Goal: Task Accomplishment & Management: Complete application form

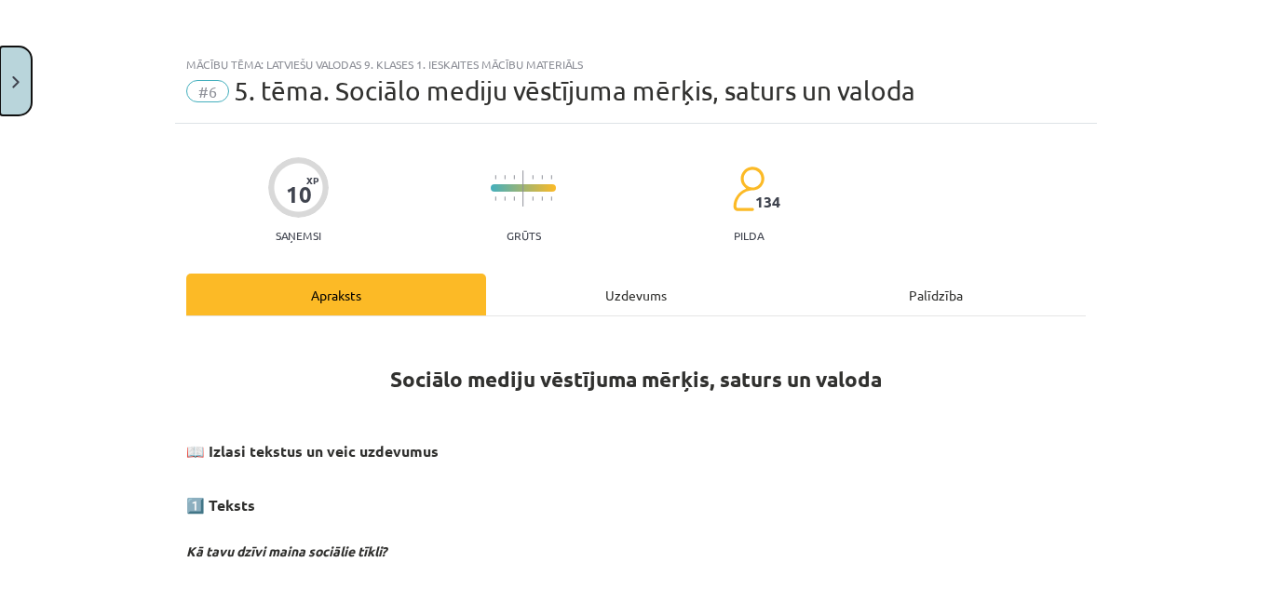
click at [20, 91] on button "Close" at bounding box center [16, 81] width 32 height 69
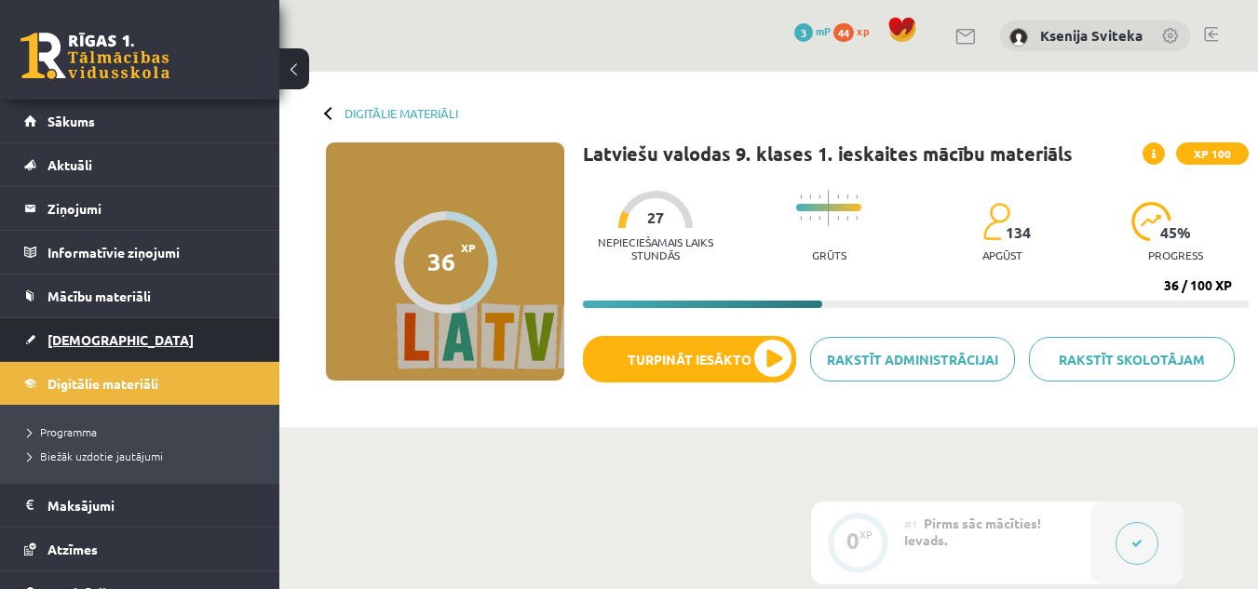
click at [213, 330] on link "[DEMOGRAPHIC_DATA]" at bounding box center [140, 339] width 232 height 43
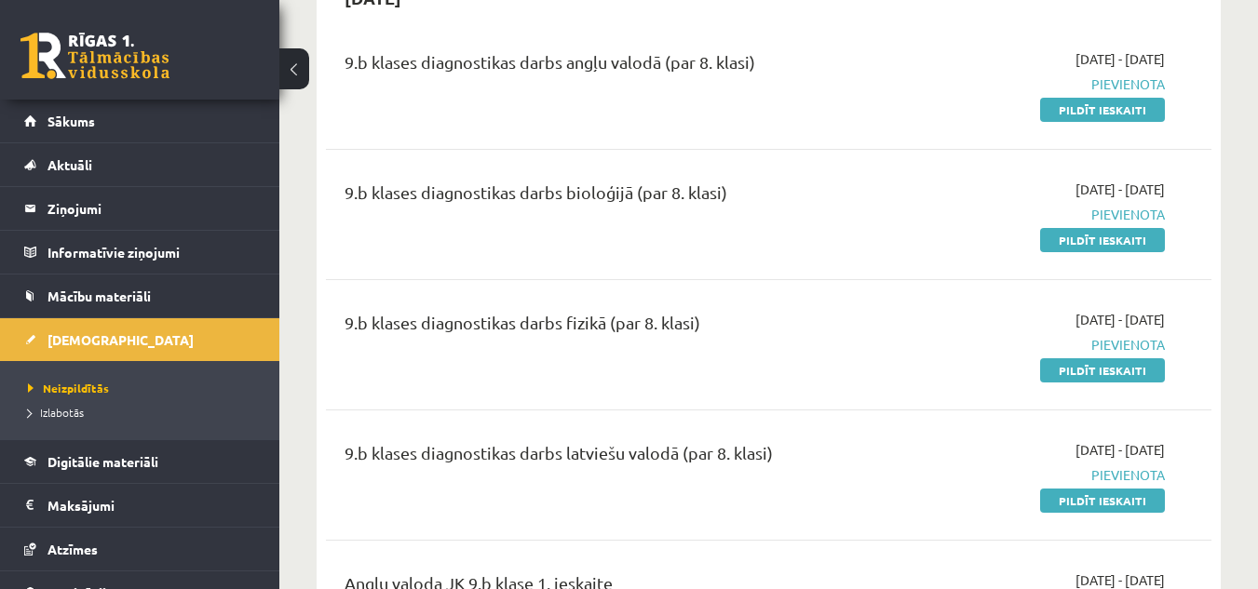
scroll to position [212, 0]
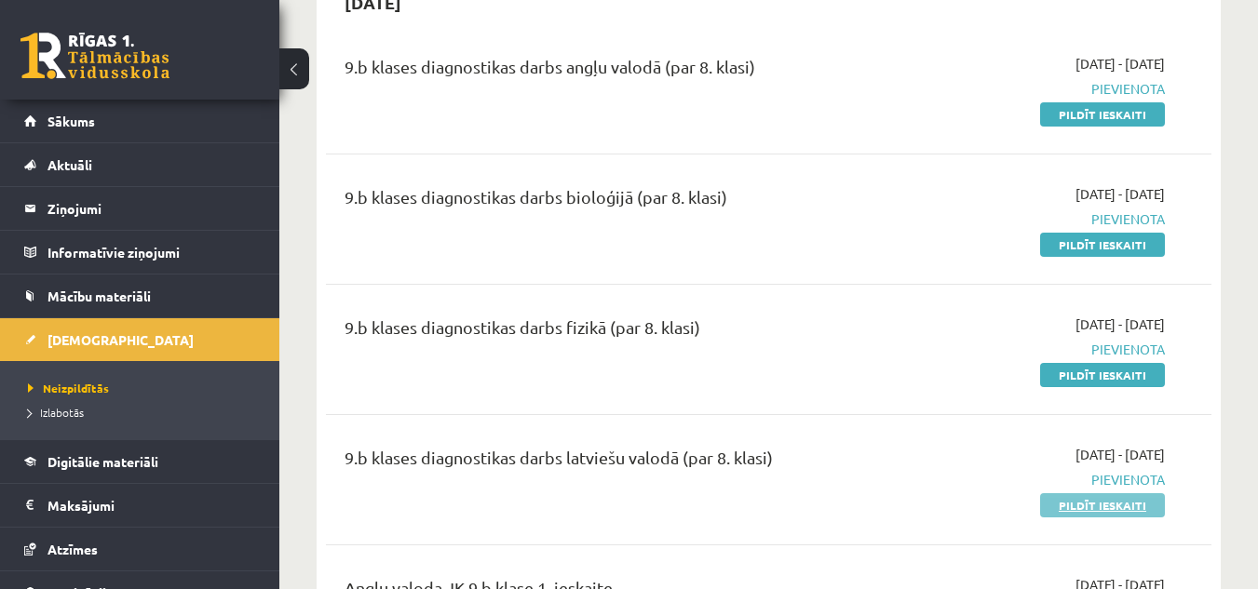
click at [1082, 497] on link "Pildīt ieskaiti" at bounding box center [1102, 505] width 125 height 24
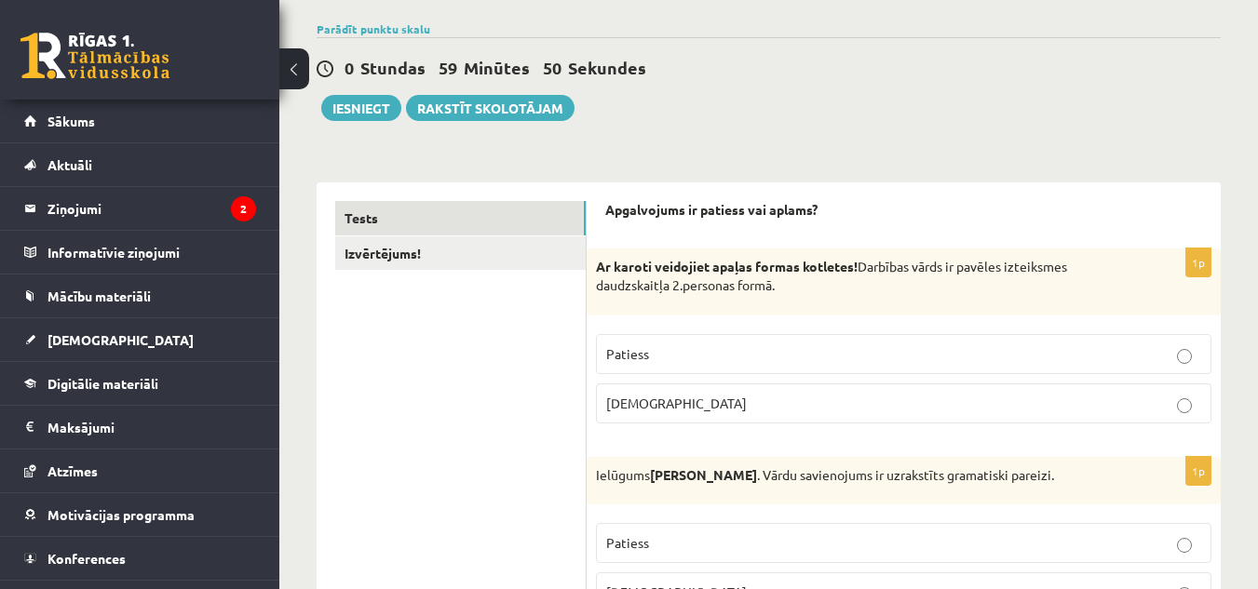
scroll to position [132, 0]
drag, startPoint x: 656, startPoint y: 264, endPoint x: 711, endPoint y: 262, distance: 55.0
click at [711, 262] on strong "Ar karoti veidojiet apaļas formas kotletes!" at bounding box center [727, 267] width 262 height 17
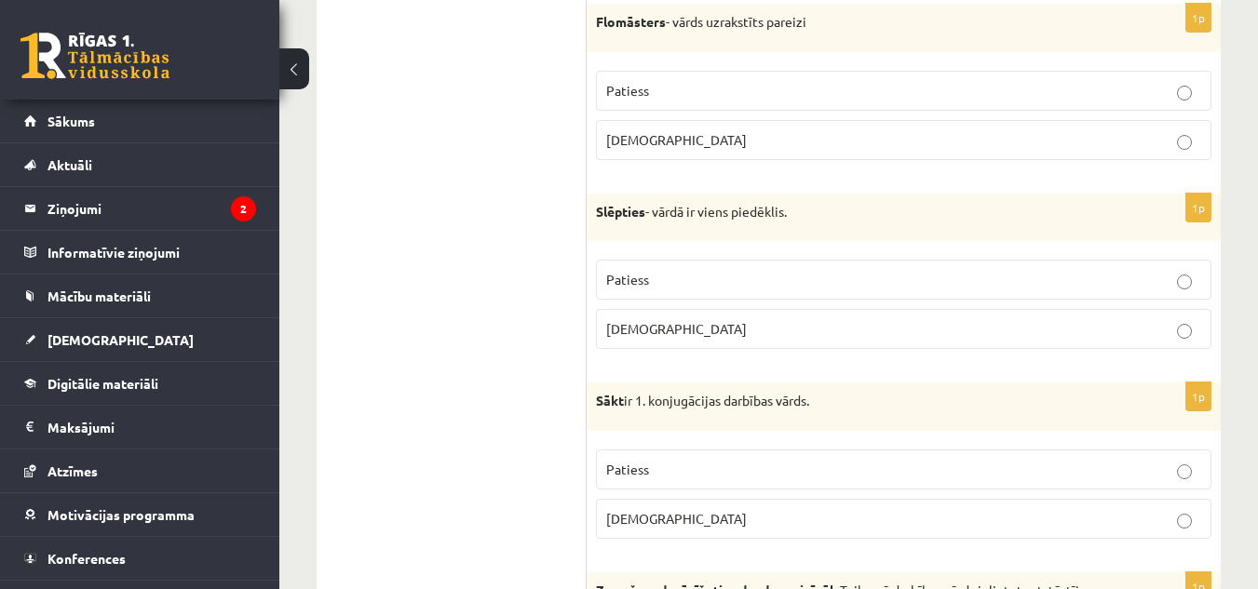
scroll to position [775, 0]
click at [643, 467] on span "Patiess" at bounding box center [627, 470] width 43 height 17
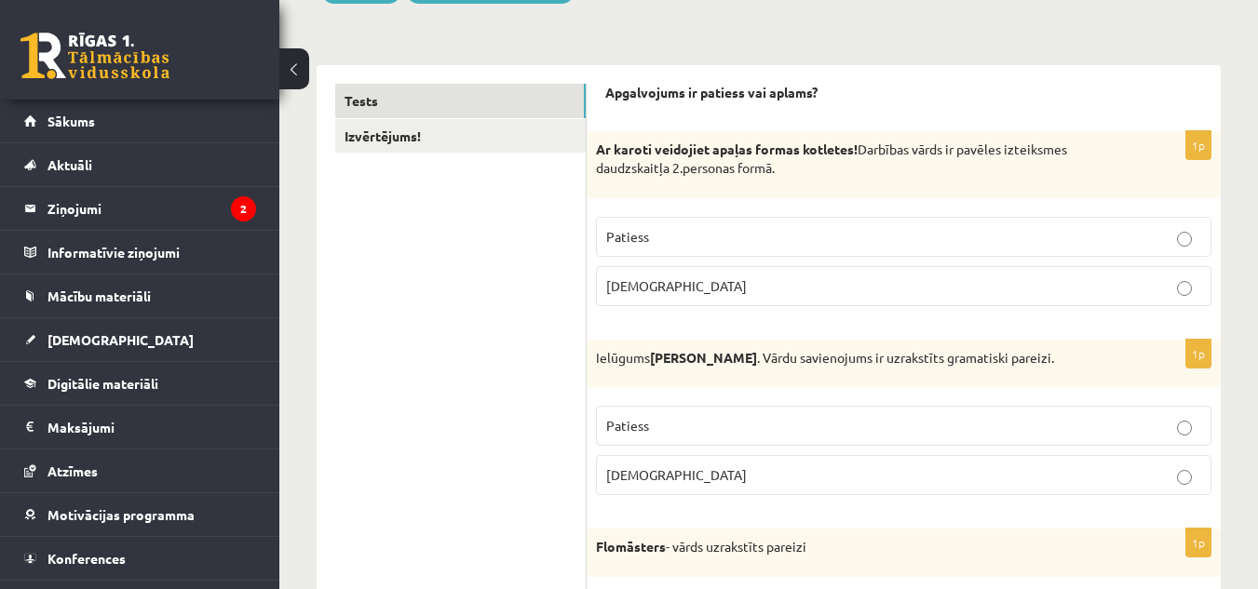
scroll to position [251, 0]
drag, startPoint x: 627, startPoint y: 232, endPoint x: 656, endPoint y: 213, distance: 35.1
click at [656, 213] on fieldset "Patiess Aplams" at bounding box center [903, 259] width 615 height 104
click at [665, 231] on p "Patiess" at bounding box center [903, 236] width 595 height 20
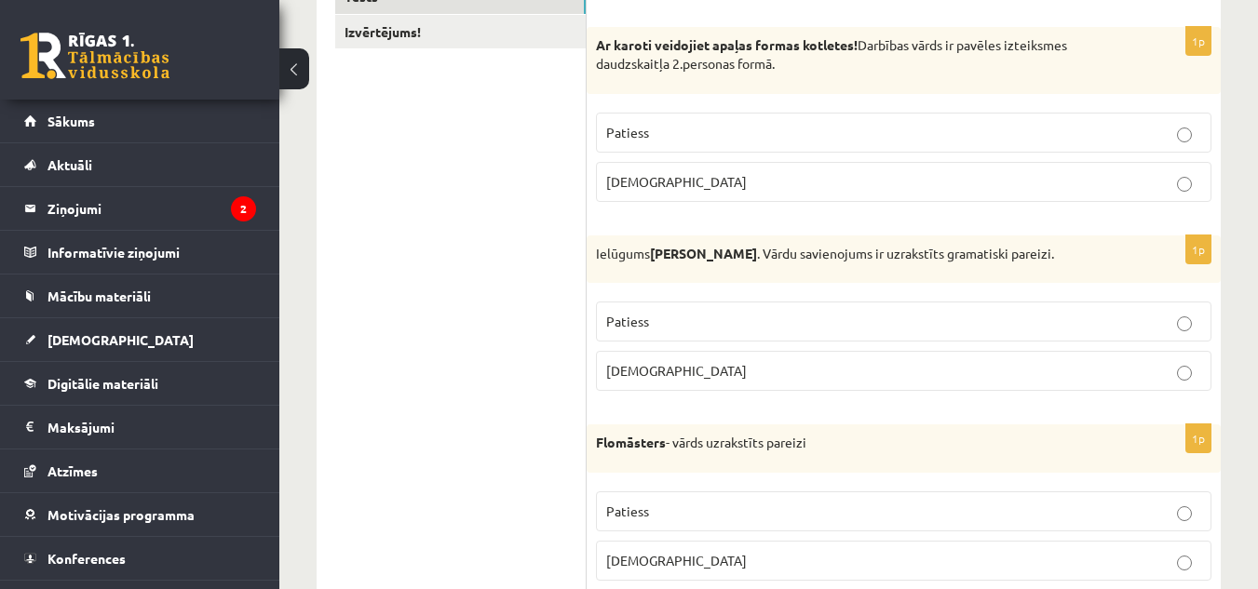
scroll to position [356, 0]
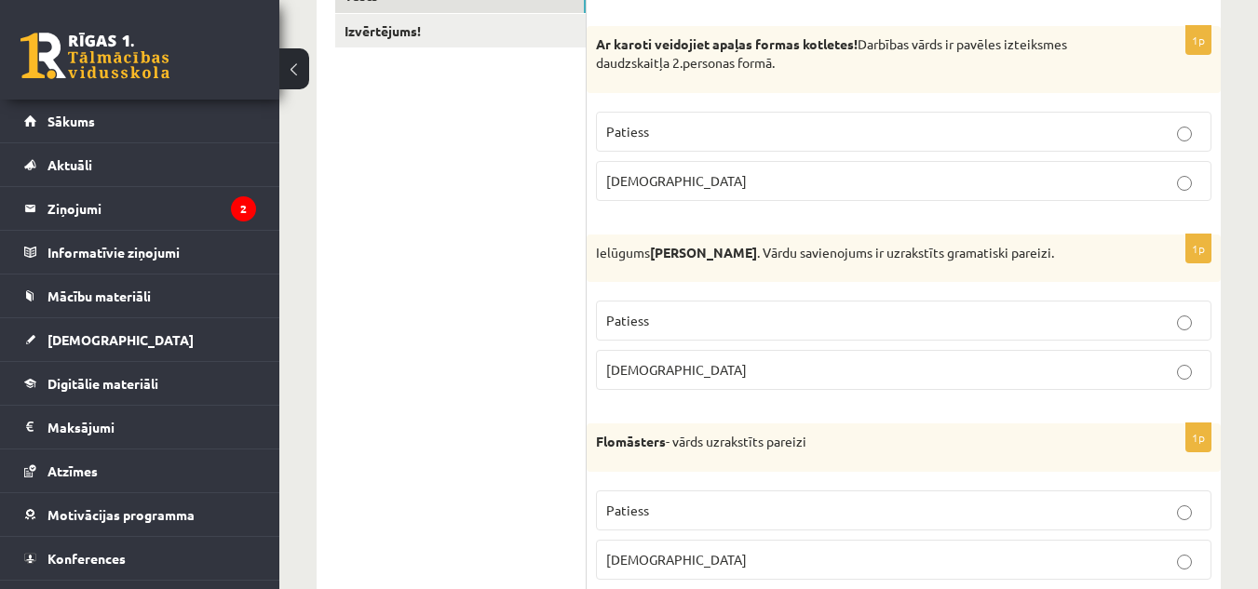
click at [650, 375] on p "Aplams" at bounding box center [903, 370] width 595 height 20
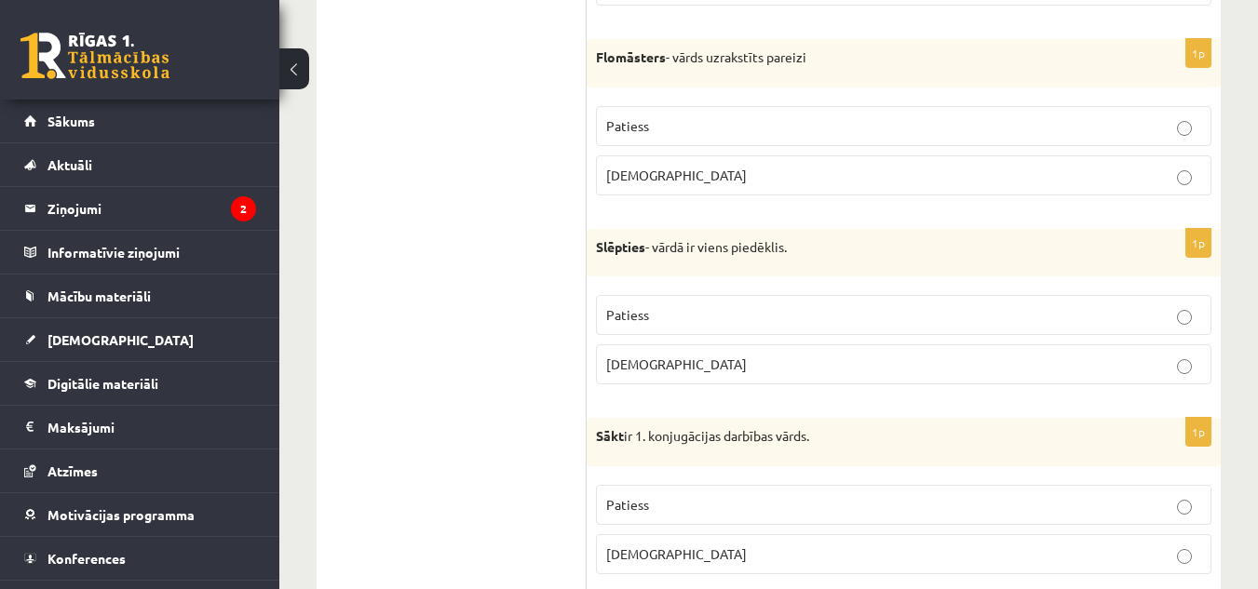
scroll to position [761, 0]
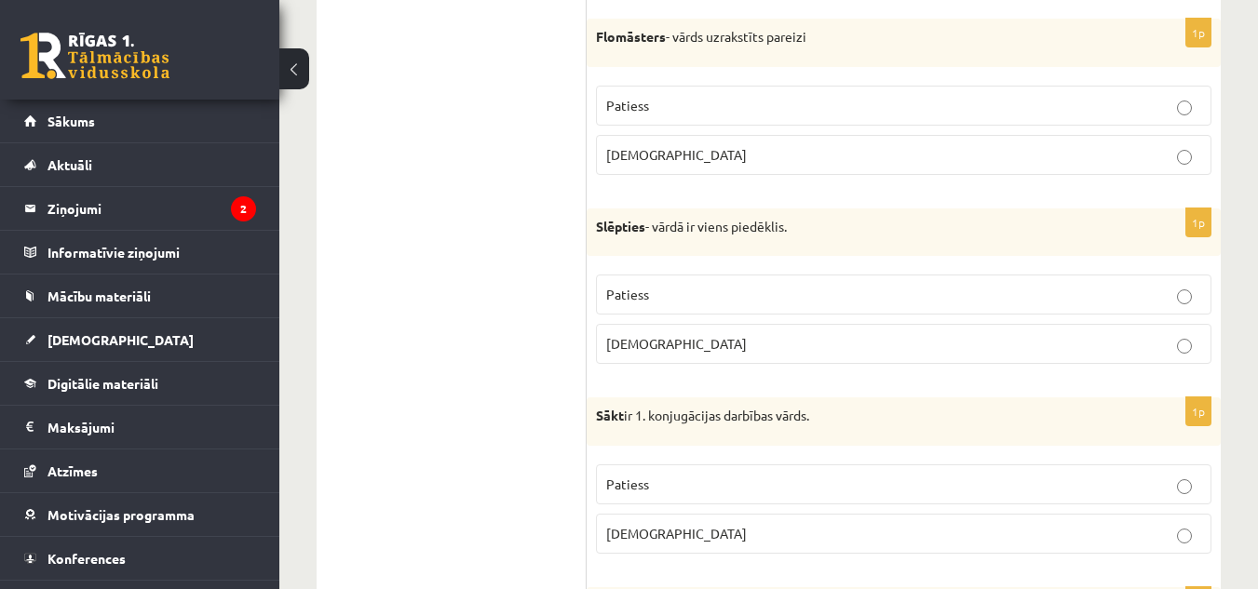
click at [623, 104] on span "Patiess" at bounding box center [627, 105] width 43 height 17
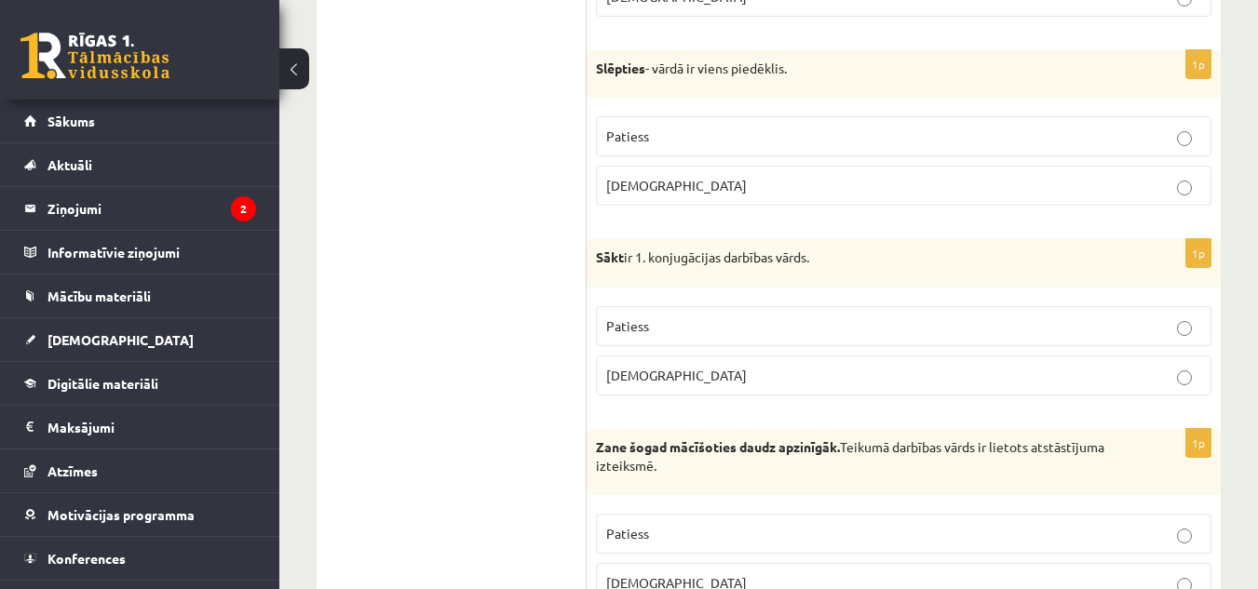
scroll to position [921, 0]
click at [686, 169] on label "Aplams" at bounding box center [903, 184] width 615 height 40
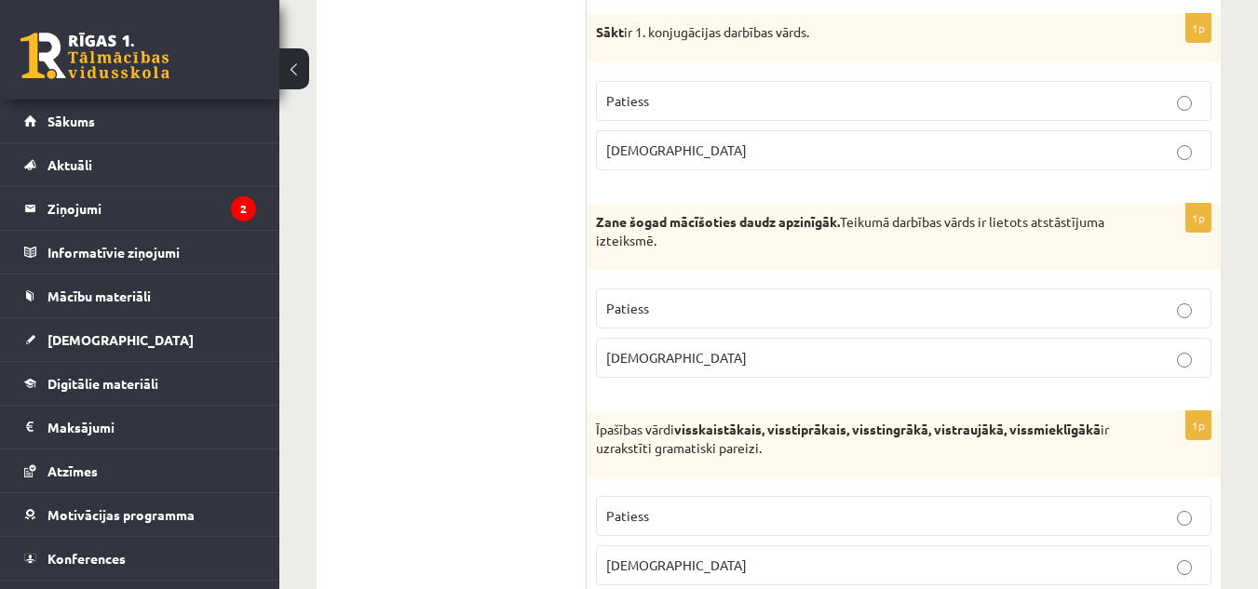
scroll to position [1153, 0]
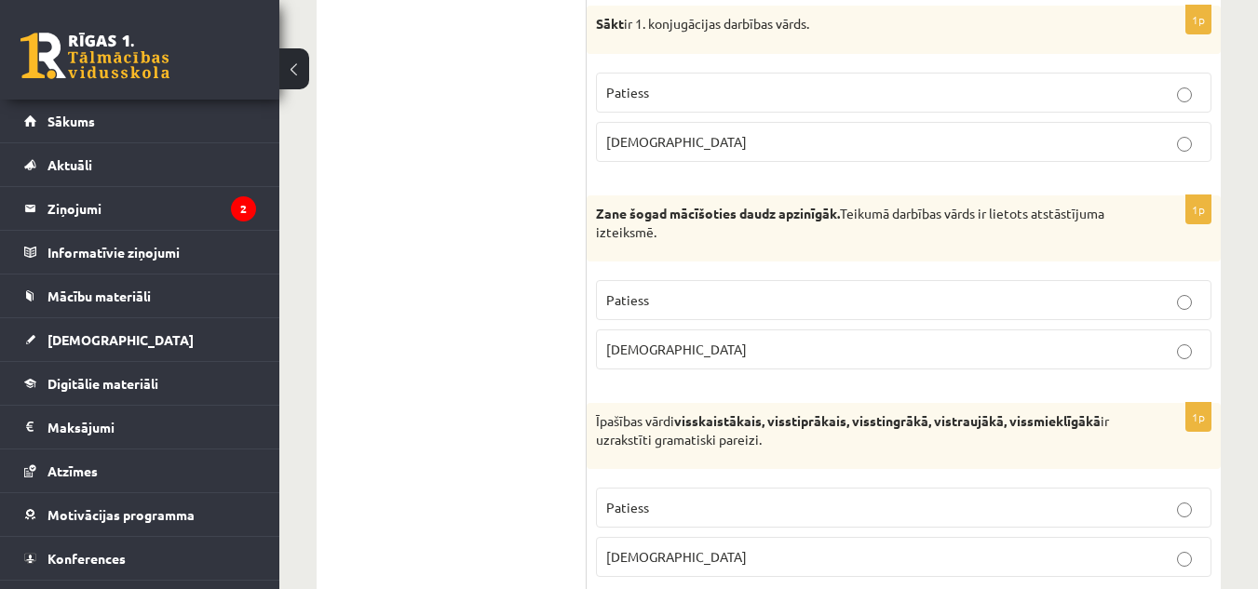
click at [689, 266] on div "1p Zane šogad mācīšoties daudz apzinīgāk. Teikumā darbības vārds ir lietots ats…" at bounding box center [904, 290] width 634 height 189
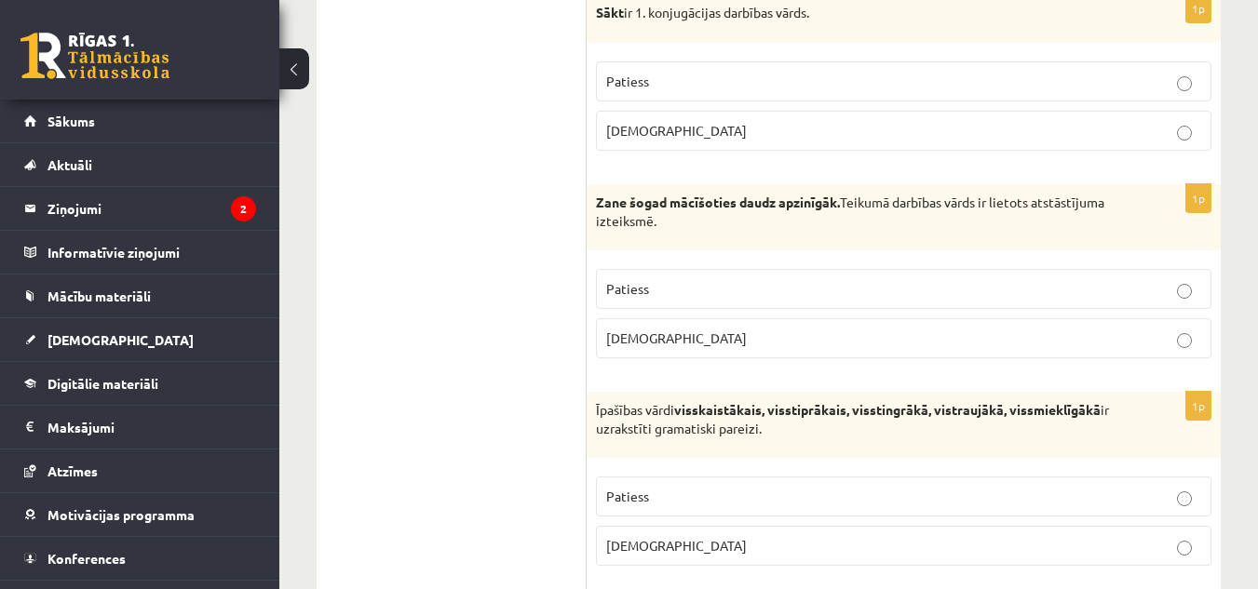
scroll to position [1162, 0]
click at [1182, 75] on p "Patiess" at bounding box center [903, 84] width 595 height 20
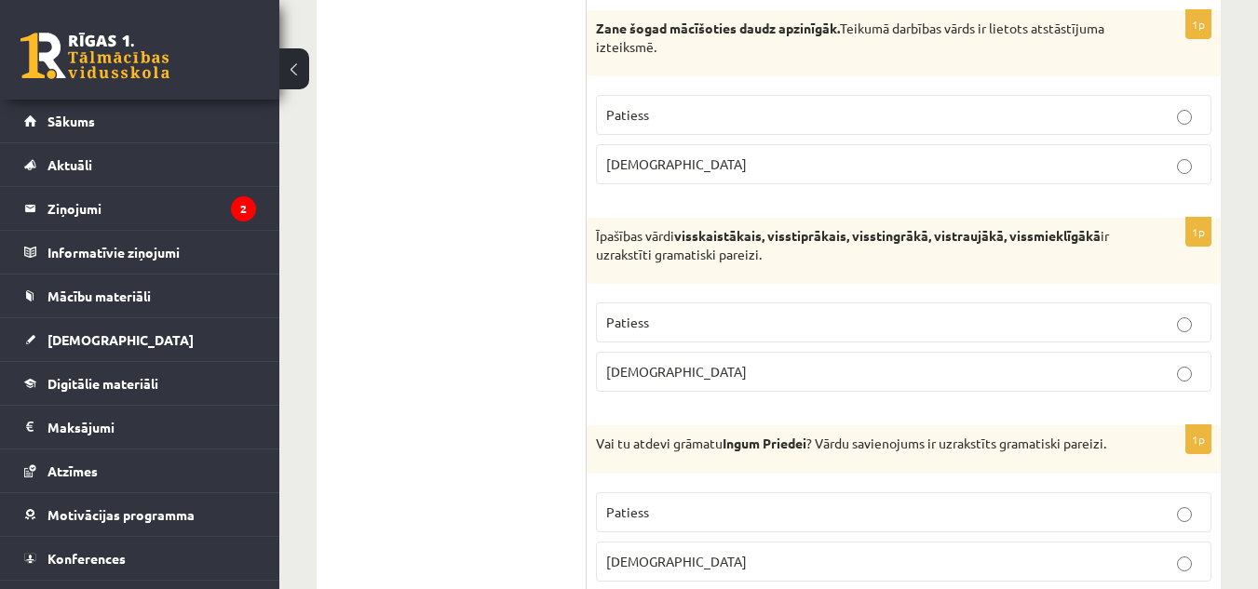
scroll to position [1340, 0]
drag, startPoint x: 995, startPoint y: 305, endPoint x: 923, endPoint y: 274, distance: 79.2
click at [923, 274] on div "1p Īpašības vārdi visskaistākais, visstiprākais, visstingrākā, vistraujākā, vis…" at bounding box center [904, 310] width 634 height 189
click at [923, 274] on div "Īpašības vārdi visskaistākais, visstiprākais, visstingrākā, vistraujākā, vissmi…" at bounding box center [904, 249] width 634 height 66
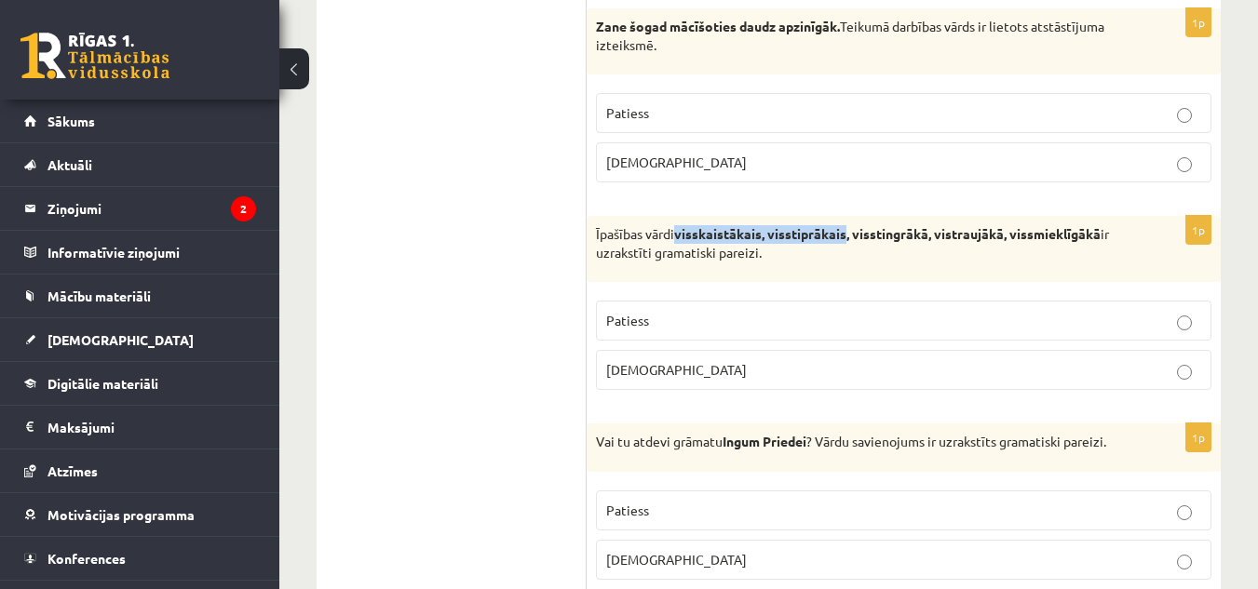
drag, startPoint x: 849, startPoint y: 233, endPoint x: 679, endPoint y: 237, distance: 170.5
click at [679, 237] on strong "visskaistākais, visstiprākais, visstingrākā, vistraujākā, vissmieklīgākā" at bounding box center [887, 233] width 426 height 17
click at [879, 262] on p "Īpašības vārdi visskaistākais, visstiprākais, visstingrākā, vistraujākā, vissmi…" at bounding box center [857, 243] width 522 height 36
click at [866, 372] on p "Aplams" at bounding box center [903, 370] width 595 height 20
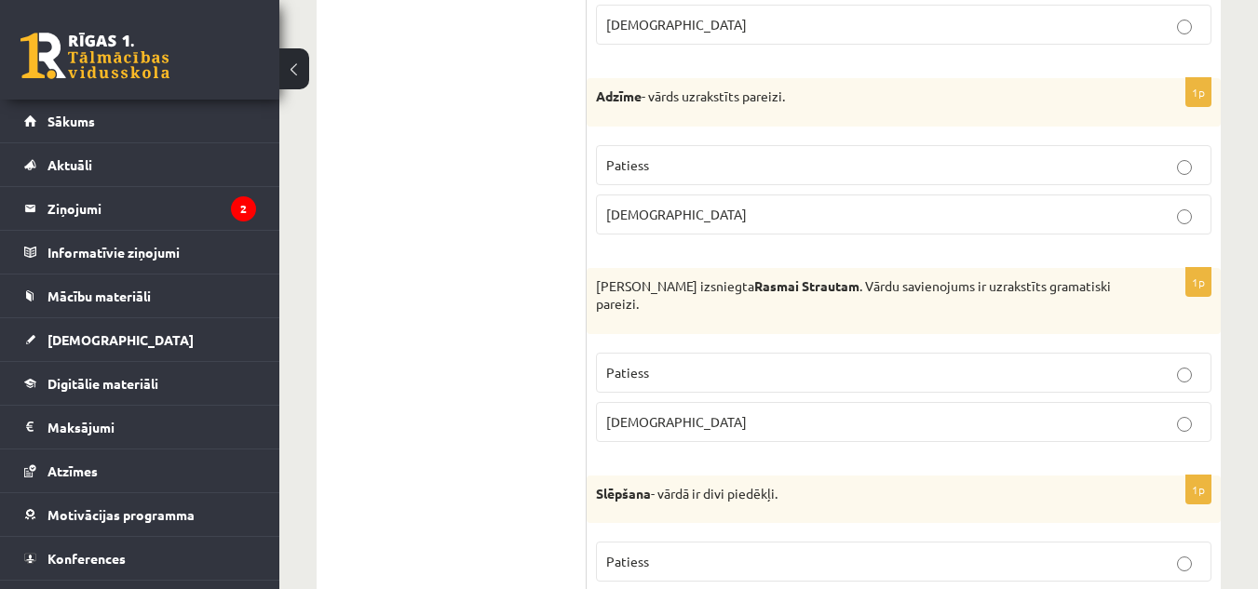
scroll to position [1876, 0]
click at [1187, 207] on p "Aplams" at bounding box center [903, 214] width 595 height 20
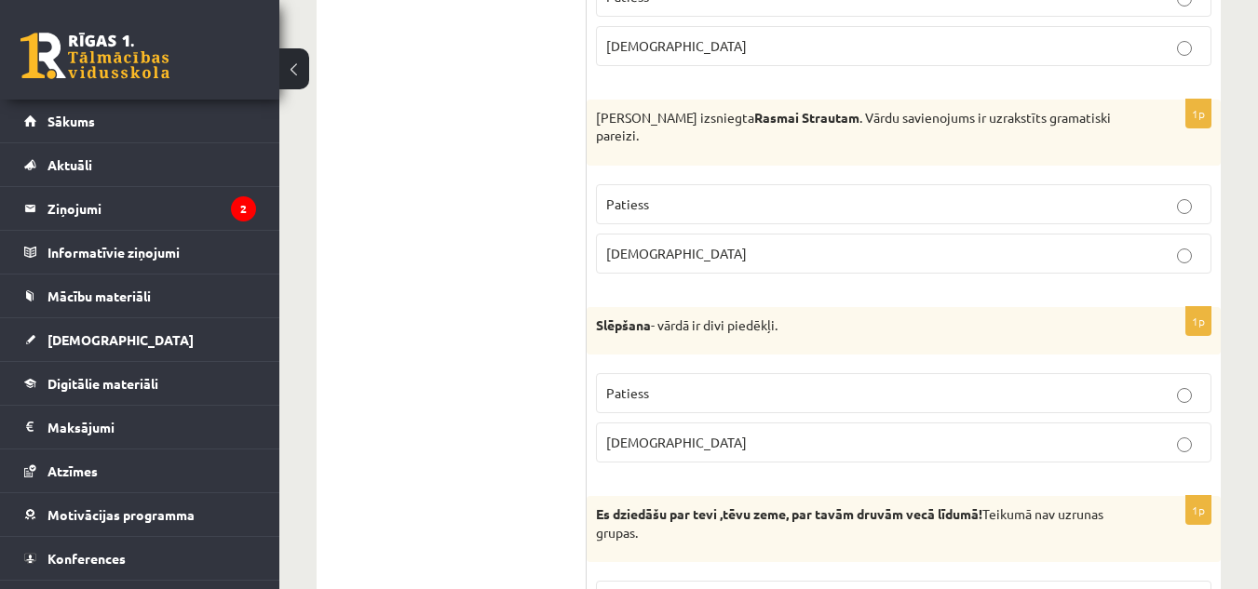
scroll to position [2045, 0]
click at [834, 243] on p "Aplams" at bounding box center [903, 253] width 595 height 20
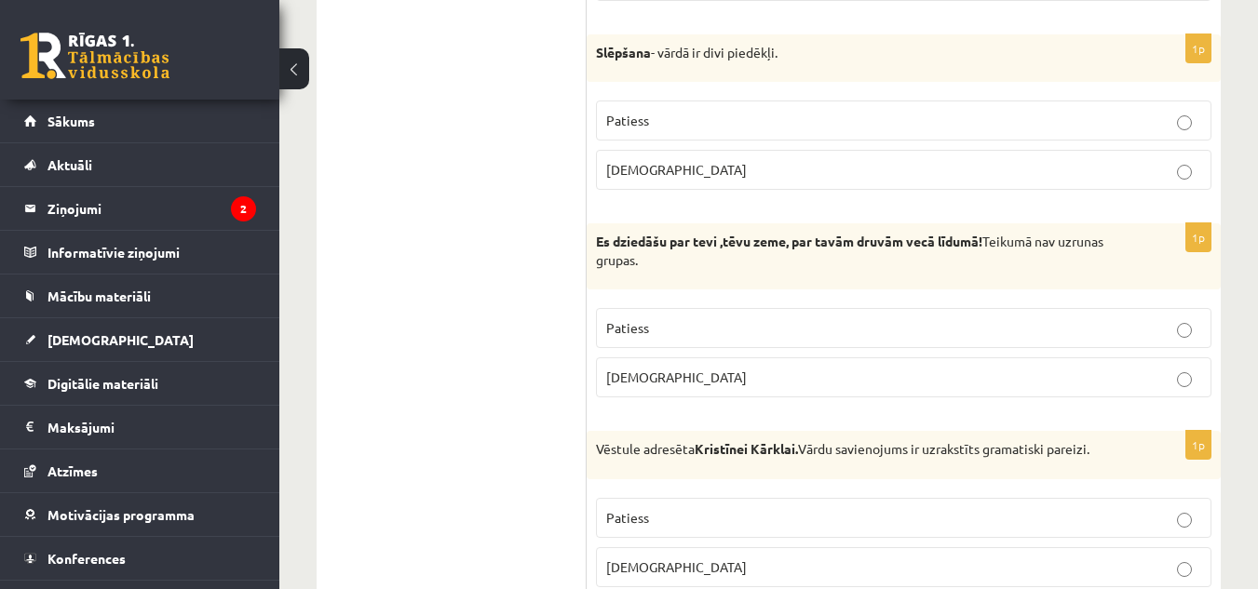
scroll to position [2319, 0]
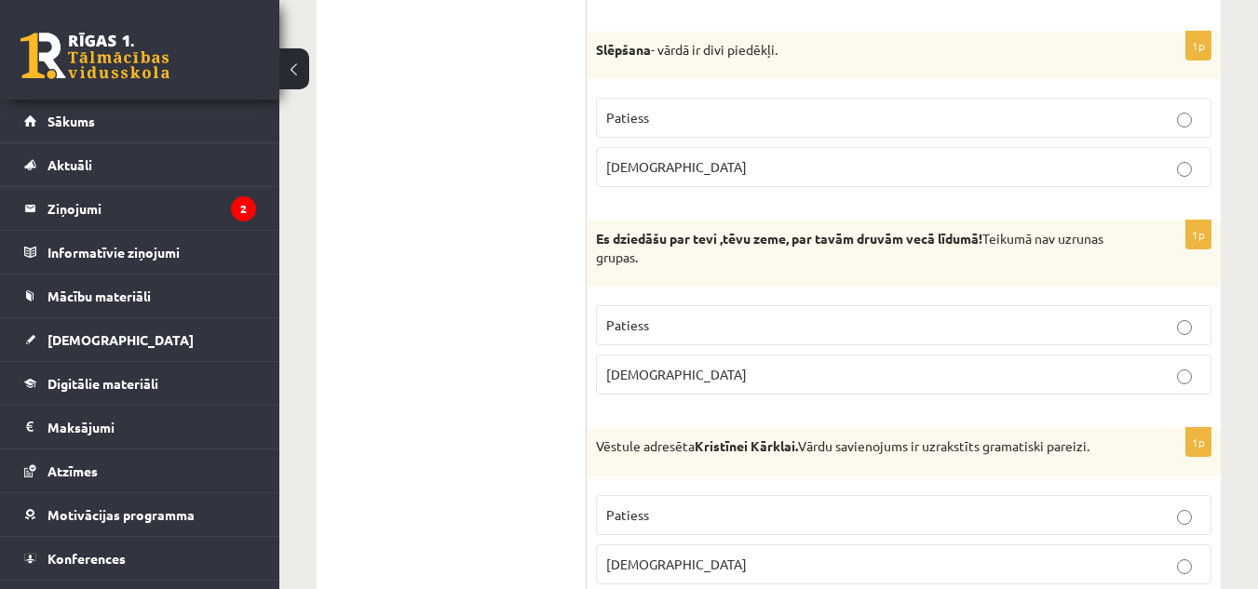
click at [989, 486] on fieldset "Patiess Aplams" at bounding box center [903, 538] width 615 height 104
click at [994, 495] on label "Patiess" at bounding box center [903, 515] width 615 height 40
click at [737, 443] on div "Vēstule adresēta Kristīnei Kārklai. Vārdu savienojums ir uzrakstīts gramatiski …" at bounding box center [904, 452] width 634 height 48
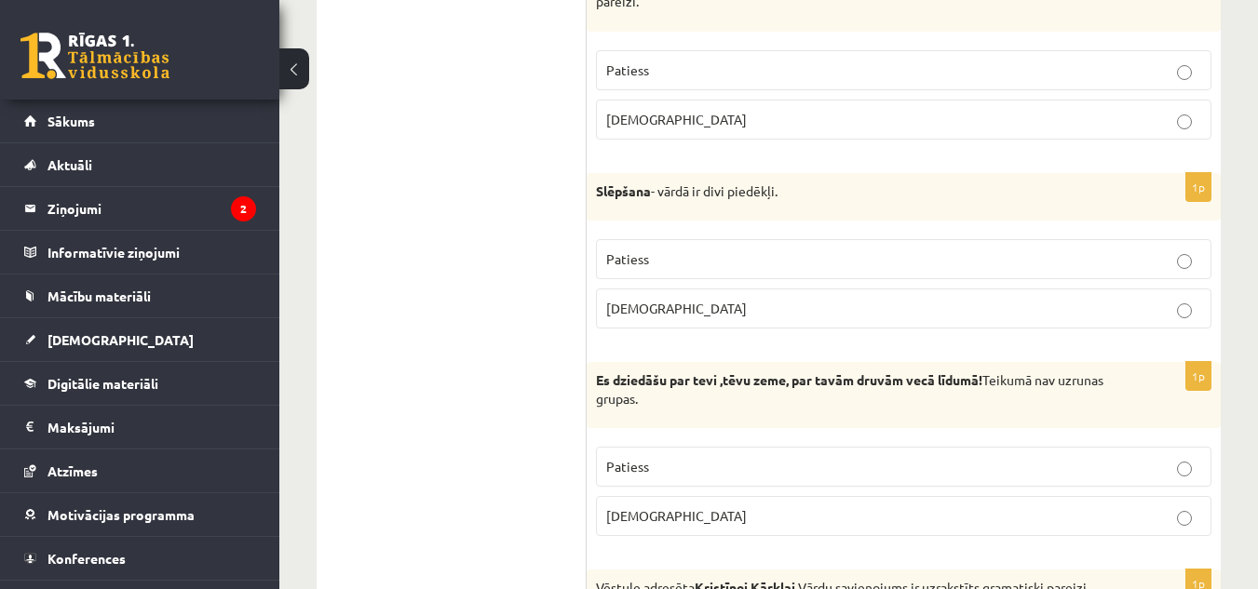
scroll to position [2177, 0]
click at [753, 300] on p "Aplams" at bounding box center [903, 310] width 595 height 20
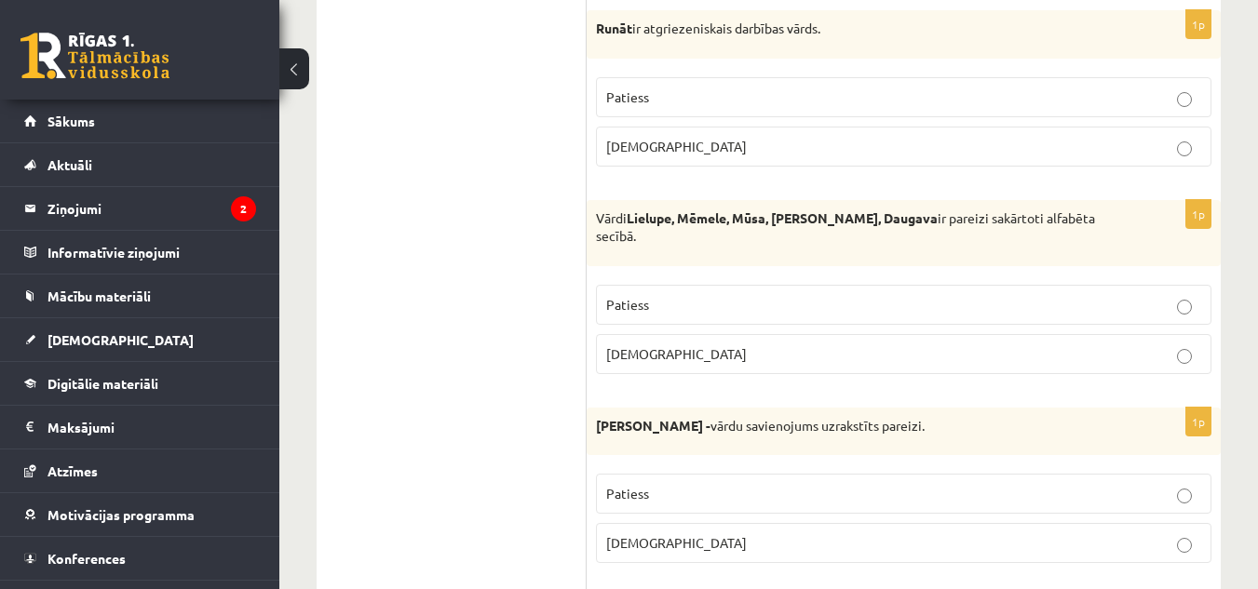
scroll to position [2927, 0]
click at [751, 138] on p "Aplams" at bounding box center [903, 148] width 595 height 20
click at [702, 345] on p "Aplams" at bounding box center [903, 355] width 595 height 20
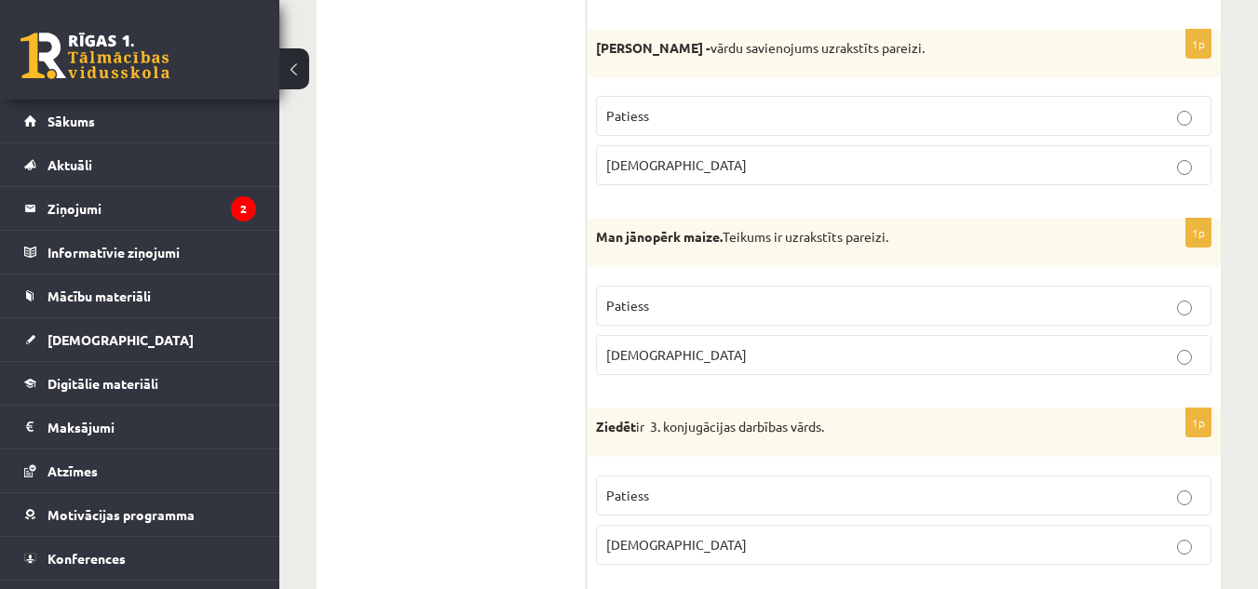
scroll to position [3305, 0]
click at [669, 156] on p "Aplams" at bounding box center [903, 166] width 595 height 20
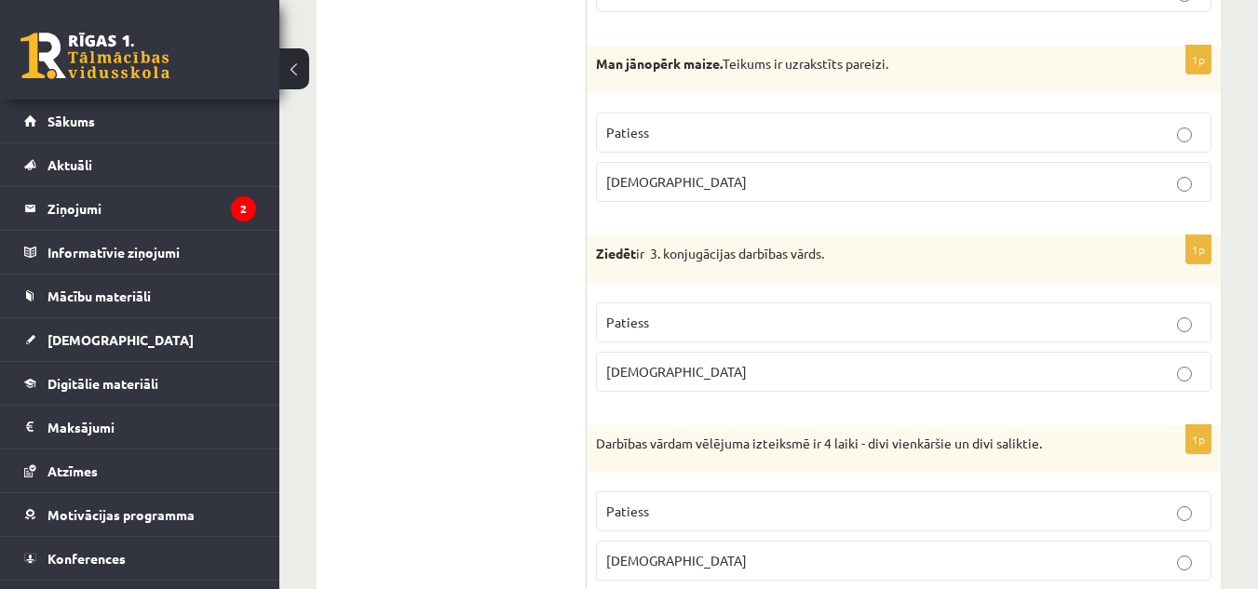
scroll to position [3481, 0]
click at [669, 53] on strong "Man jānopērk maize." at bounding box center [659, 61] width 127 height 17
click at [681, 121] on p "Patiess" at bounding box center [903, 131] width 595 height 20
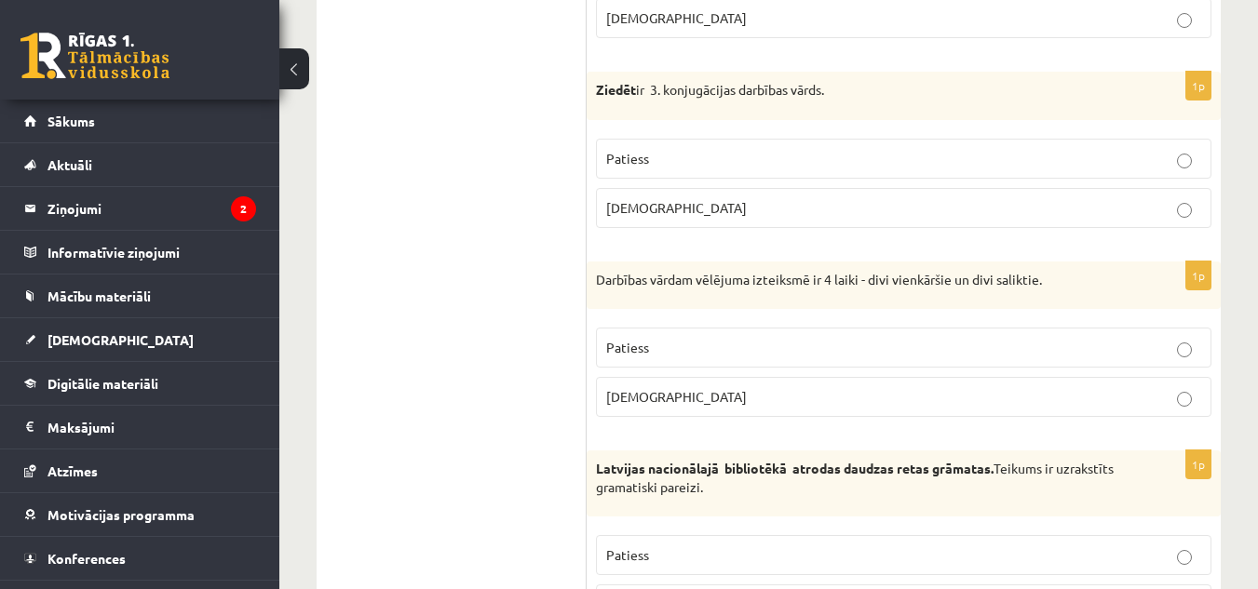
scroll to position [3649, 0]
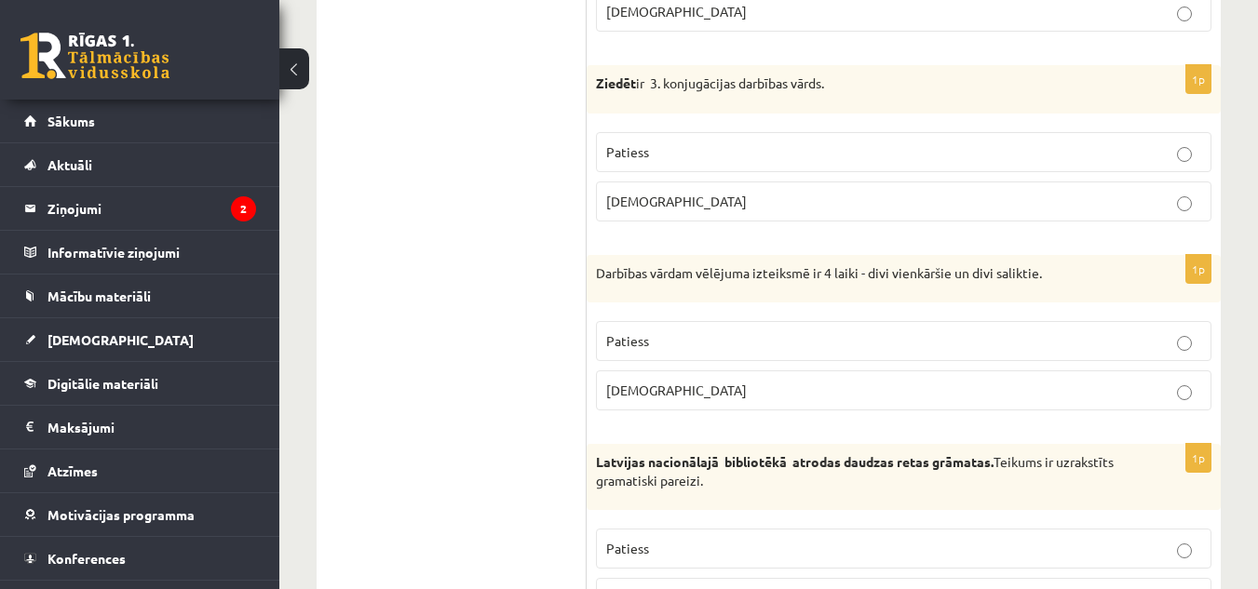
click at [891, 192] on p "Aplams" at bounding box center [903, 202] width 595 height 20
click at [873, 331] on p "Patiess" at bounding box center [903, 341] width 595 height 20
click at [854, 539] on p "Patiess" at bounding box center [903, 549] width 595 height 20
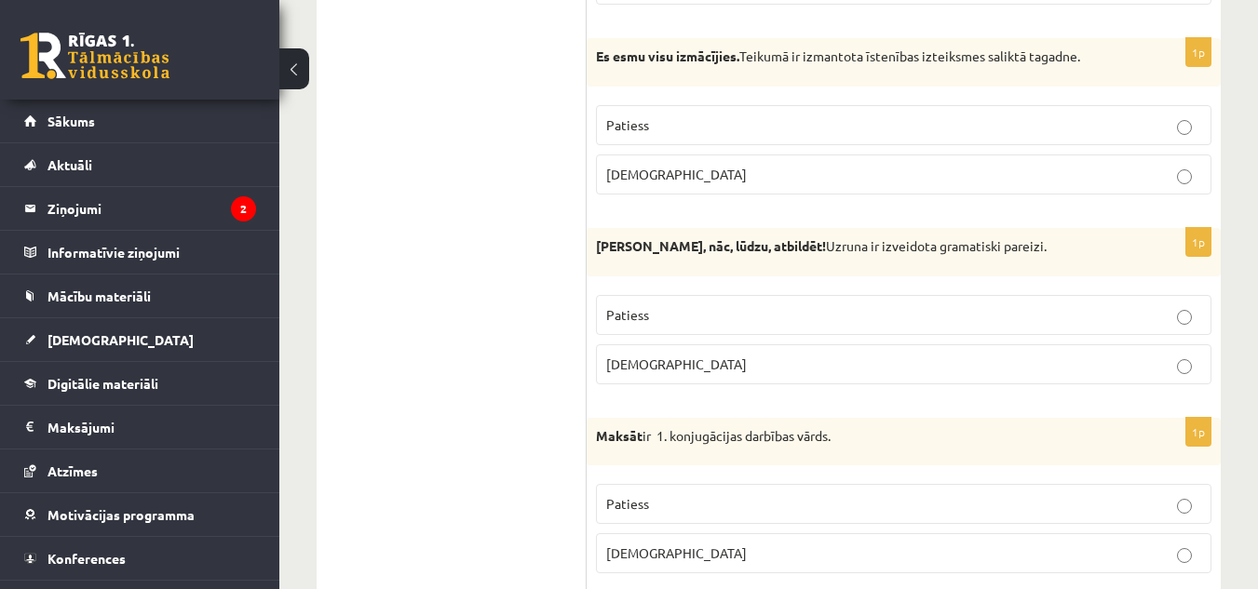
scroll to position [4265, 0]
click at [946, 153] on label "Aplams" at bounding box center [903, 173] width 615 height 40
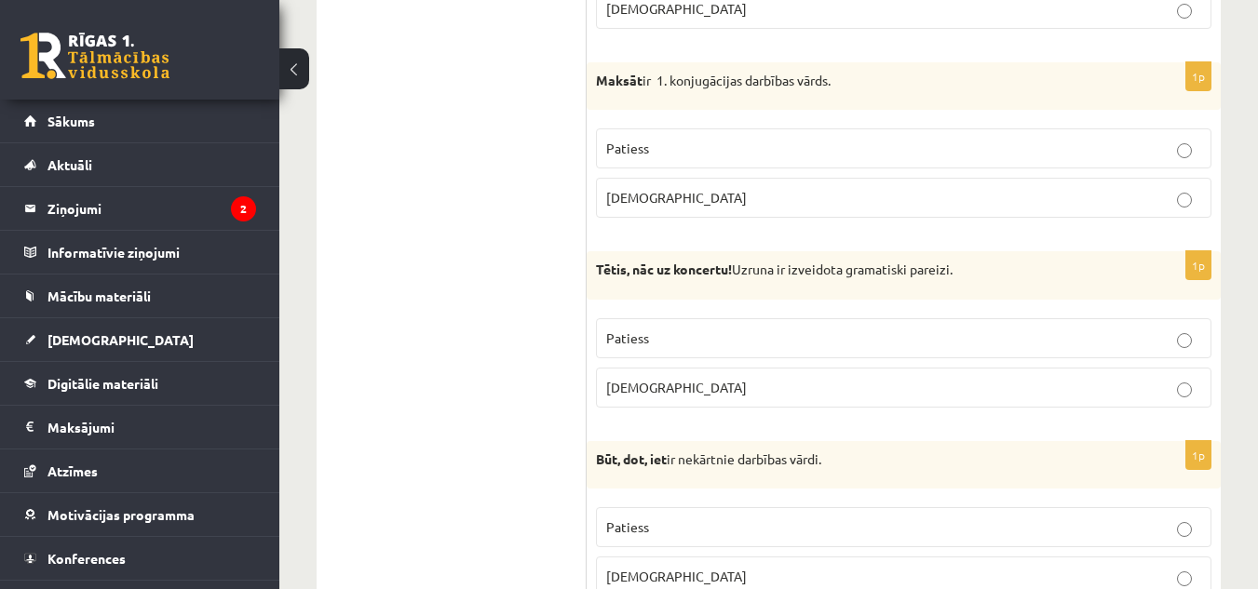
scroll to position [4617, 0]
click at [685, 140] on p "Patiess" at bounding box center [903, 150] width 595 height 20
click at [782, 330] on p "Patiess" at bounding box center [903, 340] width 595 height 20
click at [774, 330] on p "Patiess" at bounding box center [903, 340] width 595 height 20
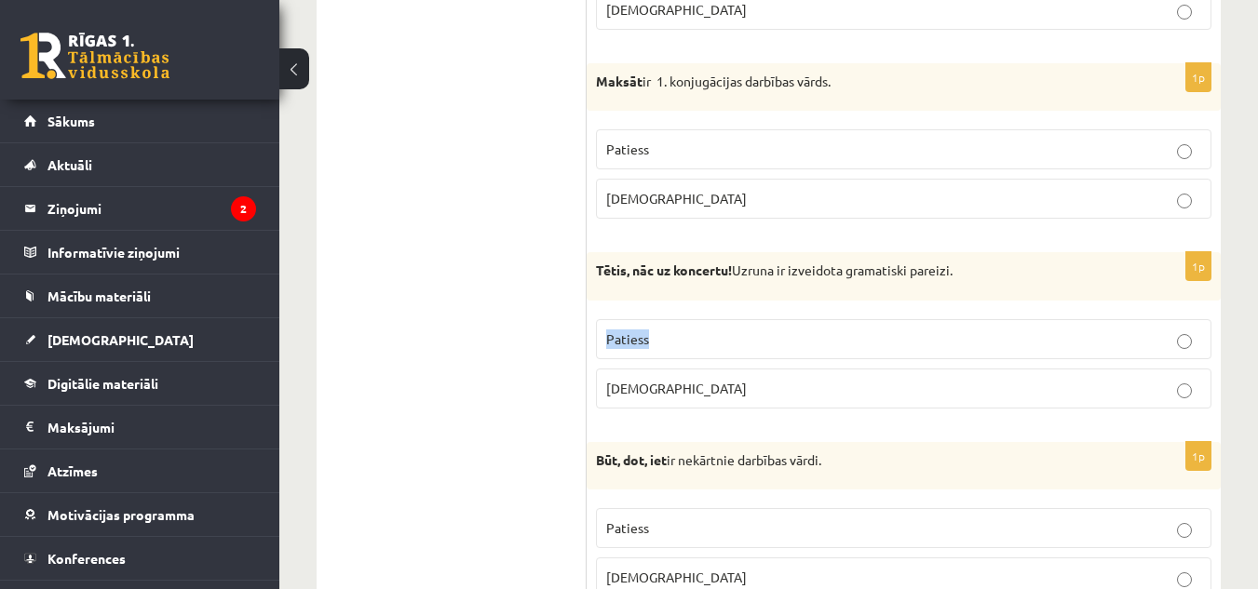
click at [774, 330] on p "Patiess" at bounding box center [903, 340] width 595 height 20
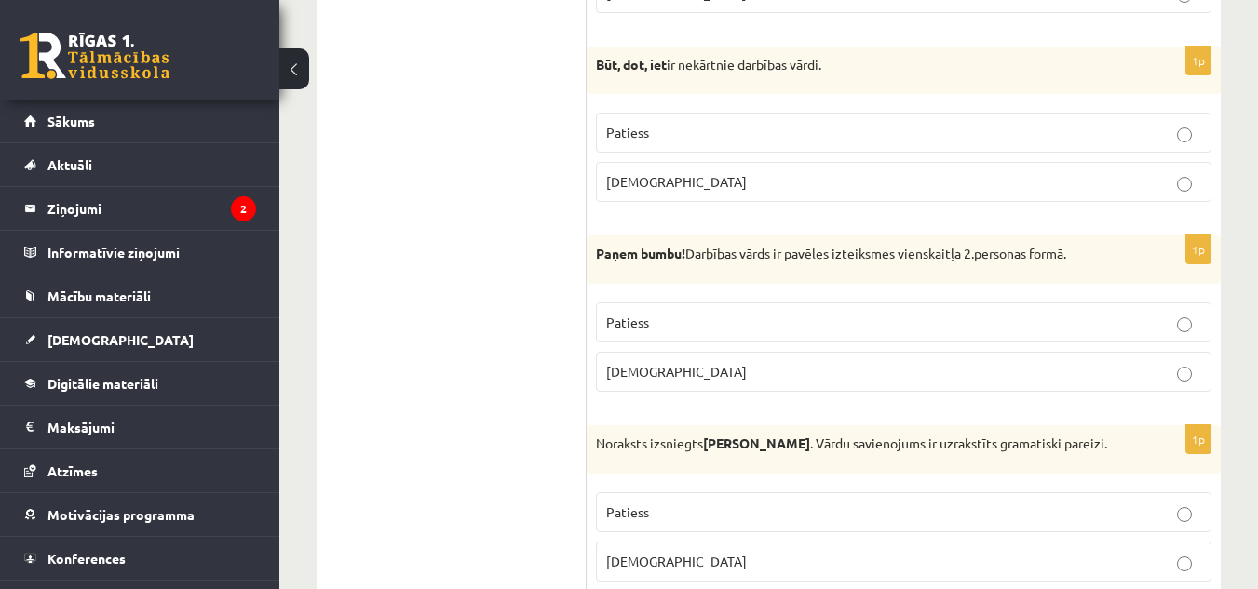
scroll to position [5014, 0]
click at [735, 312] on p "Patiess" at bounding box center [903, 322] width 595 height 20
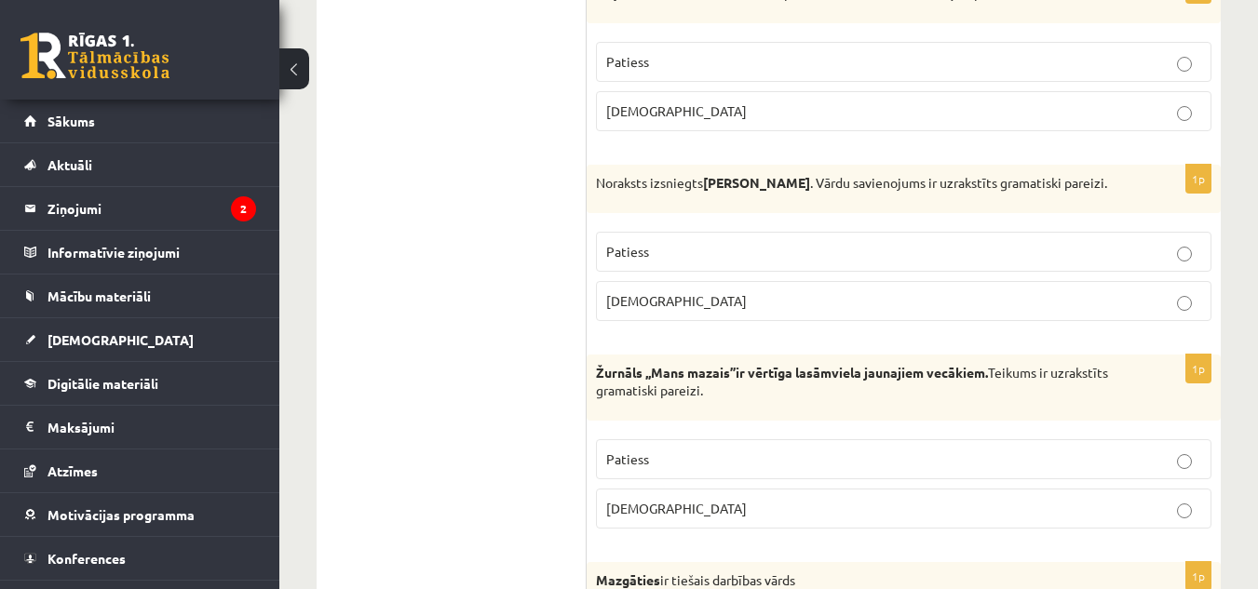
scroll to position [5275, 0]
click at [1038, 241] on p "Patiess" at bounding box center [903, 251] width 595 height 20
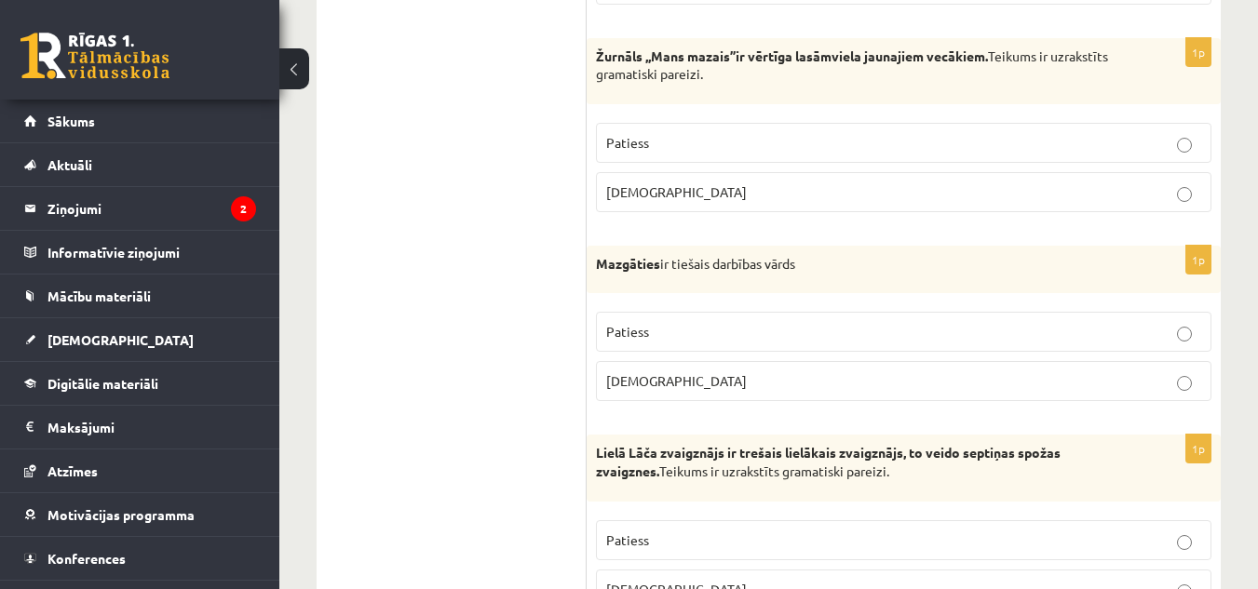
scroll to position [5591, 0]
click at [791, 132] on p "Patiess" at bounding box center [903, 142] width 595 height 20
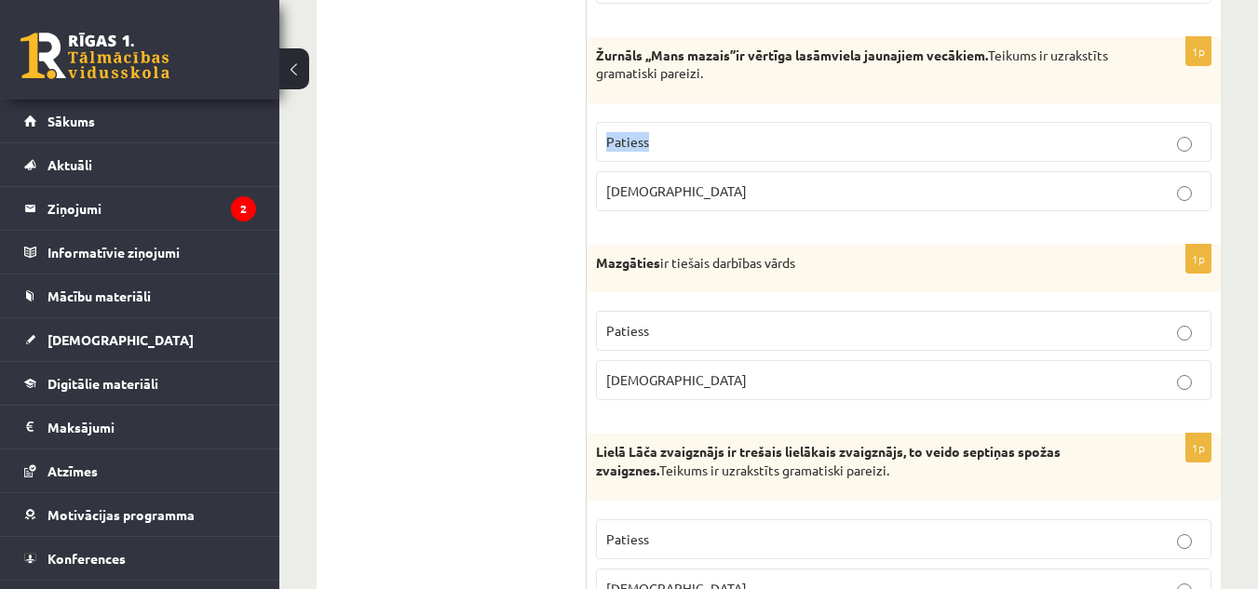
click at [791, 132] on p "Patiess" at bounding box center [903, 142] width 595 height 20
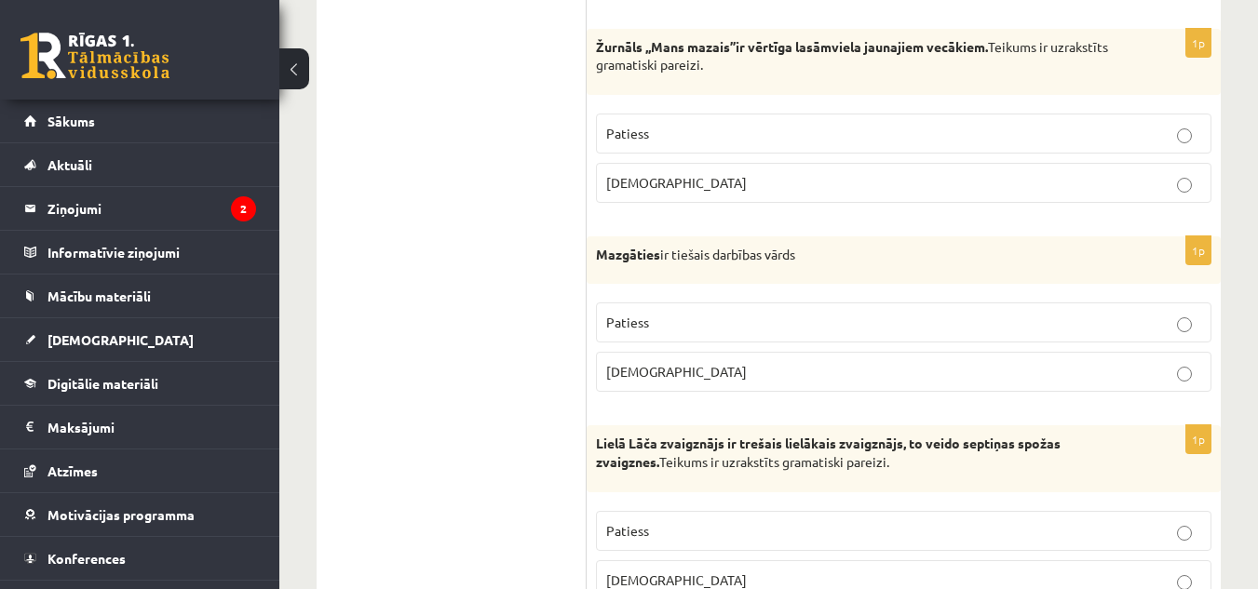
scroll to position [5599, 0]
click at [796, 363] on p "Aplams" at bounding box center [903, 373] width 595 height 20
click at [879, 522] on p "Patiess" at bounding box center [903, 532] width 595 height 20
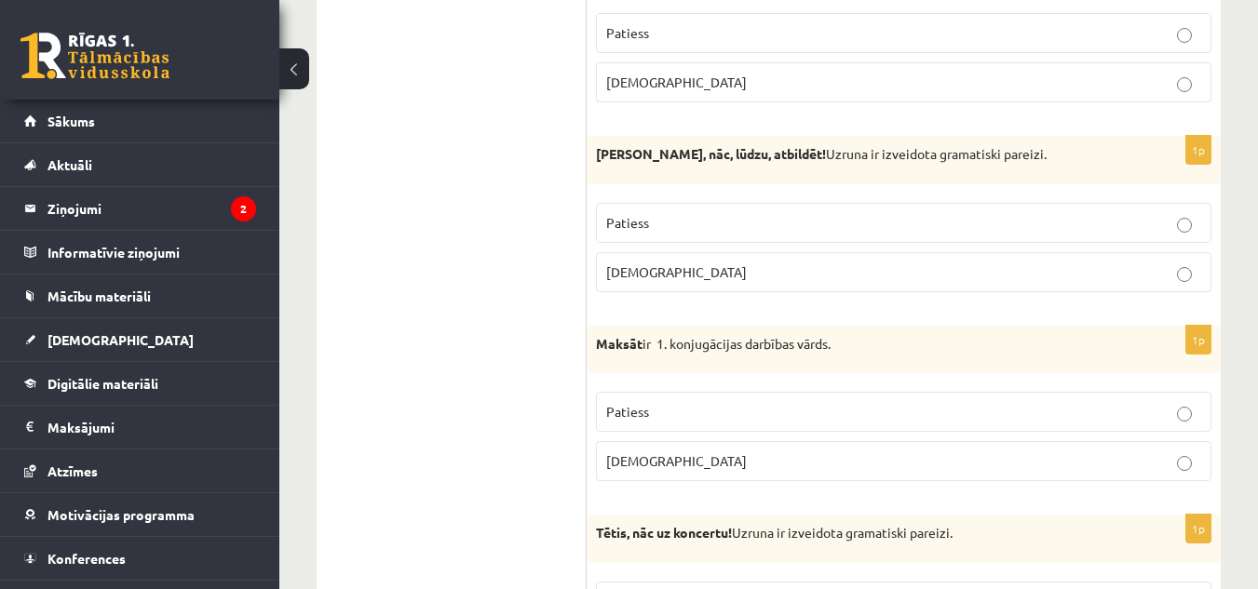
scroll to position [4354, 0]
click at [926, 204] on label "Patiess" at bounding box center [903, 224] width 615 height 40
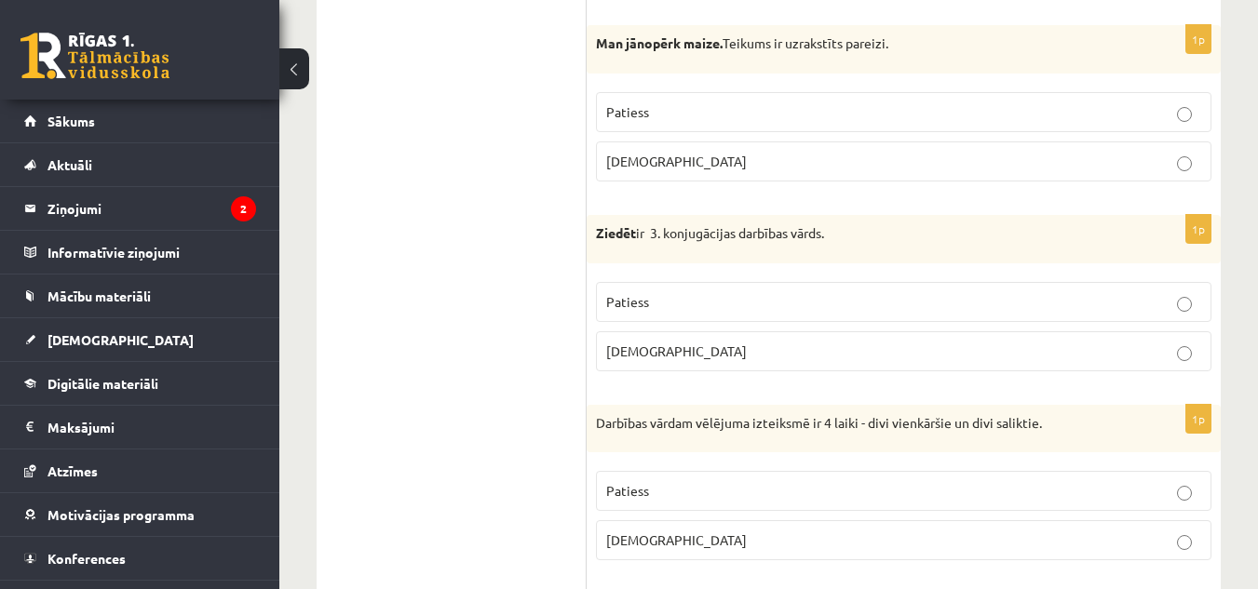
scroll to position [3502, 0]
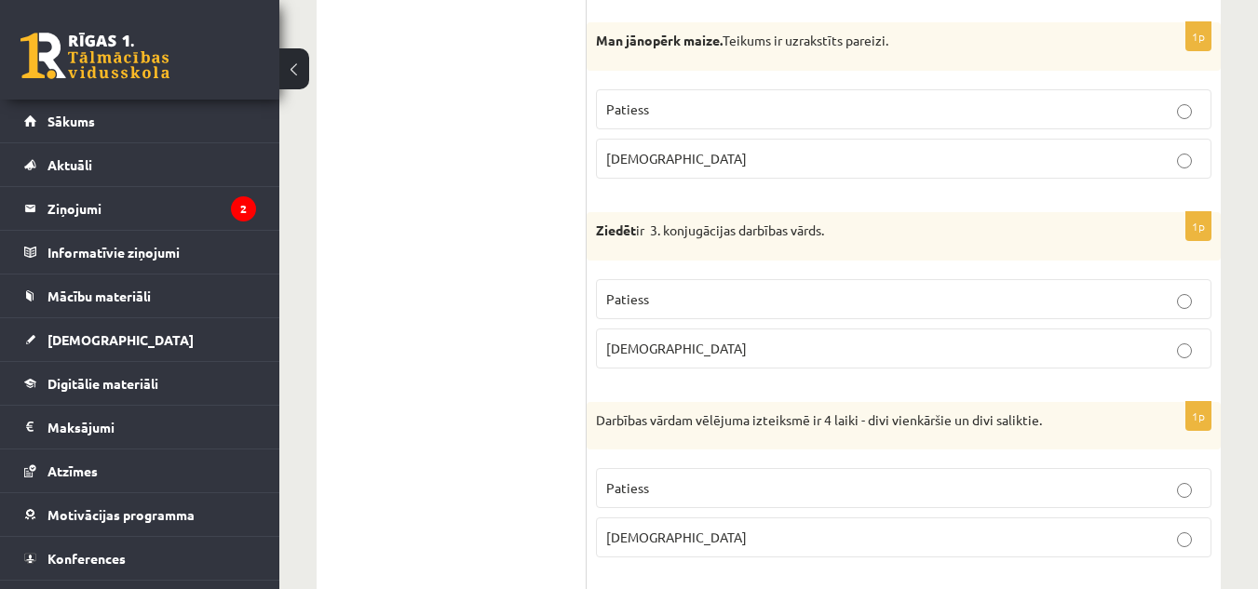
click at [766, 279] on label "Patiess" at bounding box center [903, 299] width 615 height 40
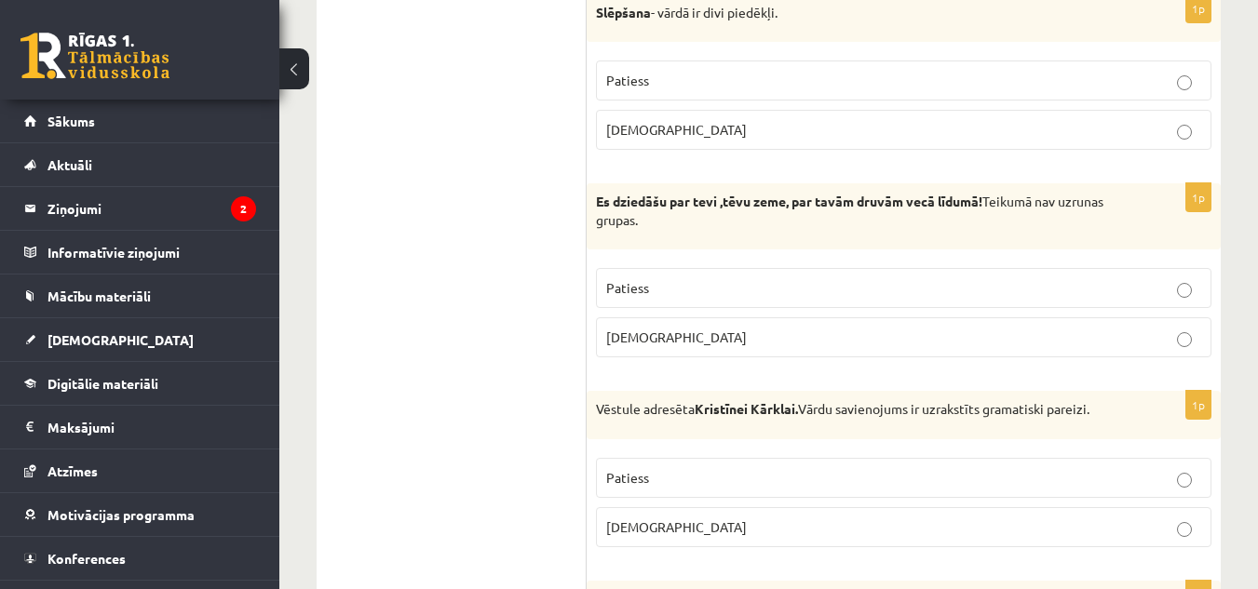
scroll to position [2356, 0]
click at [806, 329] on p "Aplams" at bounding box center [903, 339] width 595 height 20
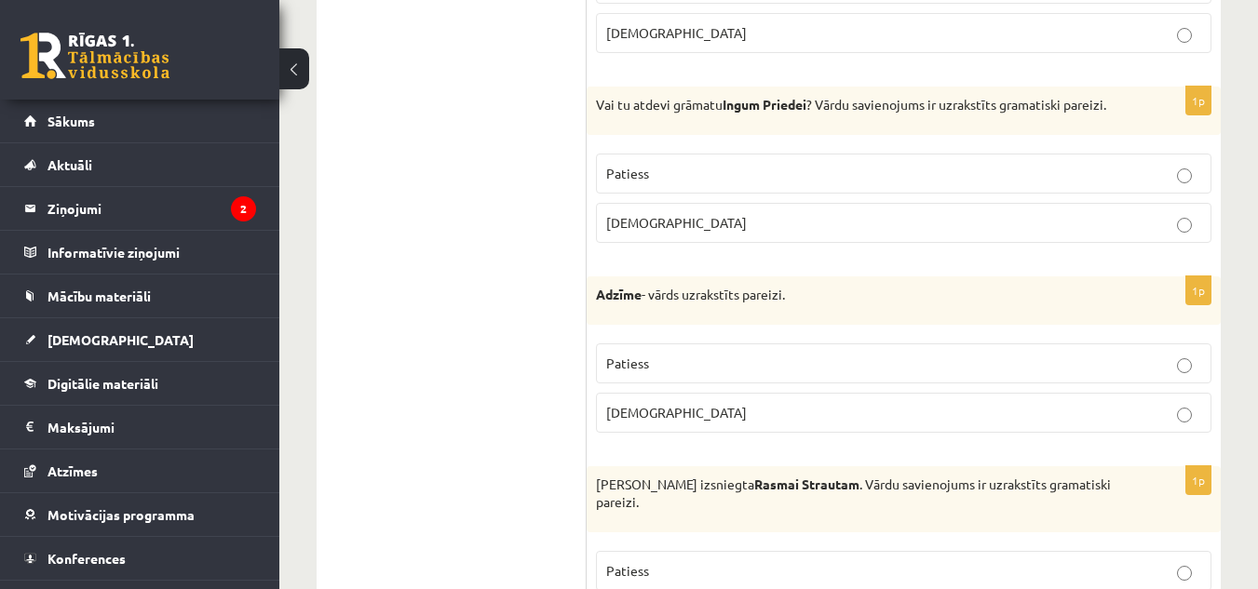
scroll to position [1676, 0]
click at [687, 235] on label "Aplams" at bounding box center [903, 224] width 615 height 40
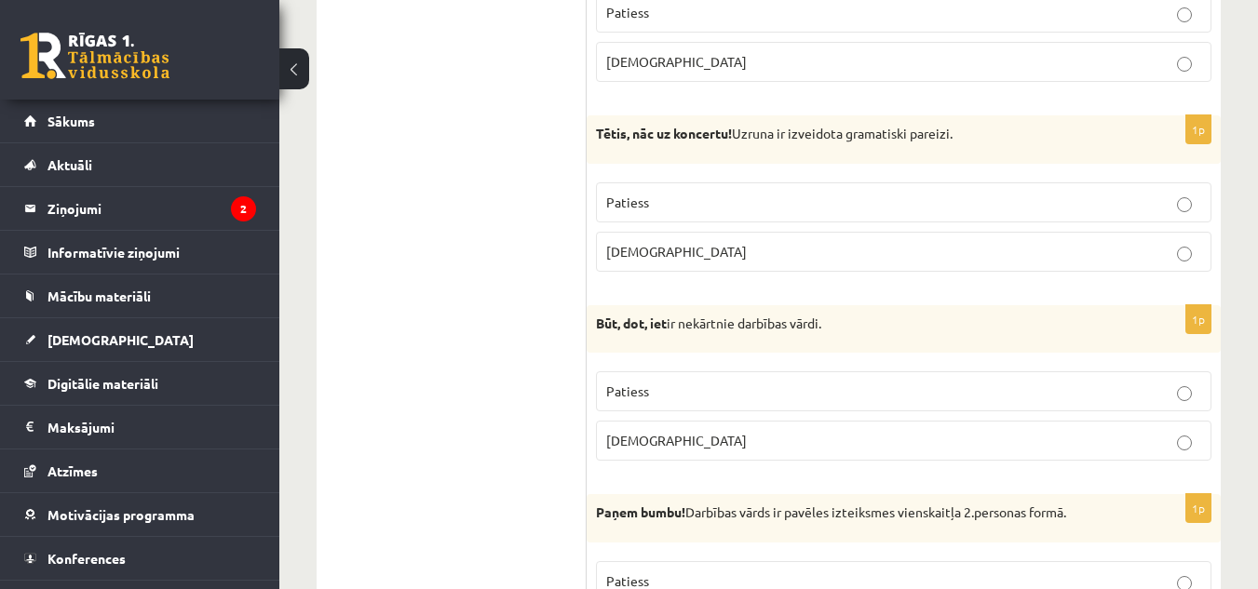
scroll to position [4753, 0]
click at [723, 383] on p "Patiess" at bounding box center [903, 393] width 595 height 20
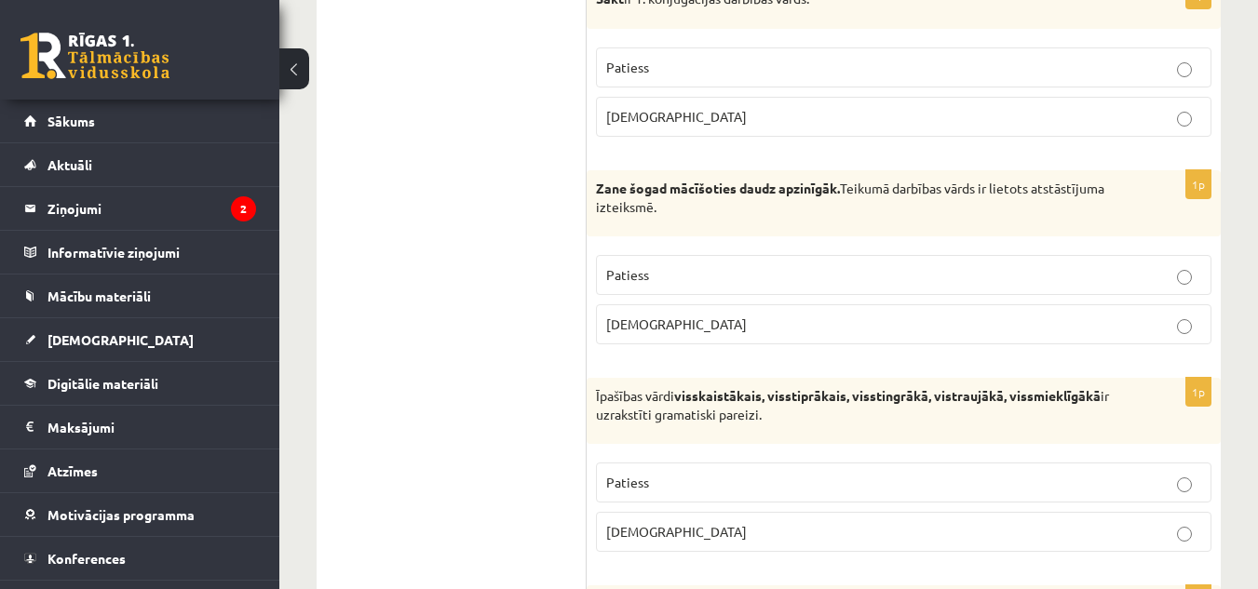
scroll to position [1194, 0]
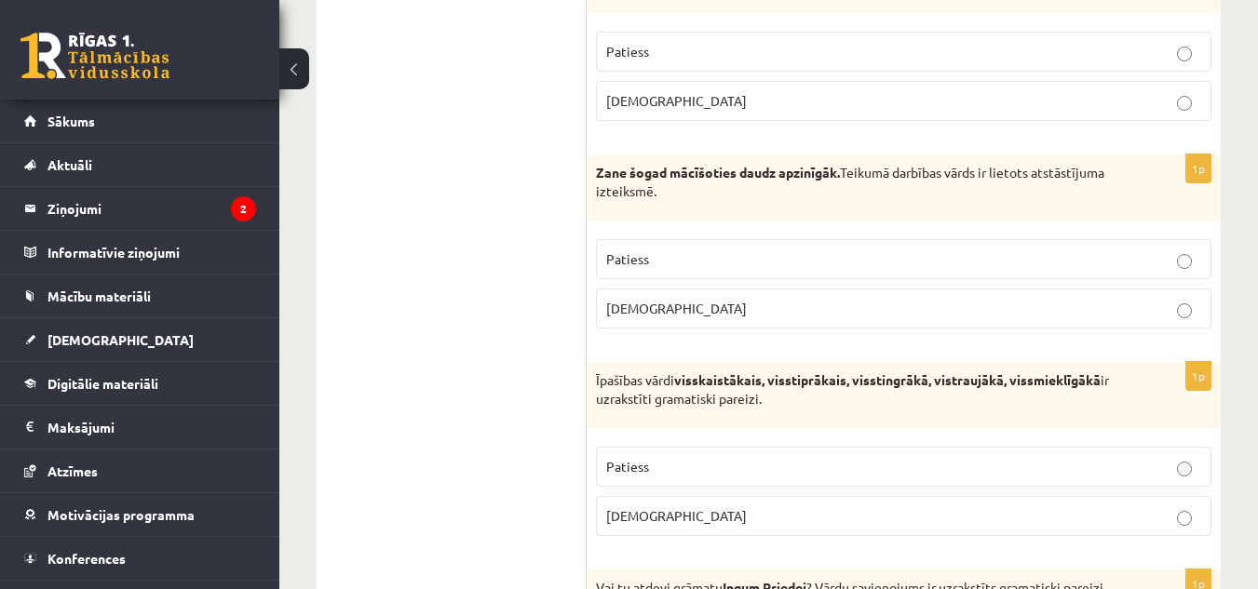
click at [1109, 245] on label "Patiess" at bounding box center [903, 259] width 615 height 40
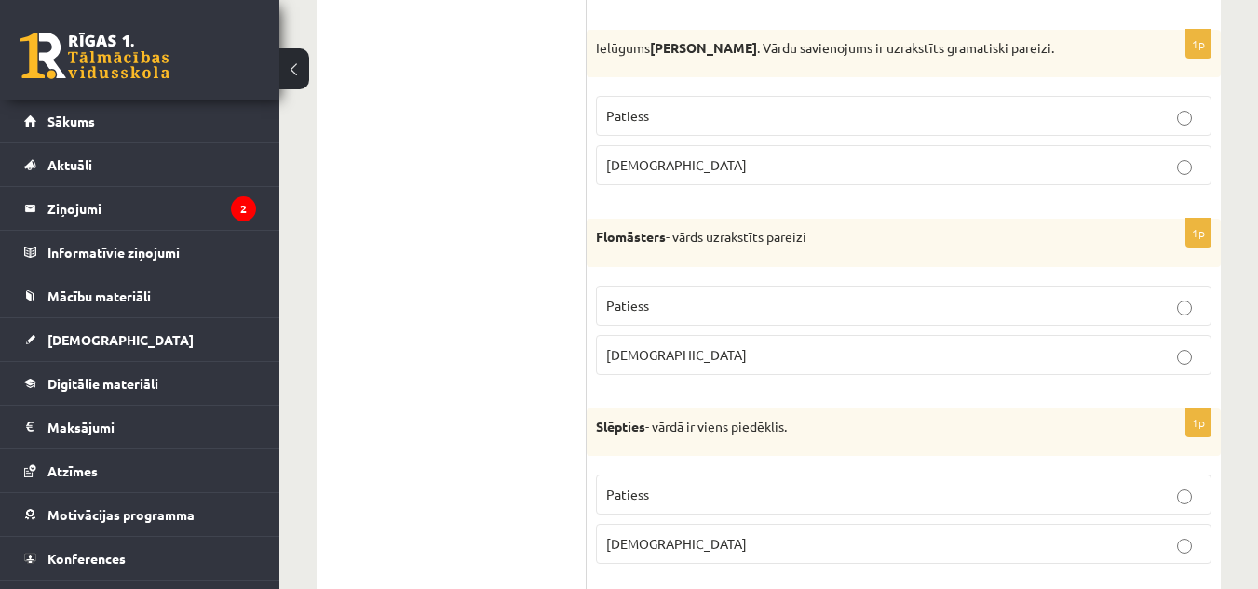
scroll to position [0, 0]
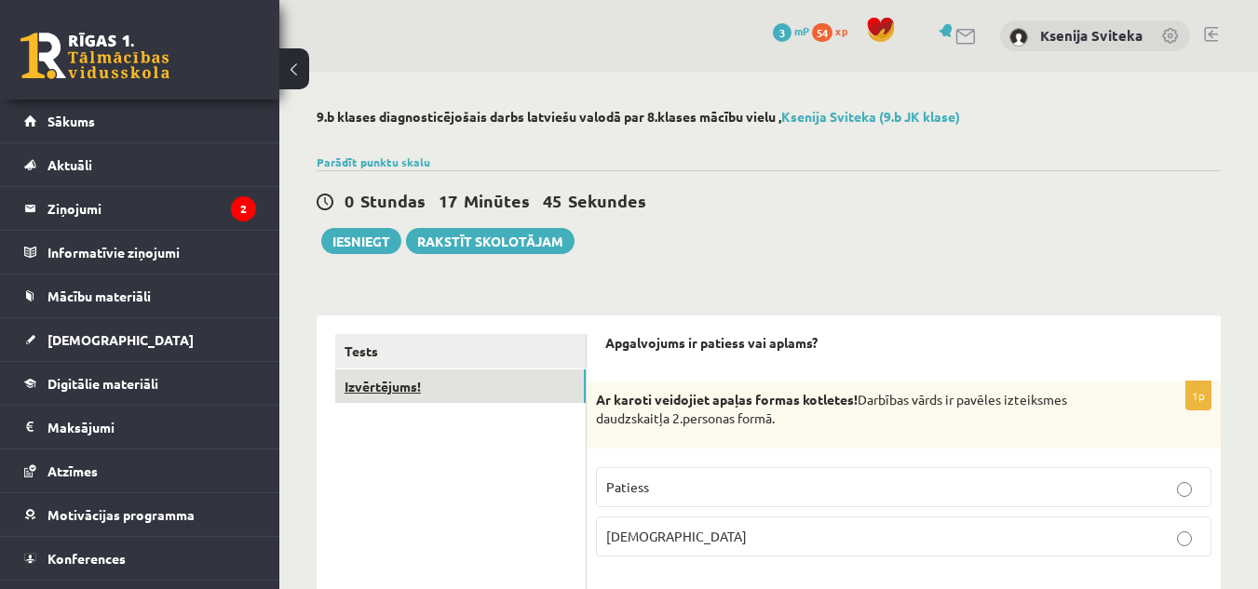
click at [482, 389] on link "Izvērtējums!" at bounding box center [460, 387] width 250 height 34
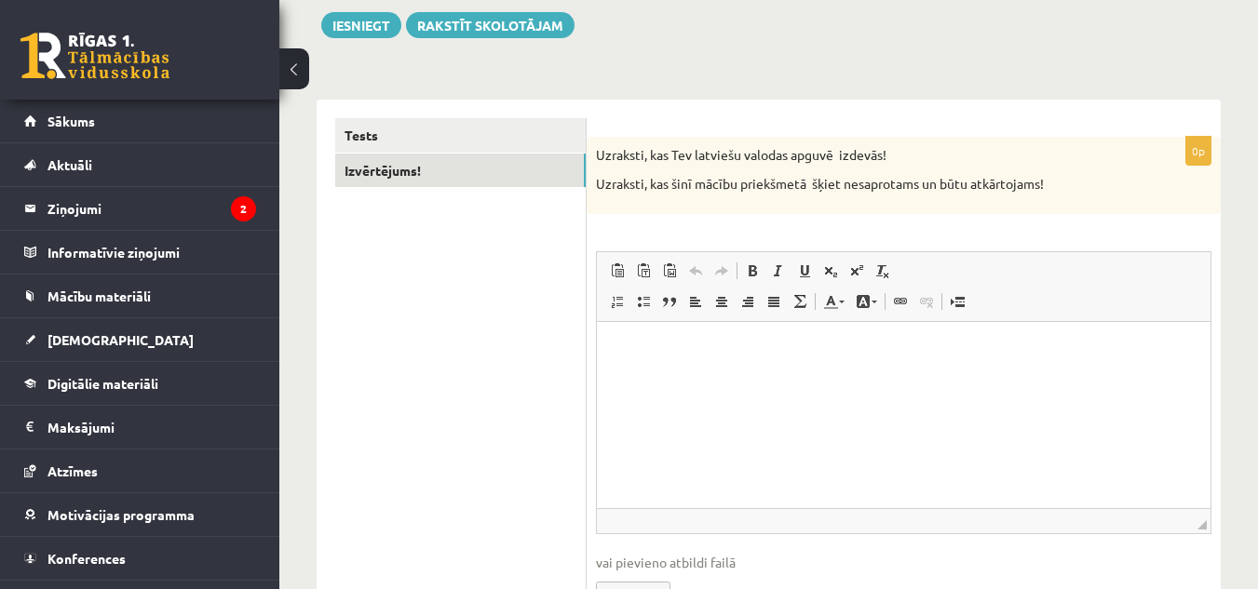
scroll to position [217, 0]
click at [809, 371] on html at bounding box center [904, 348] width 614 height 57
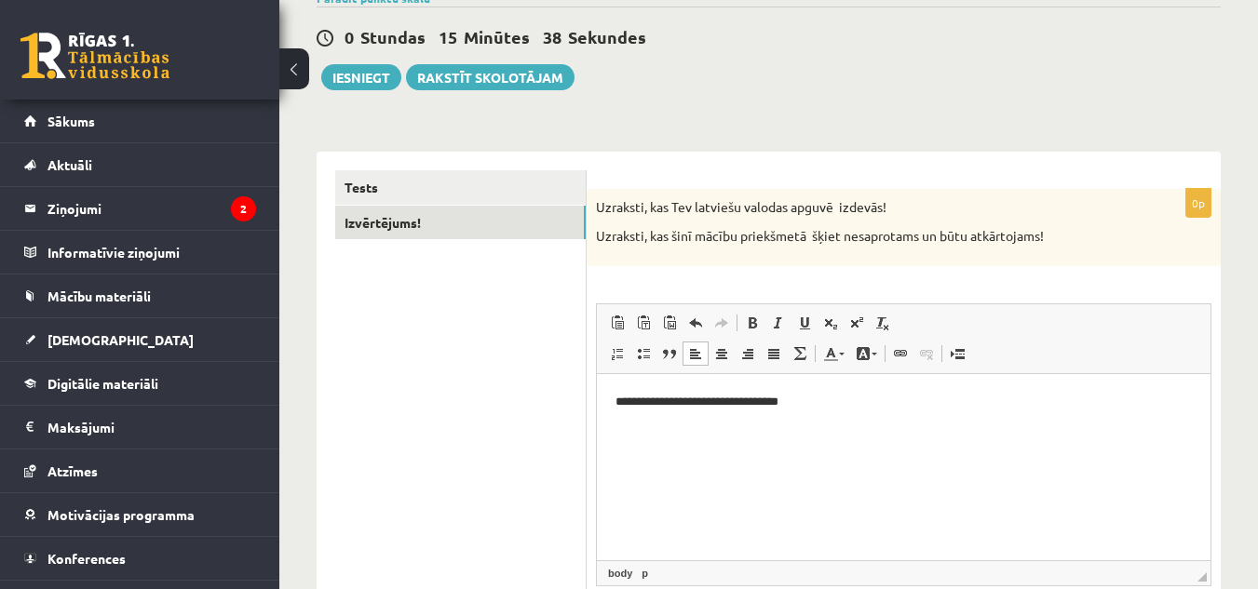
scroll to position [163, 0]
click at [843, 355] on span at bounding box center [842, 355] width 6 height 3
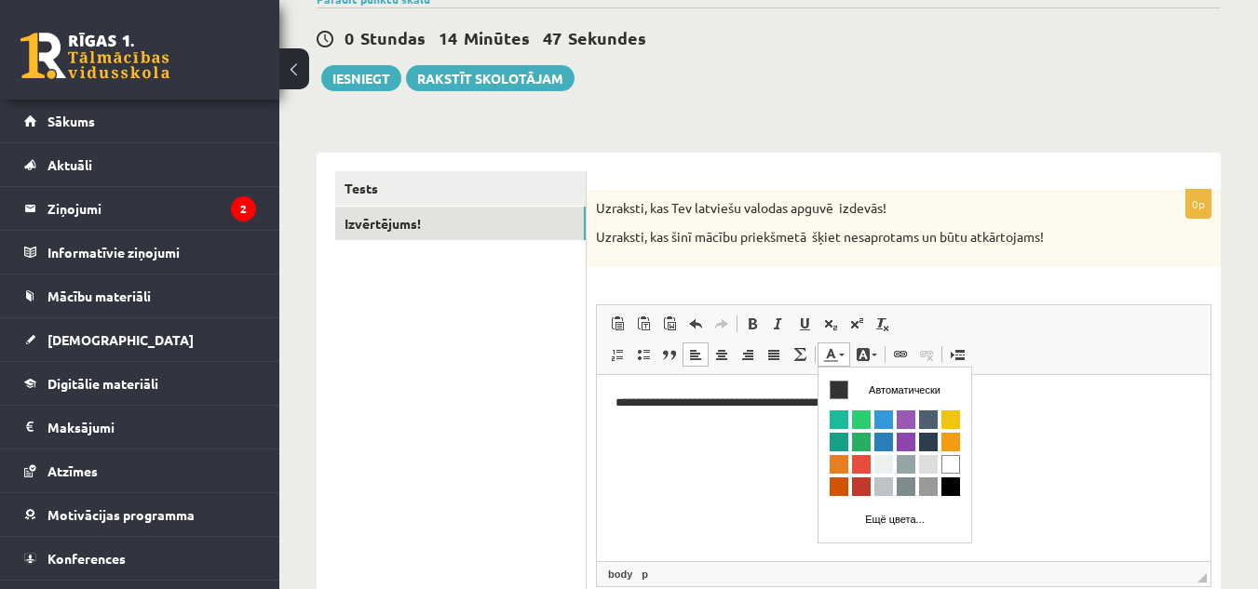
scroll to position [0, 0]
click at [907, 439] on span "Цвета" at bounding box center [906, 441] width 19 height 19
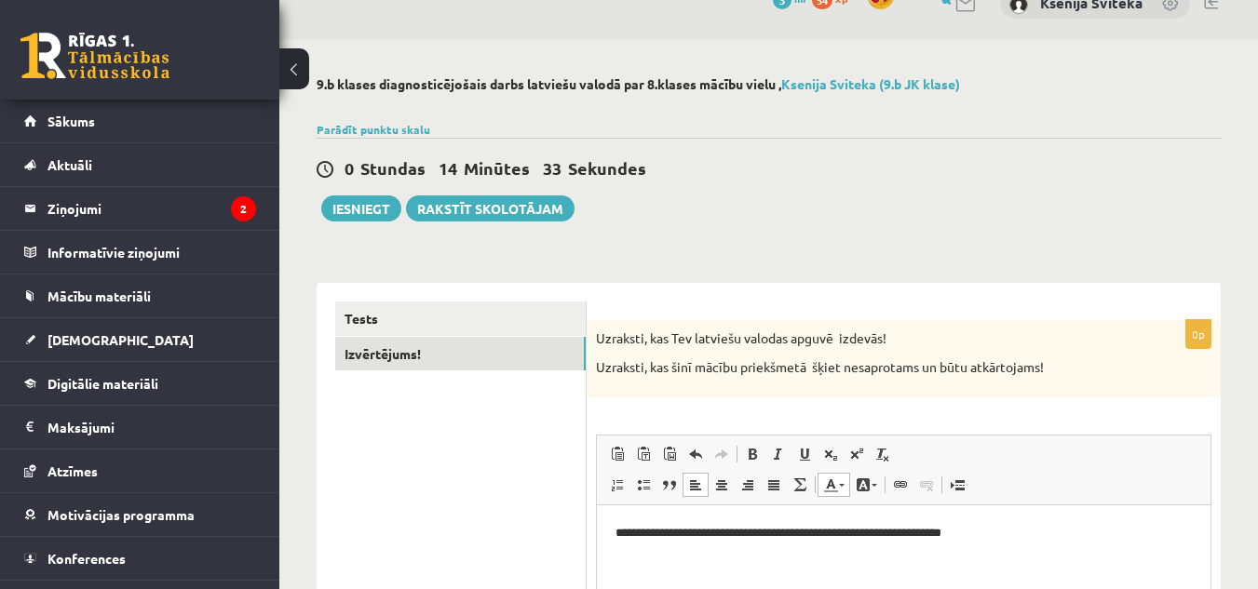
scroll to position [25, 0]
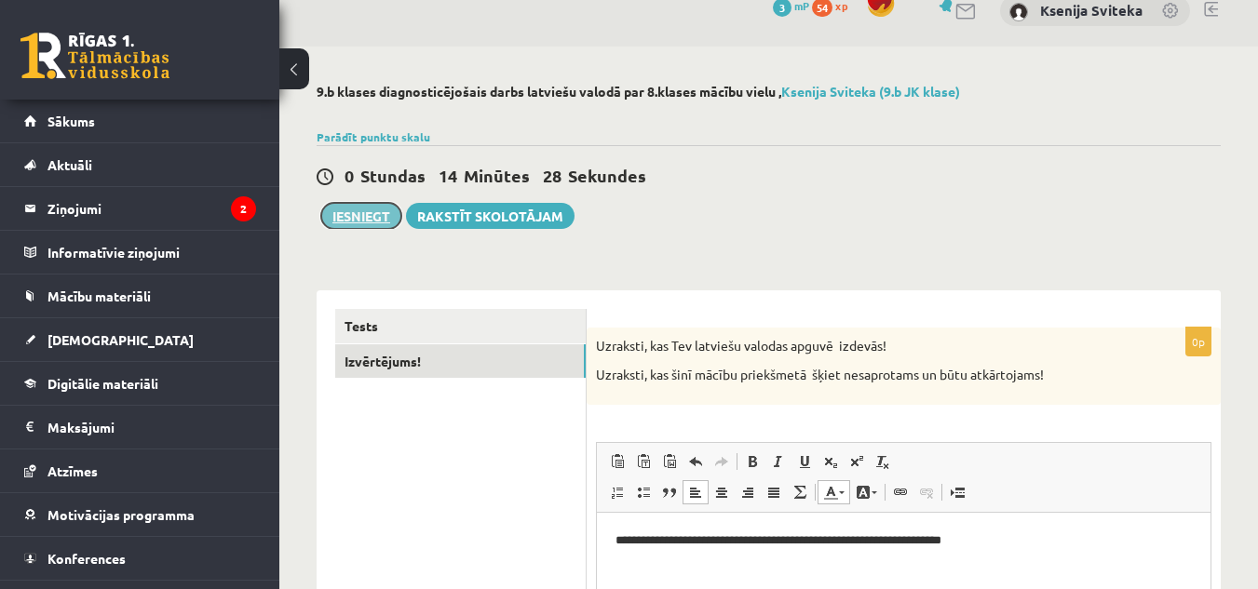
click at [363, 216] on button "Iesniegt" at bounding box center [361, 216] width 80 height 26
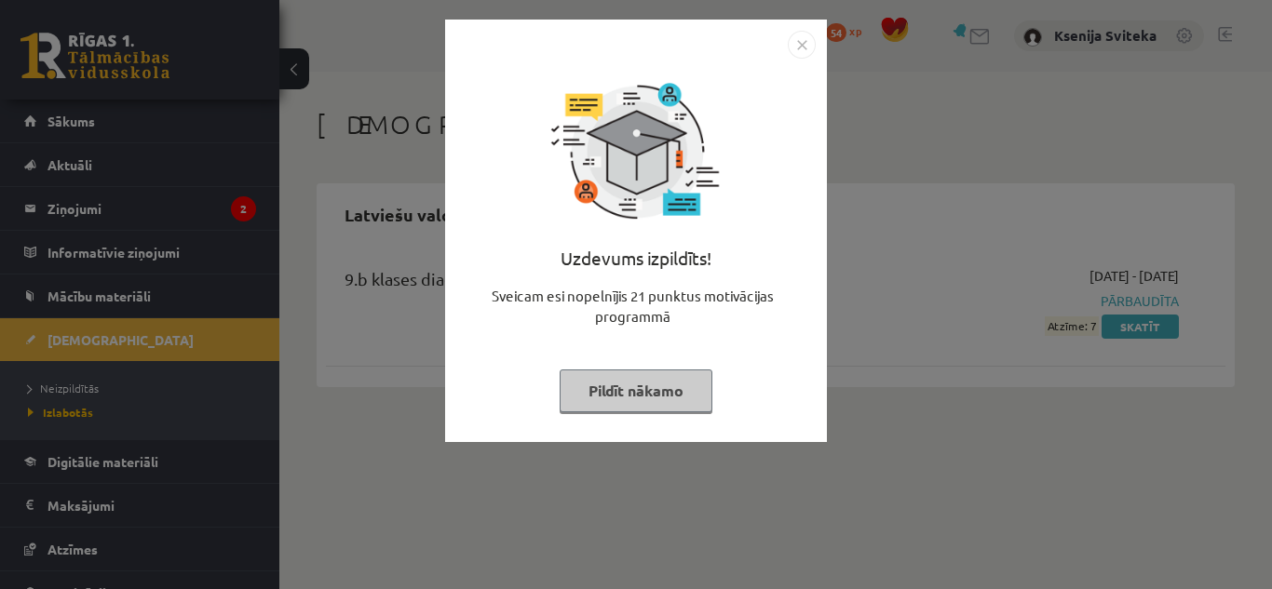
click at [805, 45] on img "Close" at bounding box center [802, 45] width 28 height 28
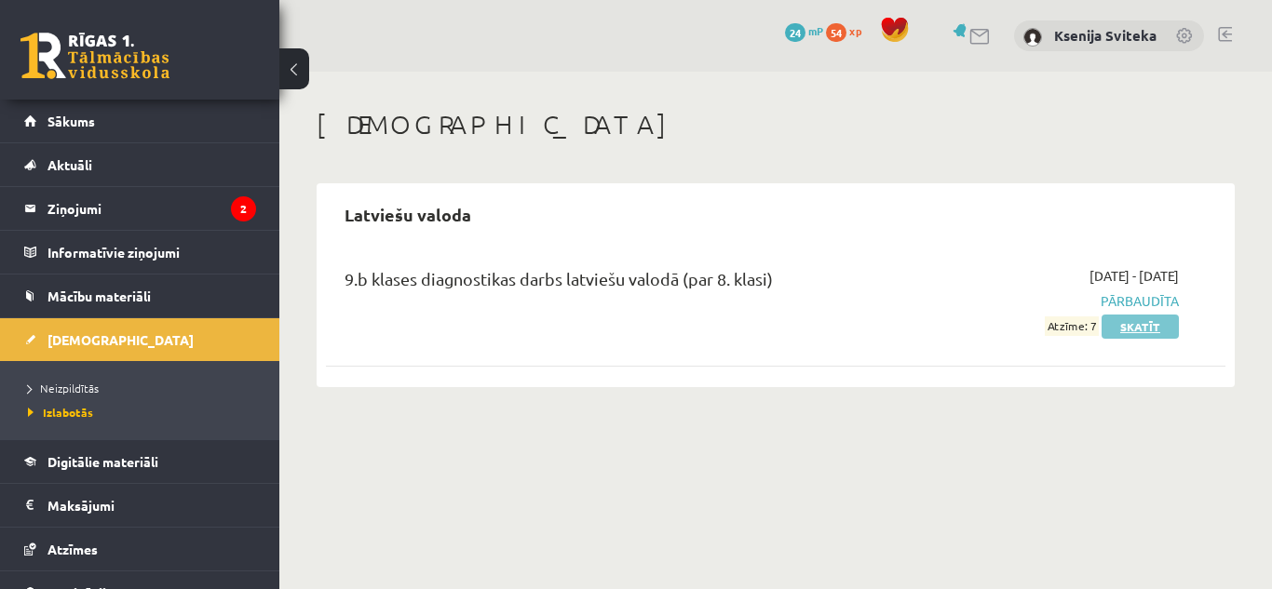
click at [1135, 328] on link "Skatīt" at bounding box center [1140, 327] width 77 height 24
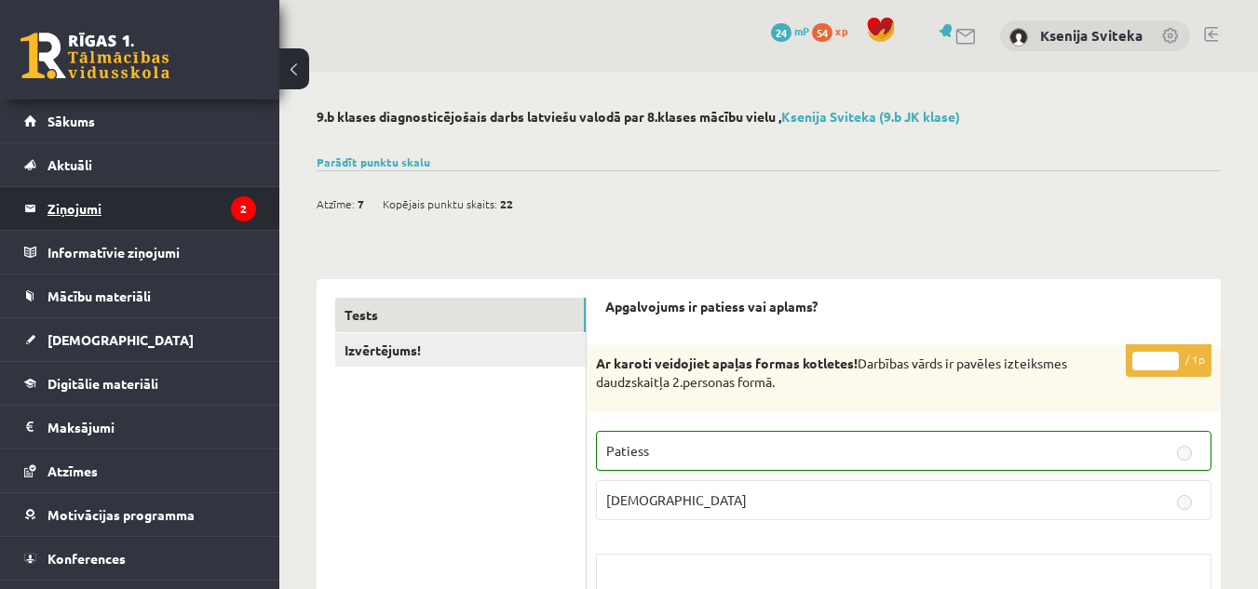
click at [88, 196] on legend "Ziņojumi 2" at bounding box center [151, 208] width 209 height 43
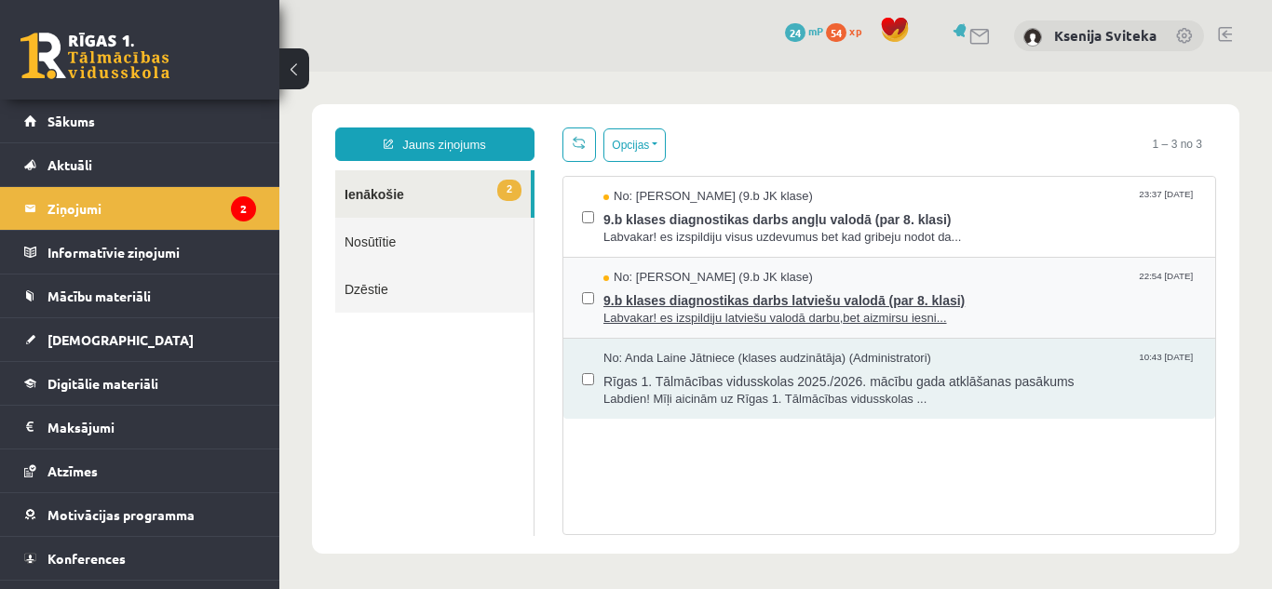
click at [860, 294] on span "9.b klases diagnostikas darbs latviešu valodā (par 8. klasi)" at bounding box center [899, 298] width 593 height 23
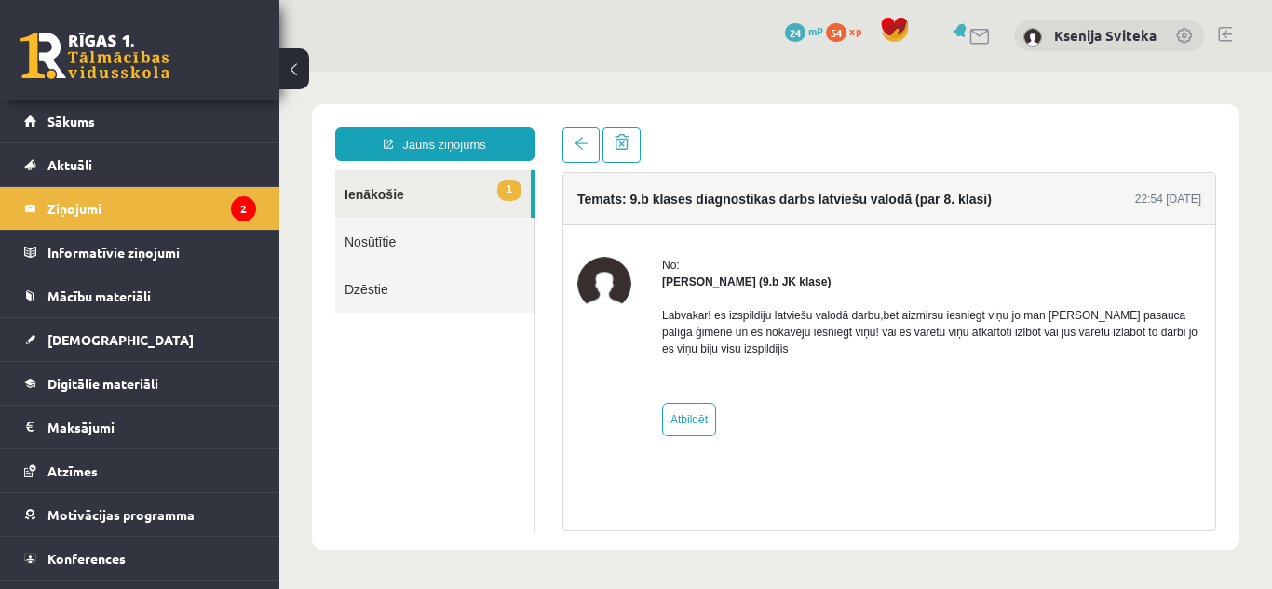
click at [391, 193] on link "1 Ienākošie" at bounding box center [433, 193] width 196 height 47
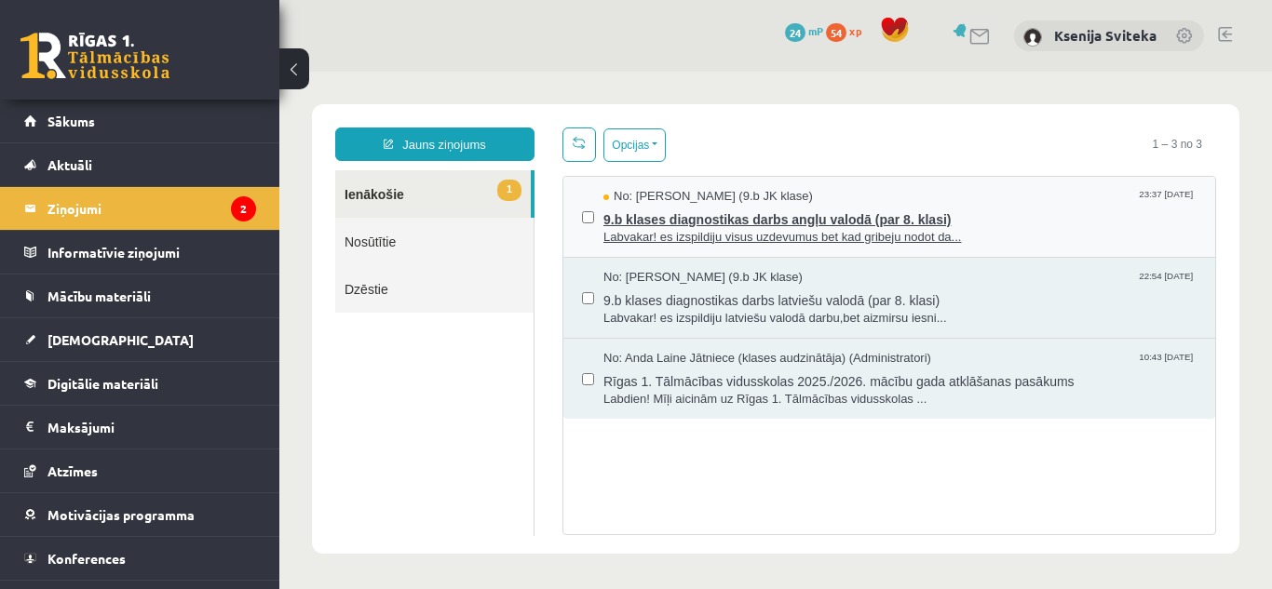
click at [757, 229] on span "Labvakar! es izspildiju visus uzdevumus bet kad gribeju nodot da..." at bounding box center [899, 238] width 593 height 18
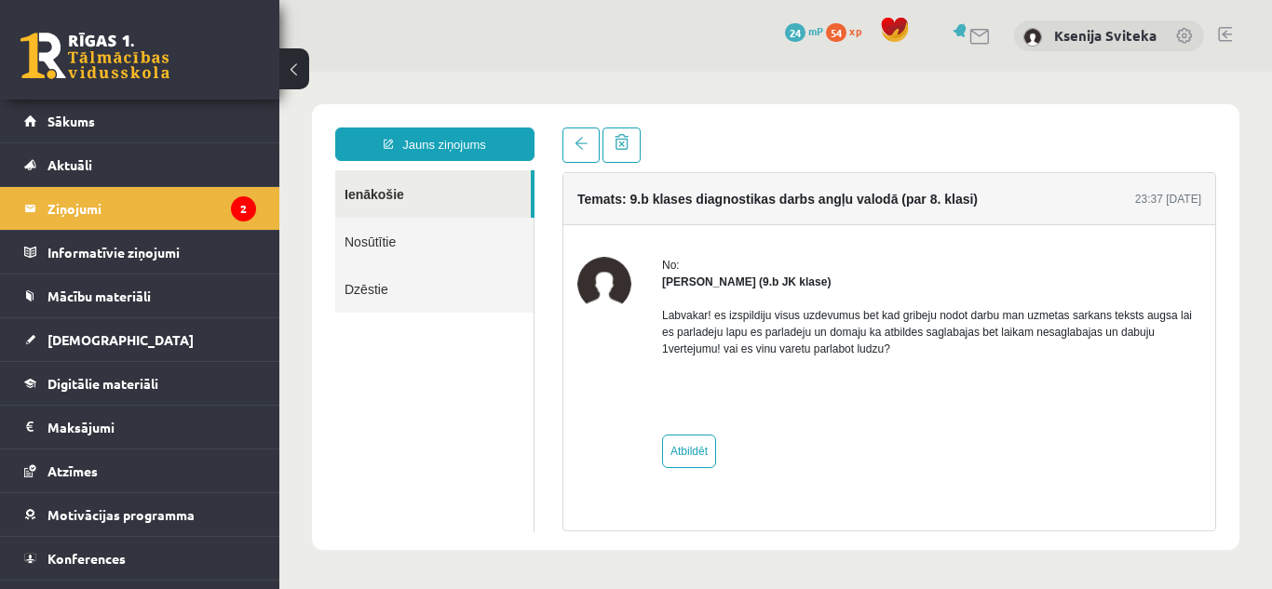
click at [390, 191] on link "Ienākošie" at bounding box center [433, 193] width 196 height 47
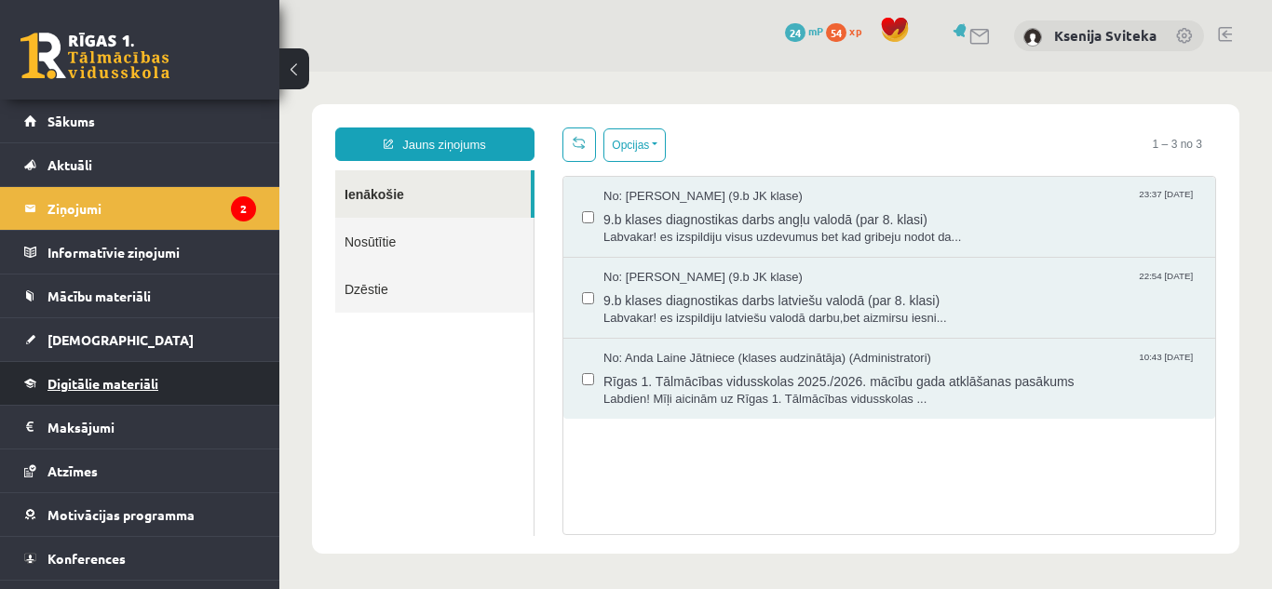
click at [107, 382] on span "Digitālie materiāli" at bounding box center [102, 383] width 111 height 17
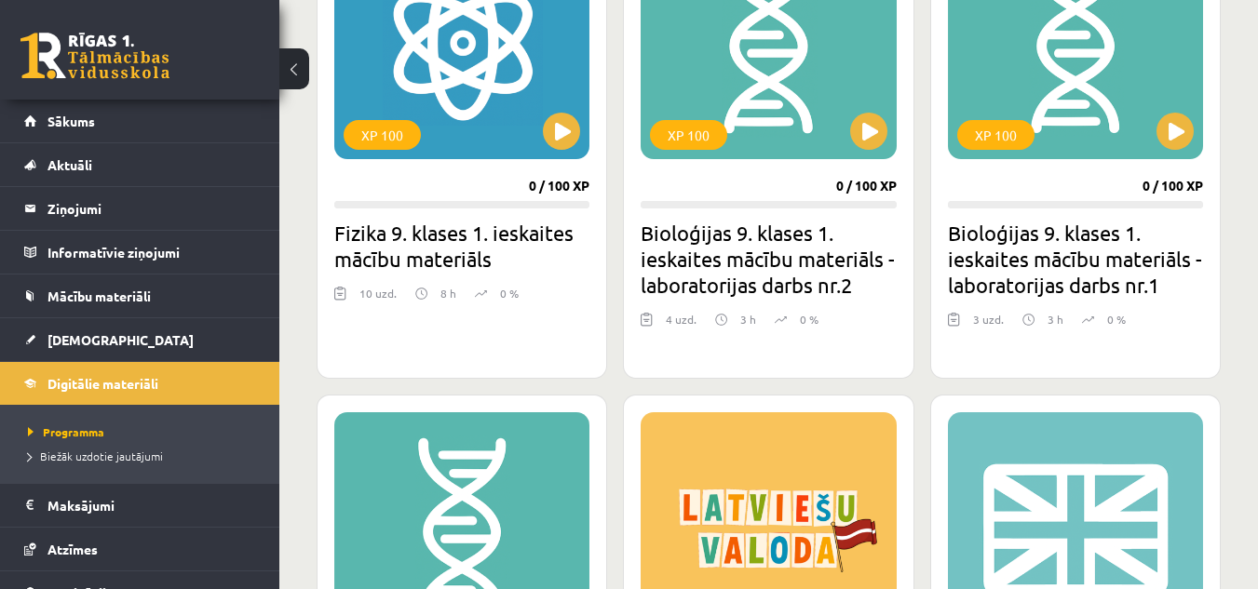
scroll to position [574, 0]
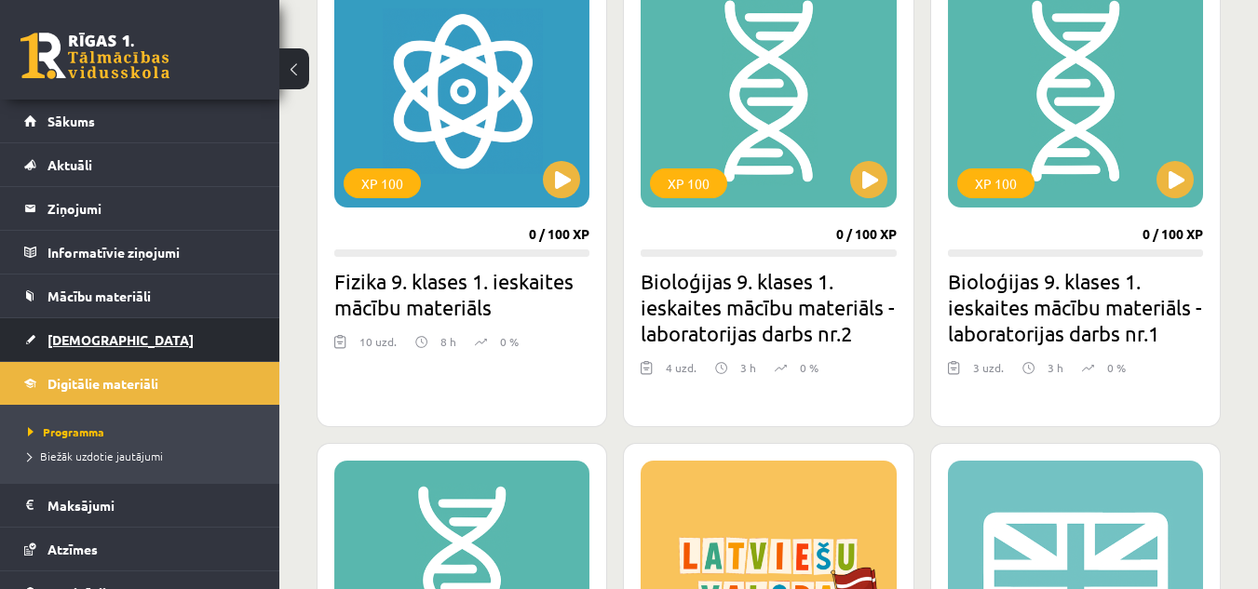
click at [93, 334] on span "[DEMOGRAPHIC_DATA]" at bounding box center [120, 339] width 146 height 17
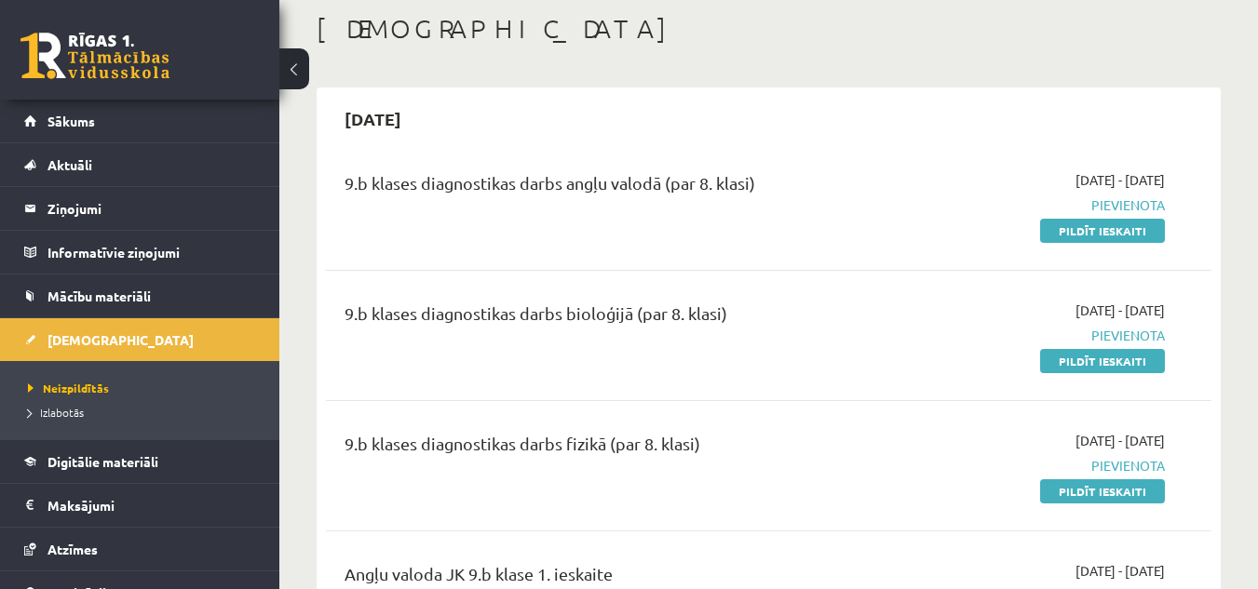
scroll to position [169, 0]
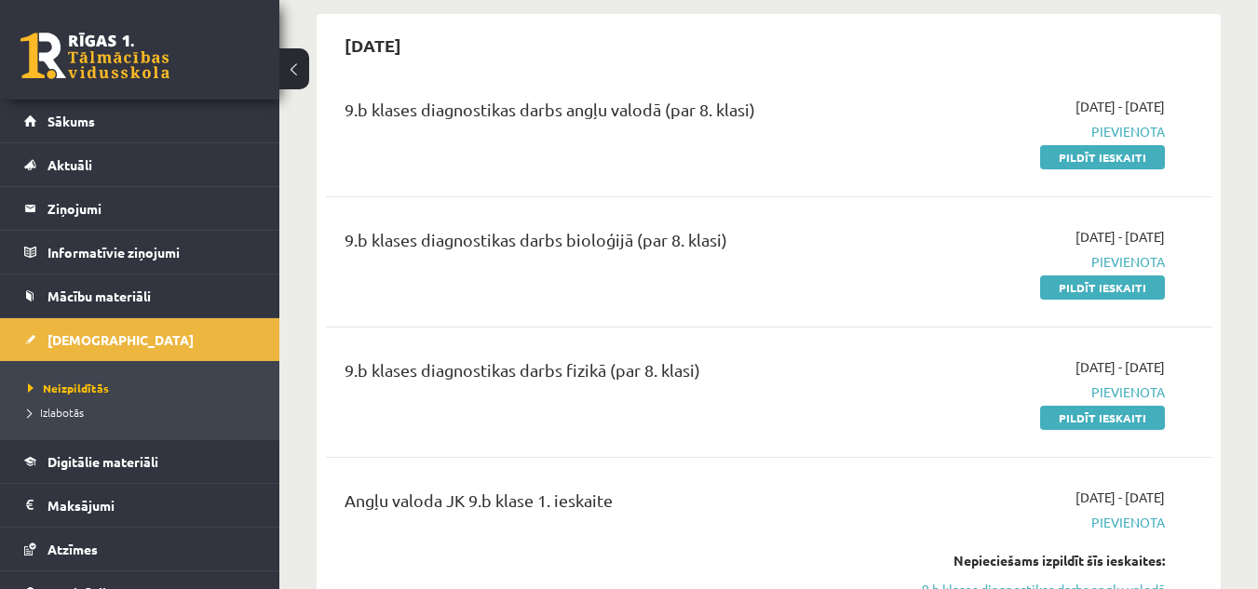
click at [1081, 155] on link "Pildīt ieskaiti" at bounding box center [1102, 157] width 125 height 24
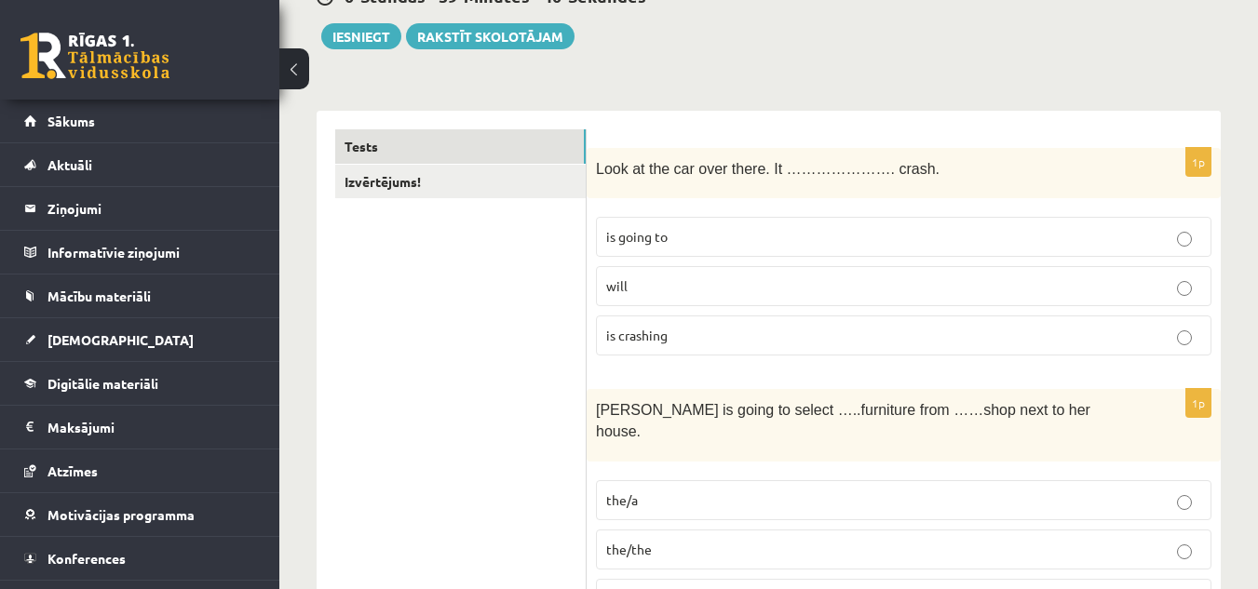
scroll to position [204, 0]
click at [777, 233] on p "is going to" at bounding box center [903, 238] width 595 height 20
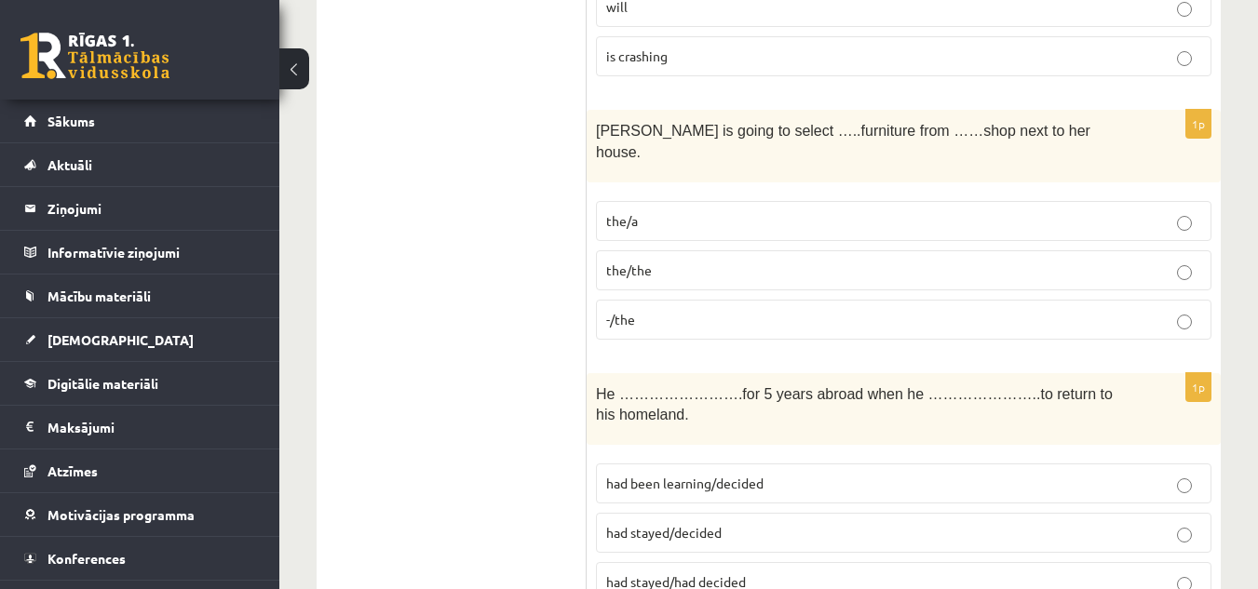
scroll to position [485, 0]
click at [1001, 210] on p "the/a" at bounding box center [903, 220] width 595 height 20
click at [1012, 260] on p "the/the" at bounding box center [903, 270] width 595 height 20
click at [871, 200] on label "the/a" at bounding box center [903, 220] width 615 height 40
click at [791, 311] on label "-/the" at bounding box center [903, 319] width 615 height 40
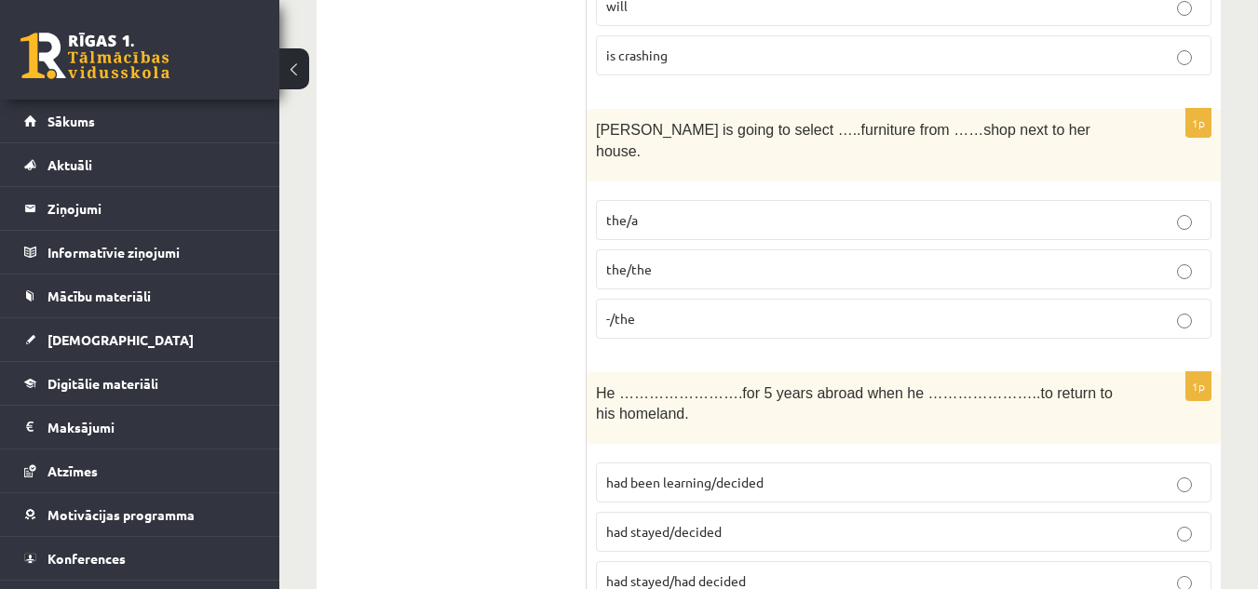
click at [806, 210] on p "the/a" at bounding box center [903, 220] width 595 height 20
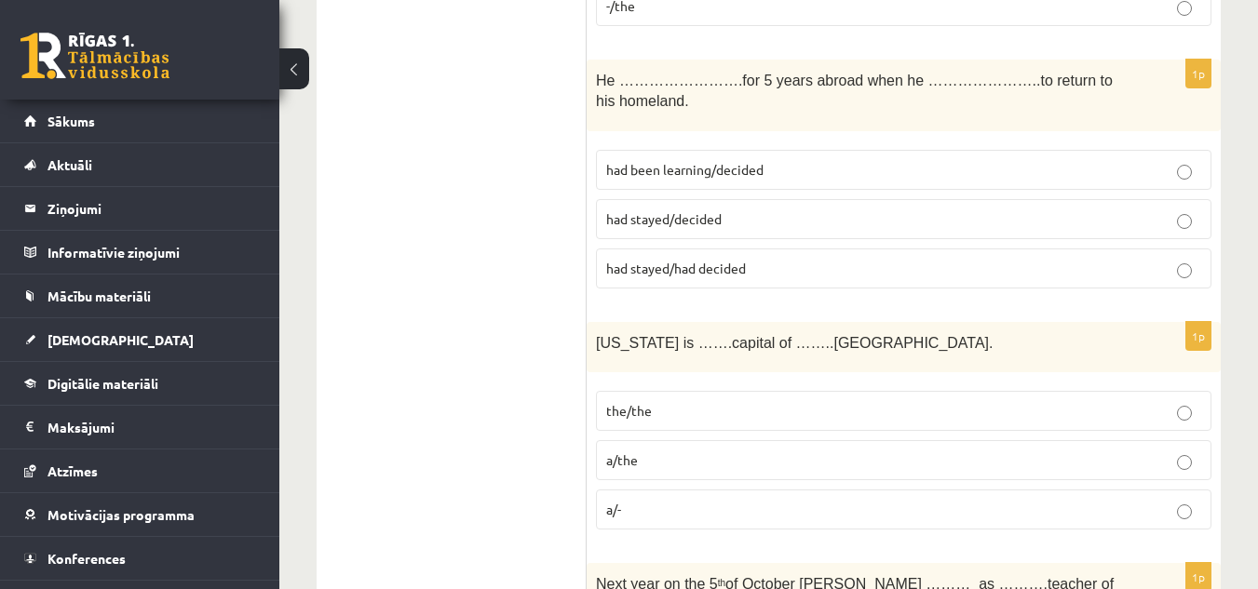
scroll to position [803, 0]
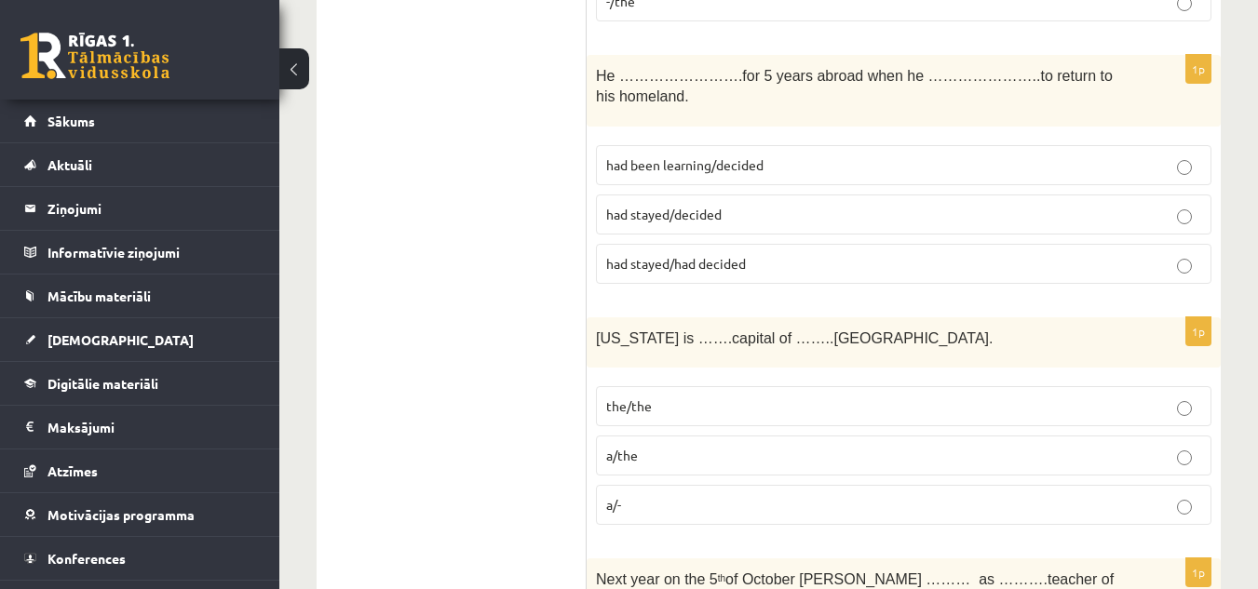
click at [798, 195] on label "had stayed/decided" at bounding box center [903, 215] width 615 height 40
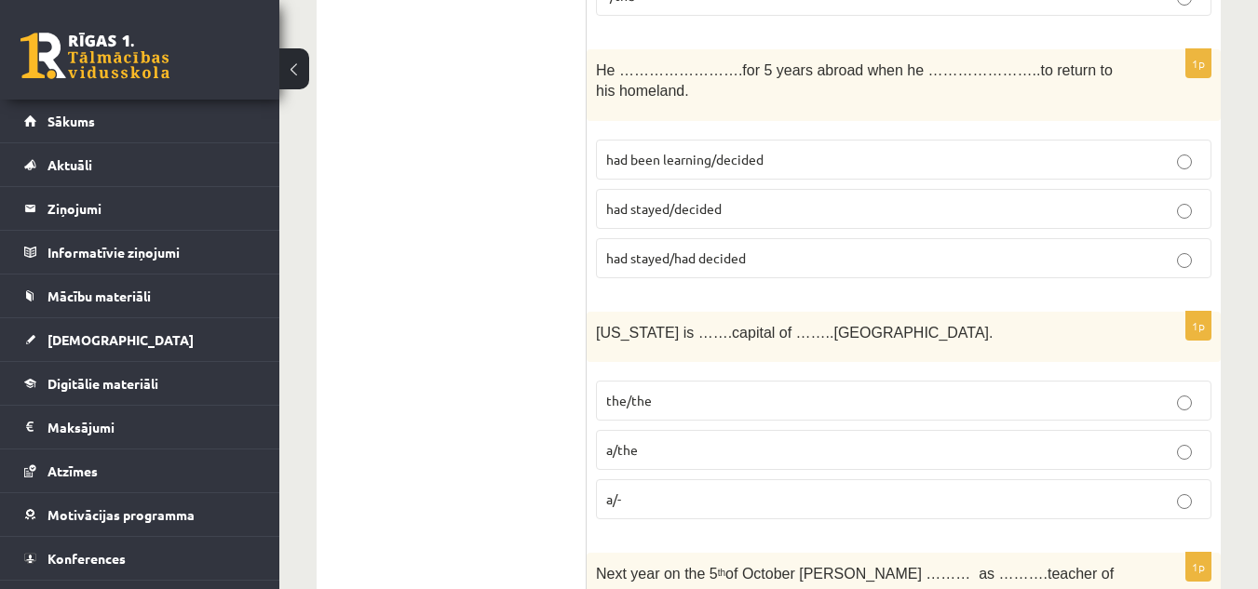
scroll to position [802, 0]
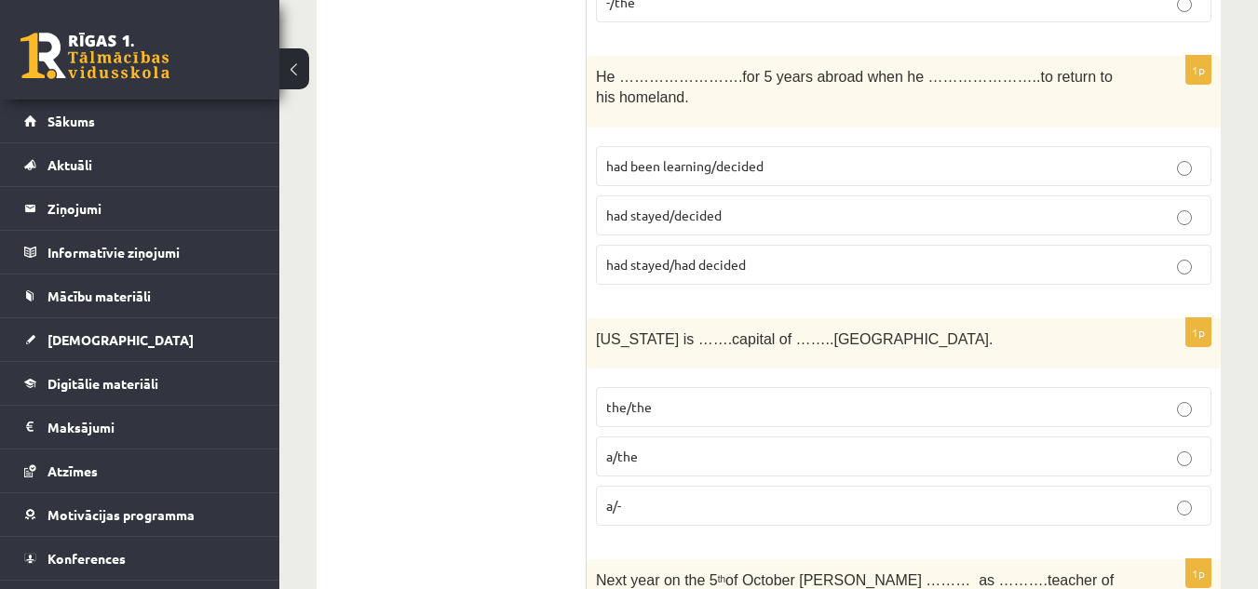
click at [658, 447] on p "a/the" at bounding box center [903, 457] width 595 height 20
click at [690, 496] on p "a/-" at bounding box center [903, 506] width 595 height 20
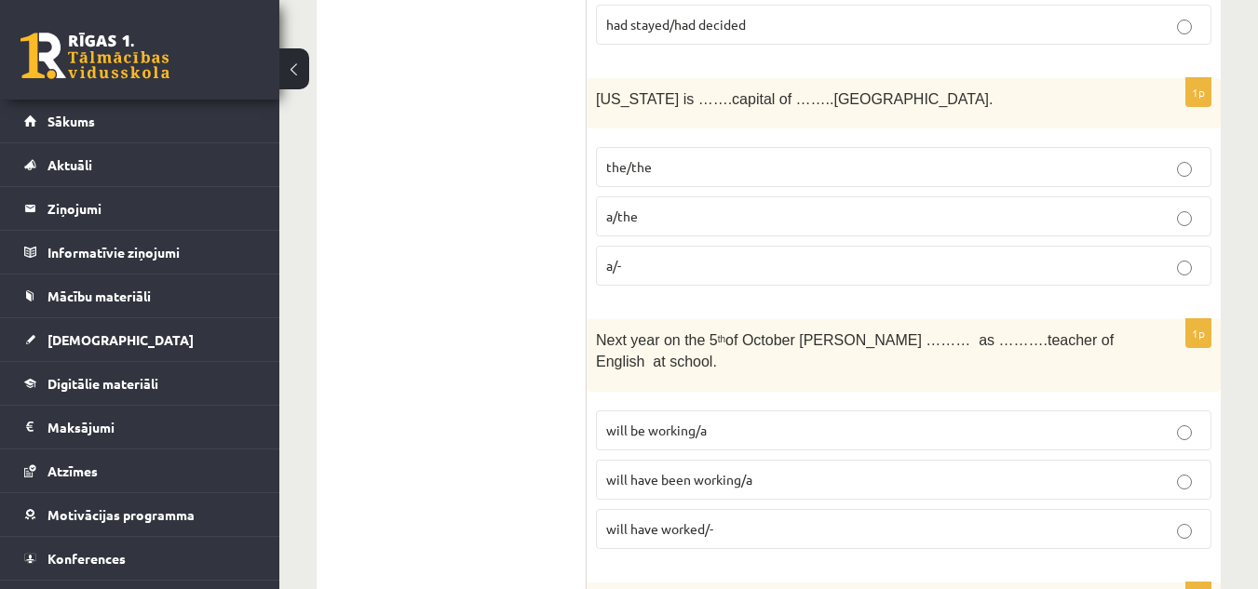
scroll to position [1041, 0]
click at [701, 158] on p "the/the" at bounding box center [903, 168] width 595 height 20
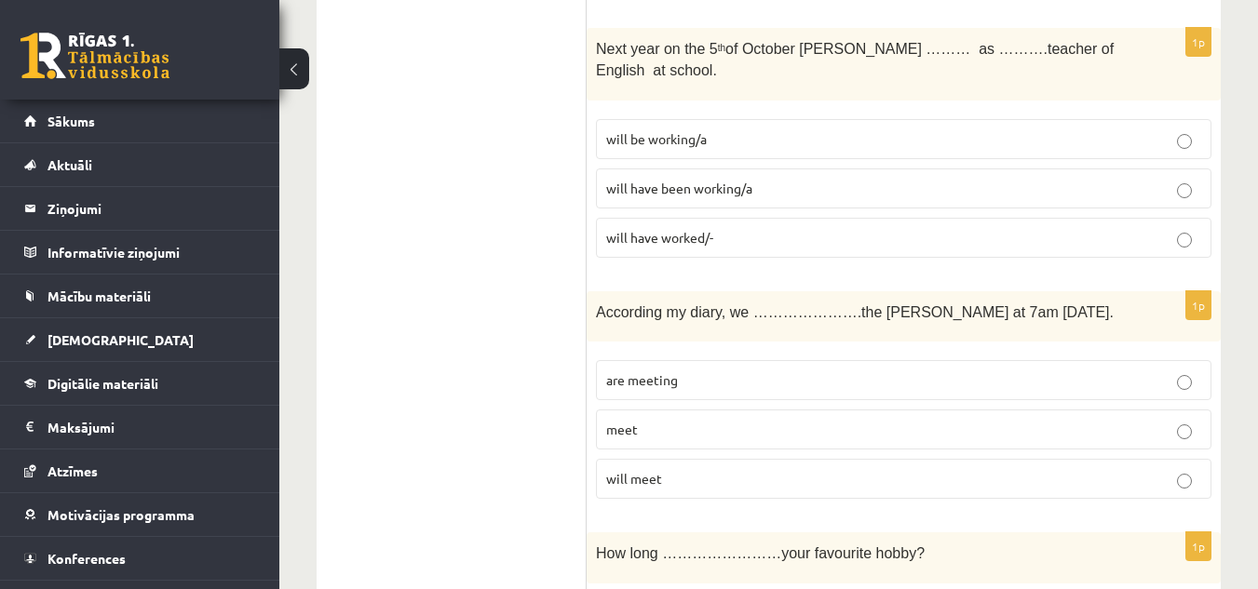
scroll to position [1332, 0]
click at [788, 131] on p "will be working/a" at bounding box center [903, 141] width 595 height 20
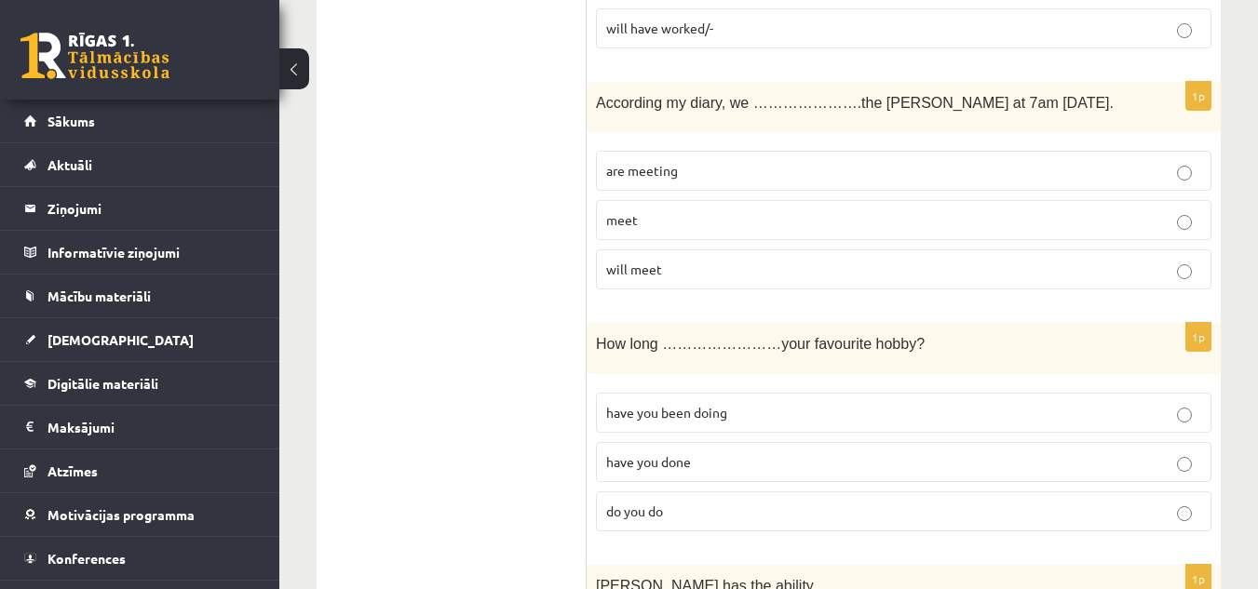
scroll to position [1545, 0]
click at [652, 259] on span "will meet" at bounding box center [634, 267] width 56 height 17
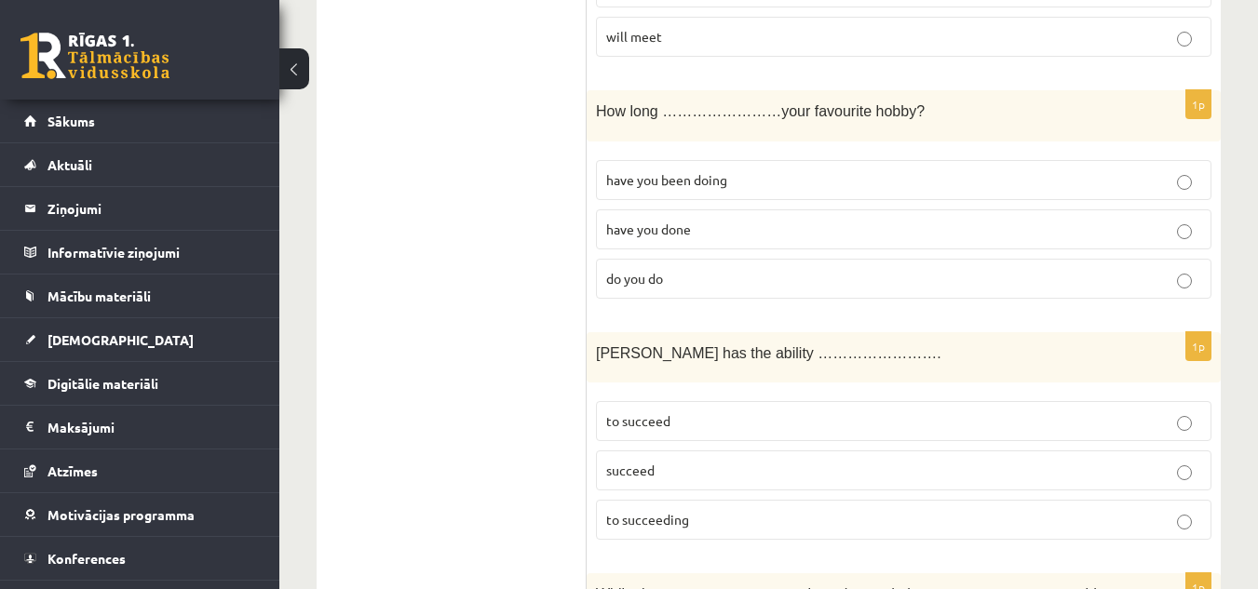
scroll to position [1777, 0]
click at [820, 169] on p "have you been doing" at bounding box center [903, 179] width 595 height 20
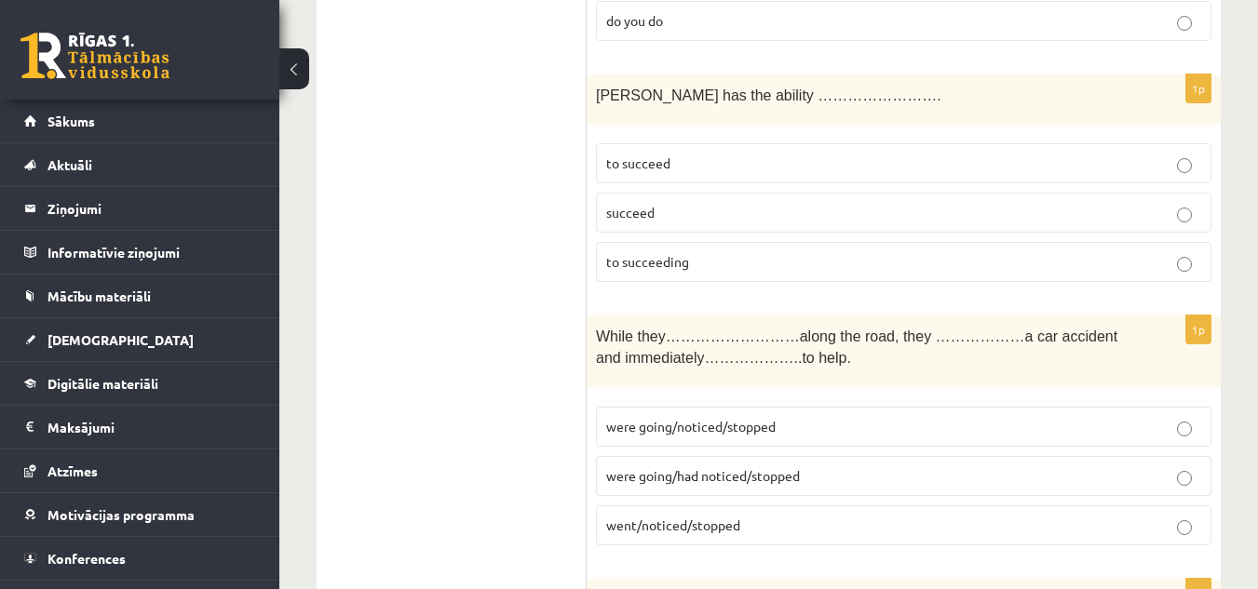
scroll to position [2035, 0]
click at [682, 153] on p "to succeed" at bounding box center [903, 163] width 595 height 20
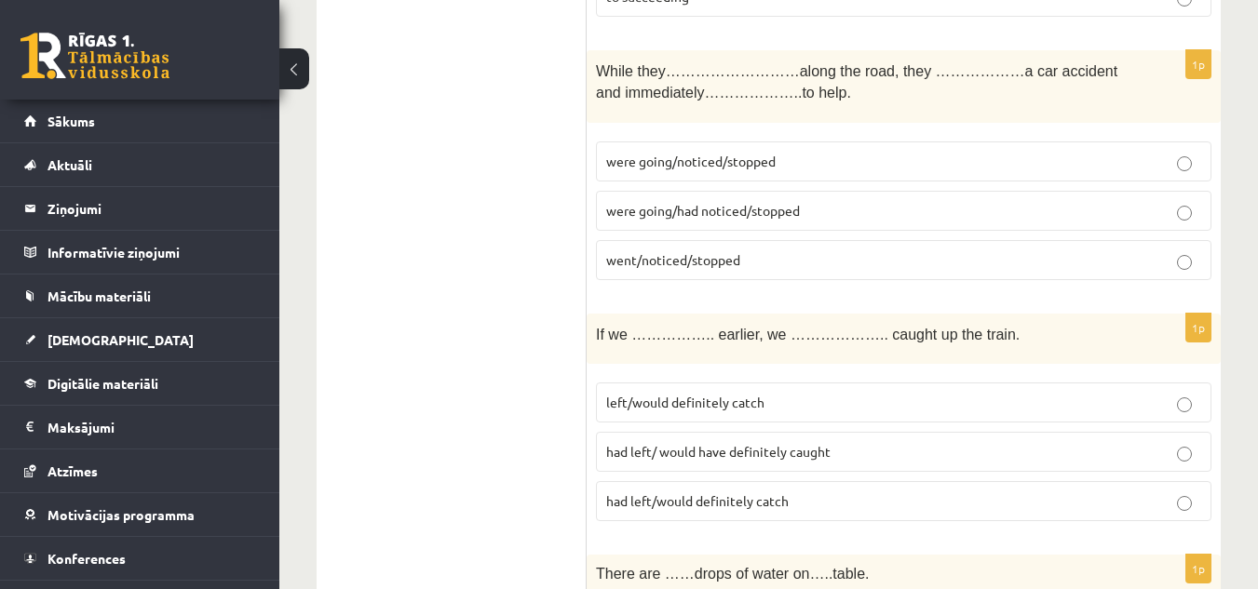
scroll to position [2298, 0]
click at [682, 203] on span "were going/had noticed/stopped" at bounding box center [703, 211] width 194 height 17
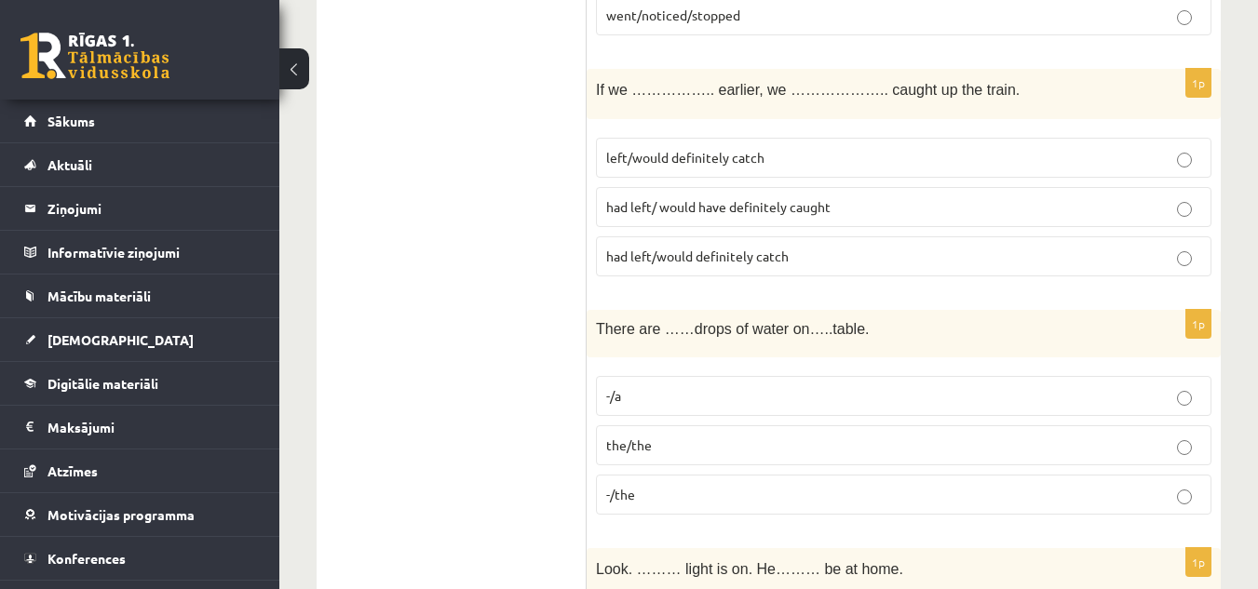
scroll to position [2543, 0]
click at [858, 188] on label "had left/ would have definitely caught" at bounding box center [903, 208] width 615 height 40
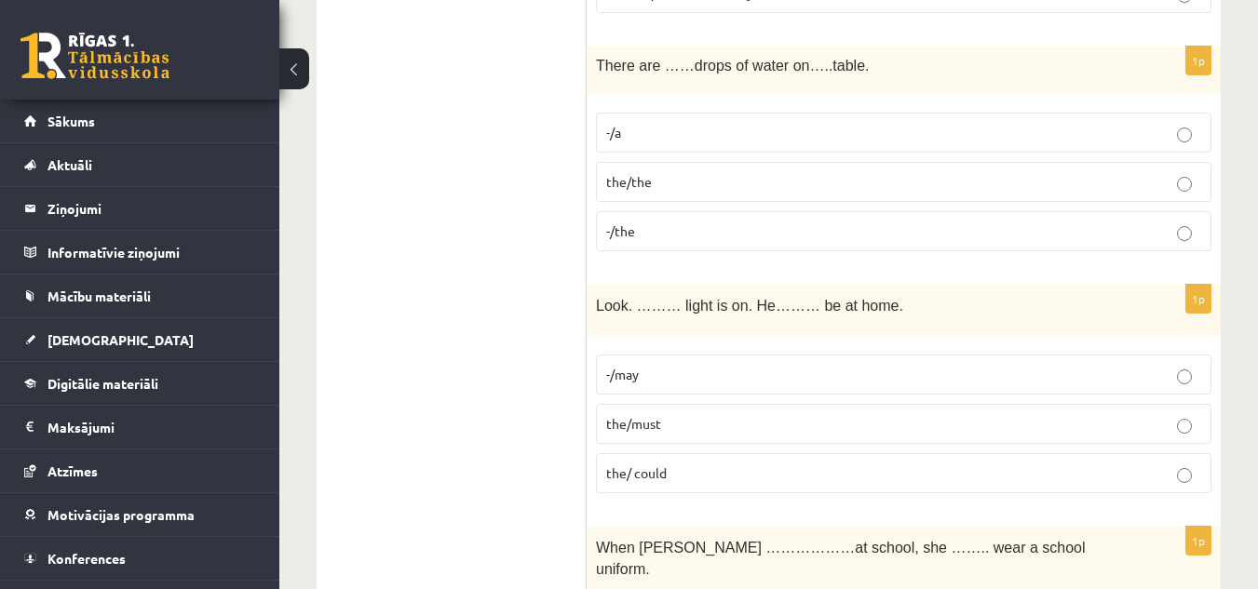
scroll to position [2796, 0]
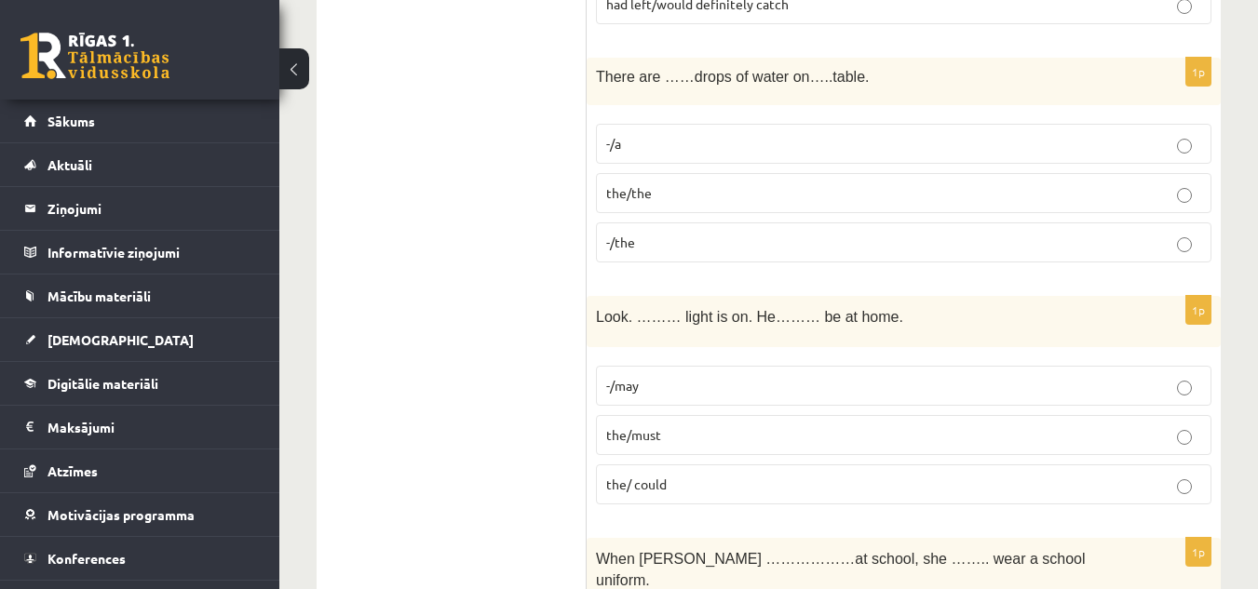
click at [800, 296] on div "1p Look. ……… light is on. He……… be at home. -/may the/must the/ could" at bounding box center [904, 407] width 634 height 223
click at [646, 233] on p "-/the" at bounding box center [903, 243] width 595 height 20
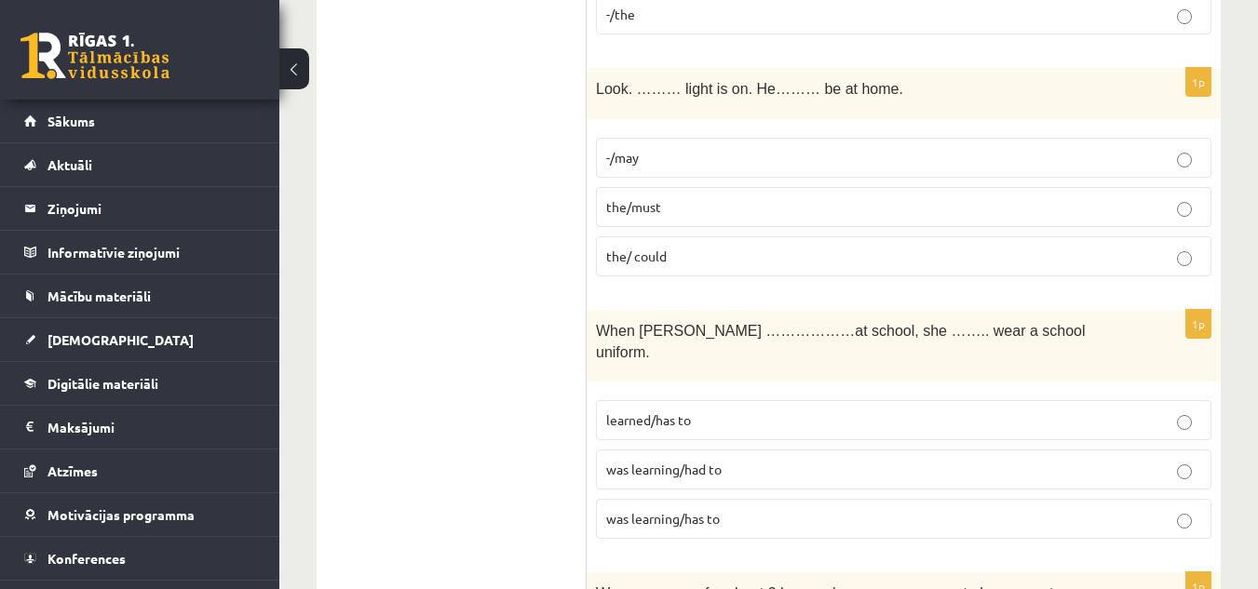
scroll to position [3022, 0]
click at [656, 150] on p "-/may" at bounding box center [903, 160] width 595 height 20
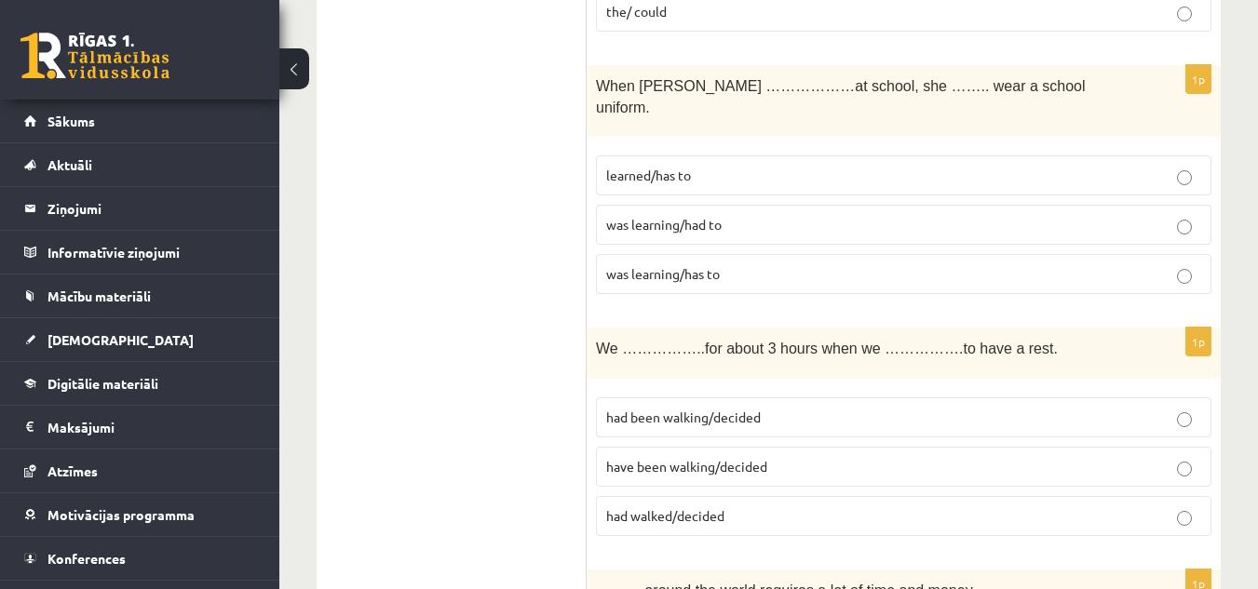
scroll to position [3267, 0]
click at [656, 169] on span "learned/has to" at bounding box center [648, 177] width 85 height 17
click at [656, 218] on span "was learning/had to" at bounding box center [663, 226] width 115 height 17
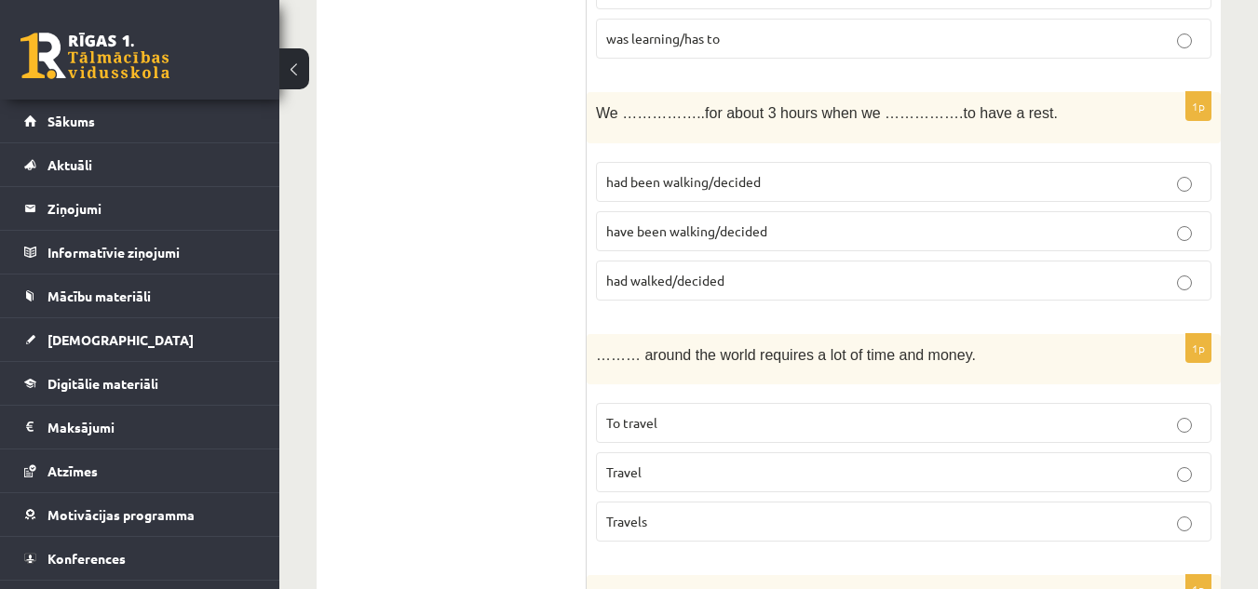
scroll to position [3506, 0]
click at [777, 221] on p "have been walking/decided" at bounding box center [903, 231] width 595 height 20
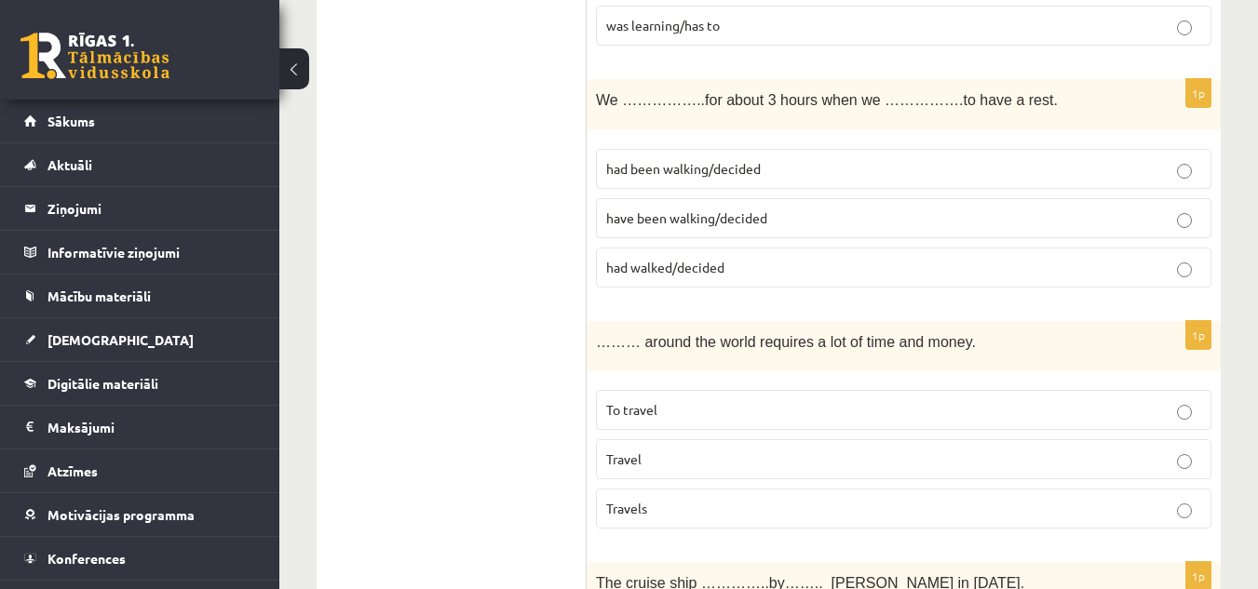
scroll to position [3517, 0]
click at [778, 322] on div "……… around the world requires a lot of time and money." at bounding box center [904, 347] width 634 height 51
drag, startPoint x: 737, startPoint y: 292, endPoint x: 737, endPoint y: 307, distance: 14.9
click at [737, 322] on div "1p ……… around the world requires a lot of time and money. To travel Travel Trav…" at bounding box center [904, 433] width 634 height 223
click at [737, 401] on p "To travel" at bounding box center [903, 411] width 595 height 20
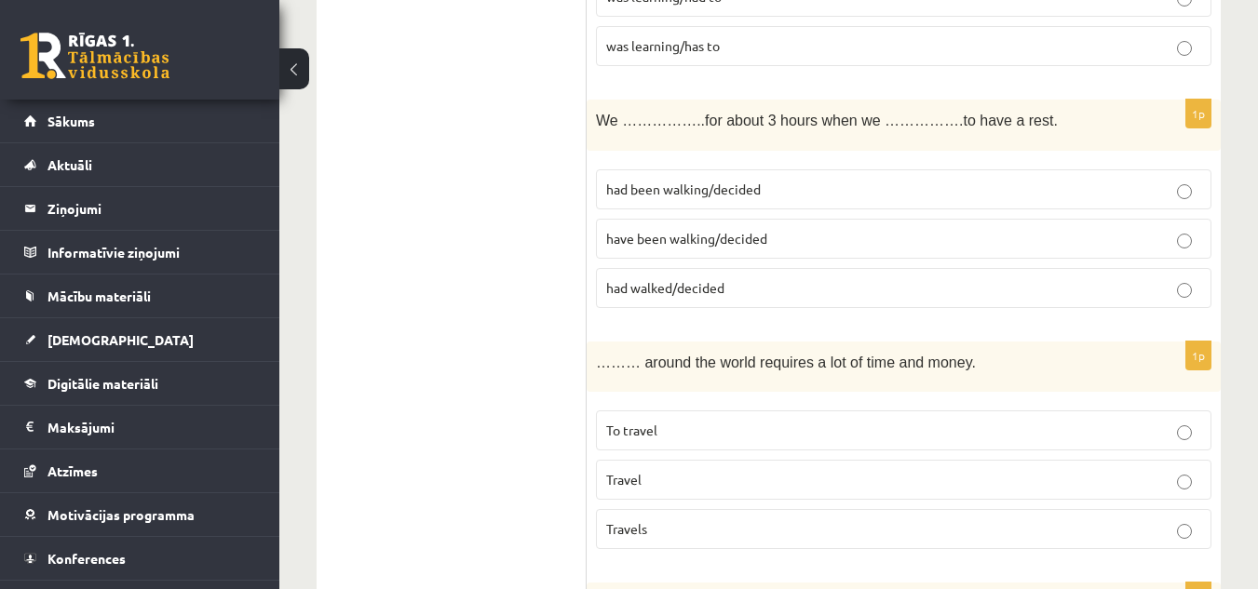
scroll to position [3496, 0]
click at [679, 471] on p "Travel" at bounding box center [903, 481] width 595 height 20
click at [669, 422] on p "To travel" at bounding box center [903, 432] width 595 height 20
drag, startPoint x: 669, startPoint y: 351, endPoint x: 786, endPoint y: 391, distance: 124.0
click at [786, 402] on fieldset "To travel Travel Travels" at bounding box center [903, 479] width 615 height 154
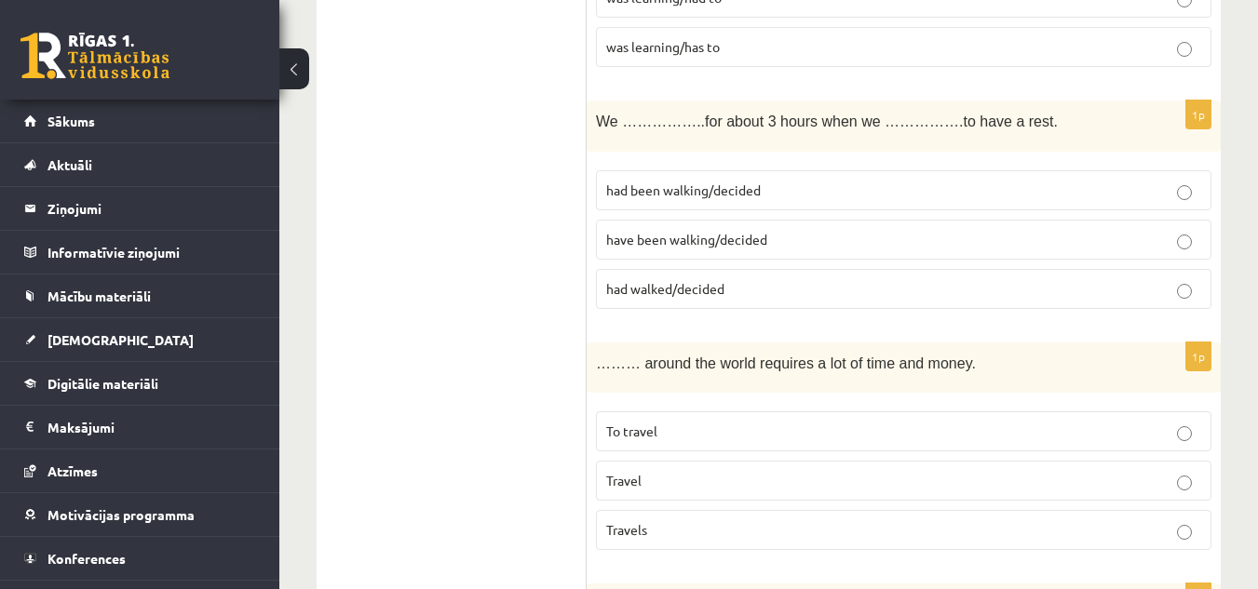
click at [829, 402] on fieldset "To travel Travel Travels" at bounding box center [903, 479] width 615 height 154
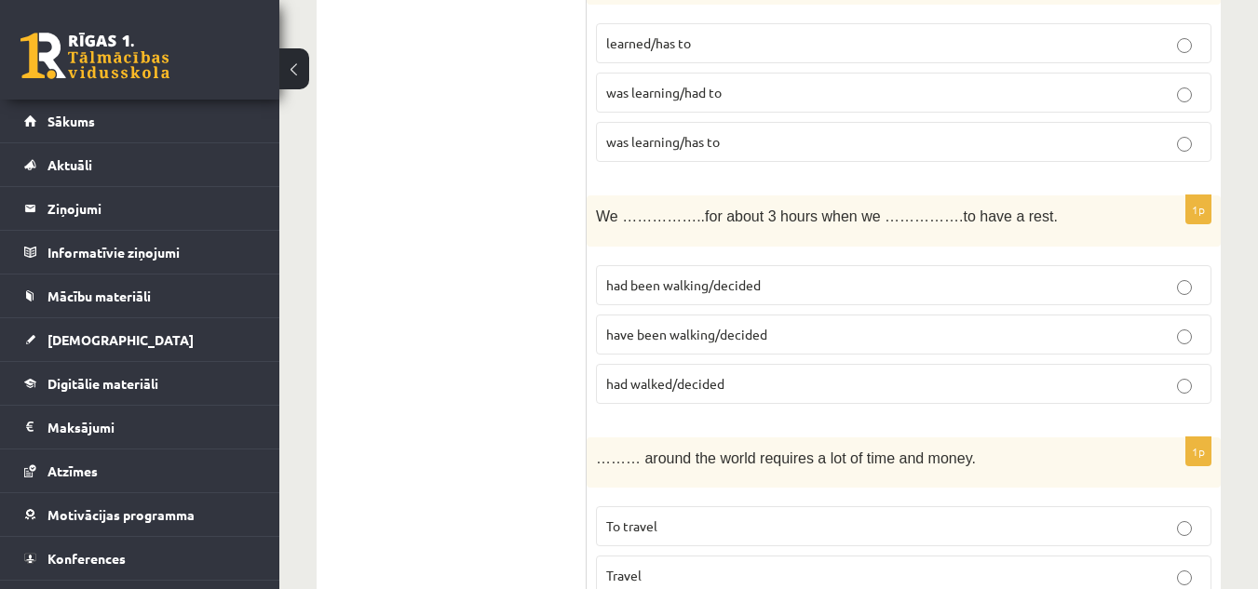
scroll to position [3402, 0]
click at [744, 264] on label "had been walking/decided" at bounding box center [903, 284] width 615 height 40
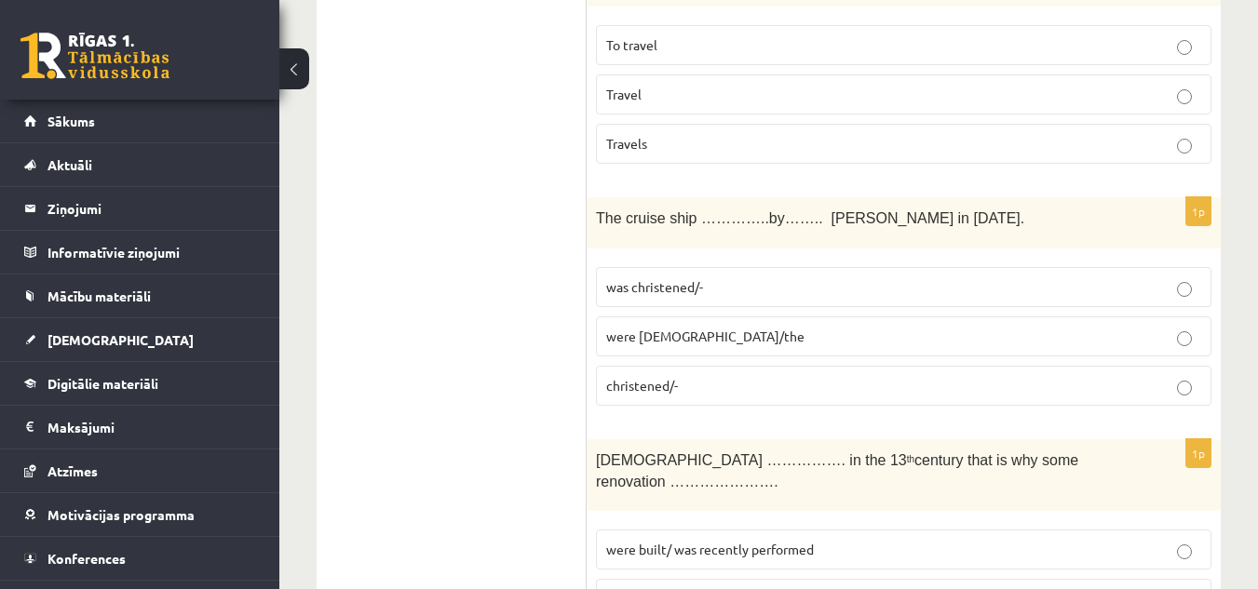
scroll to position [3885, 0]
click at [744, 265] on label "was christened/-" at bounding box center [903, 285] width 615 height 40
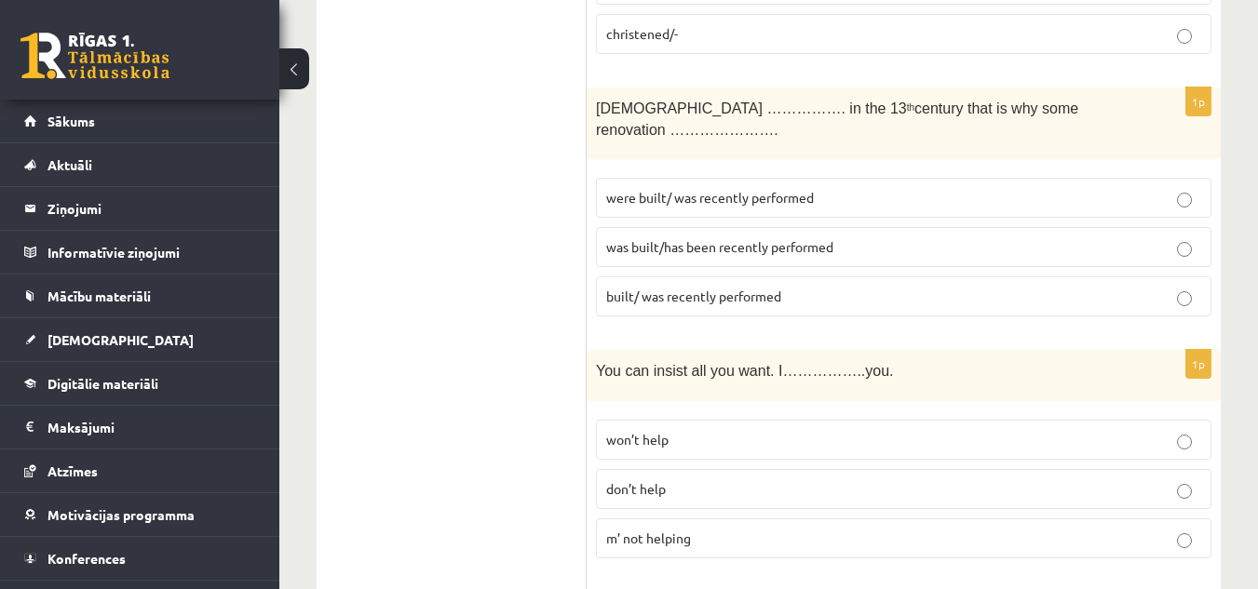
scroll to position [4240, 0]
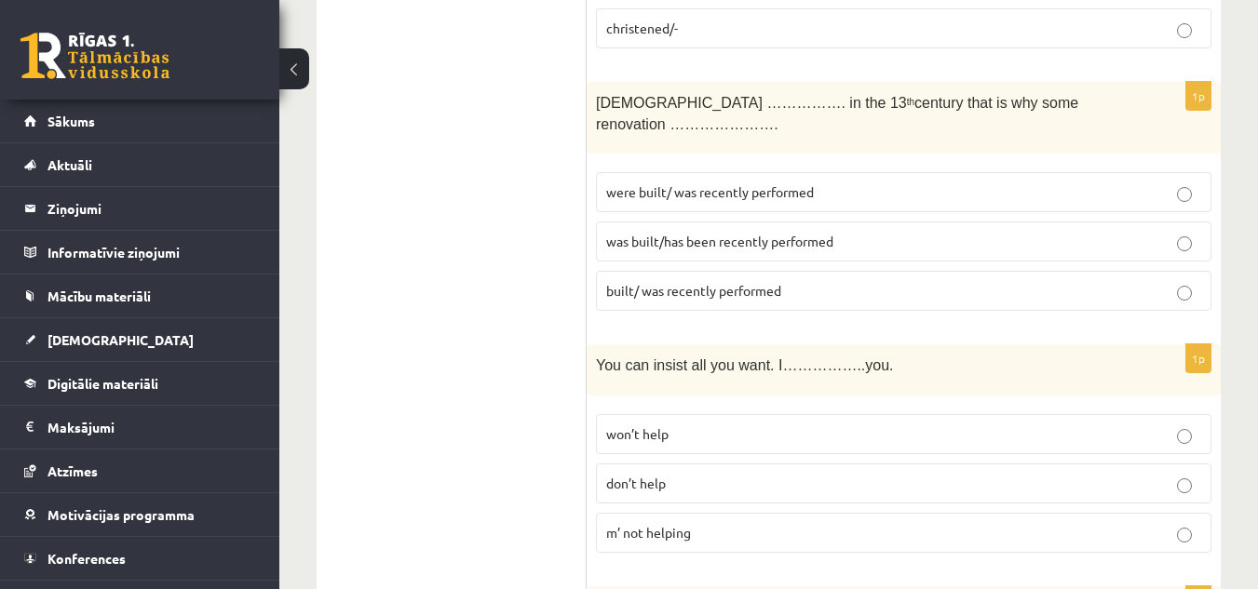
click at [758, 233] on span "was built/has been recently performed" at bounding box center [719, 241] width 227 height 17
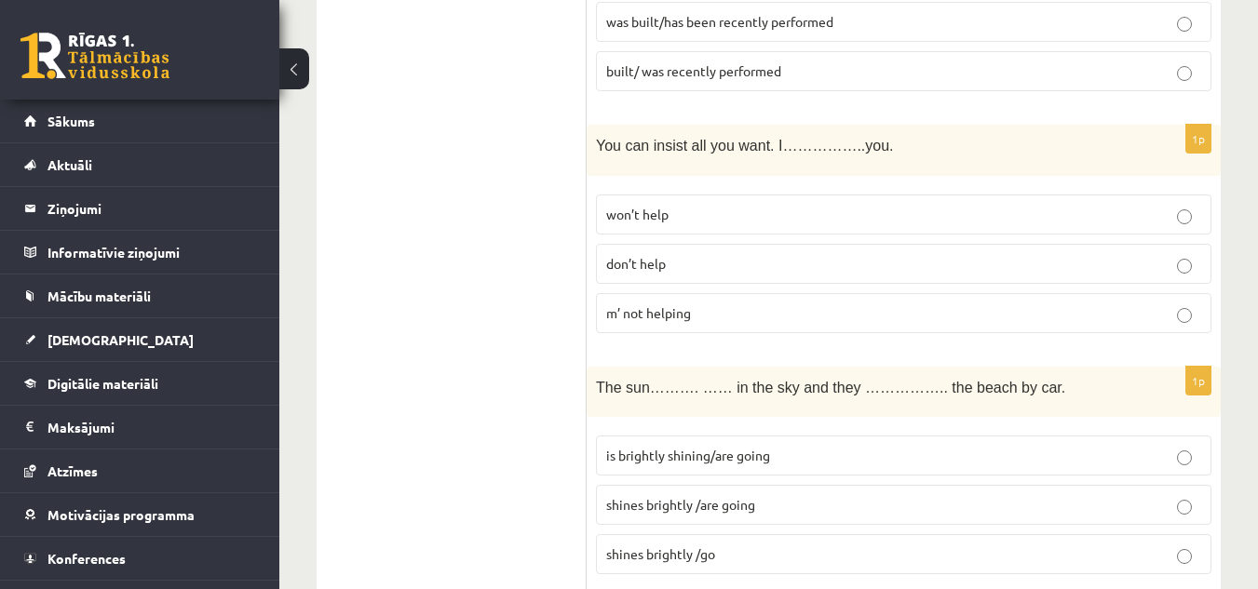
scroll to position [4461, 0]
click at [669, 292] on label "m’ not helping" at bounding box center [903, 312] width 615 height 40
click at [804, 194] on label "won’t help" at bounding box center [903, 214] width 615 height 40
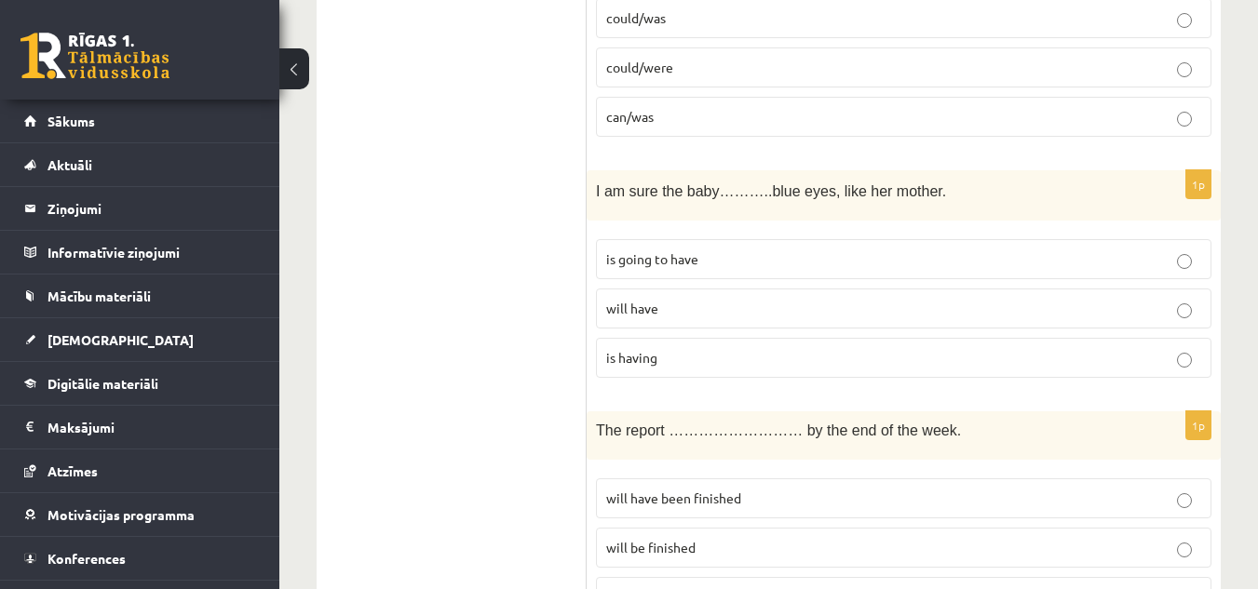
scroll to position [6844, 0]
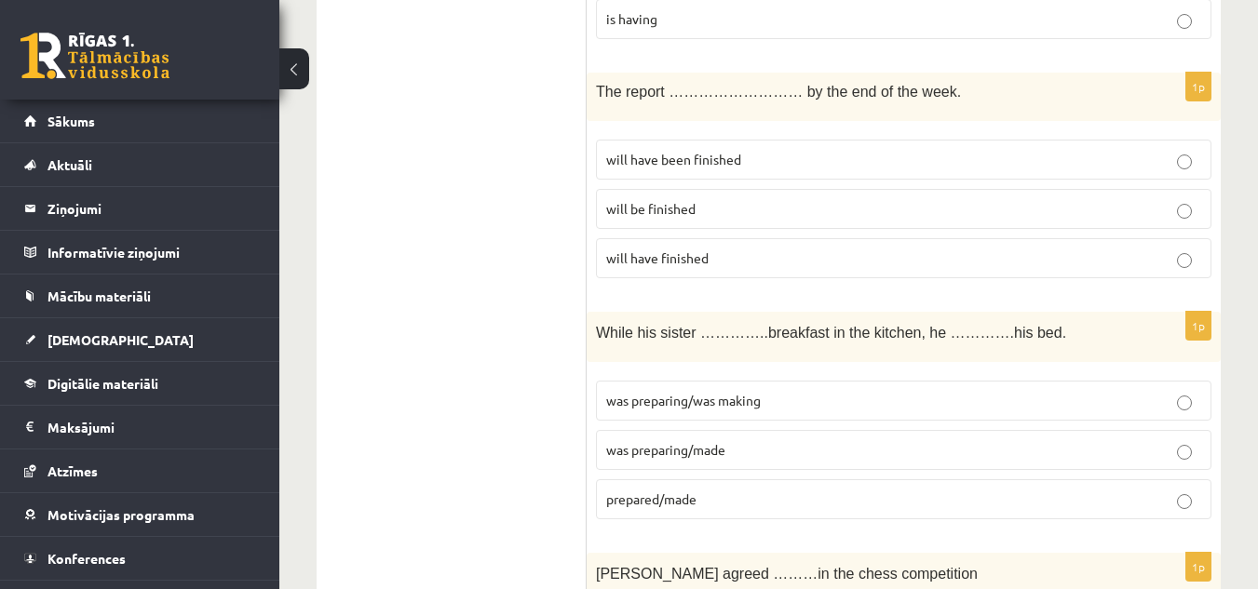
scroll to position [6759, 0]
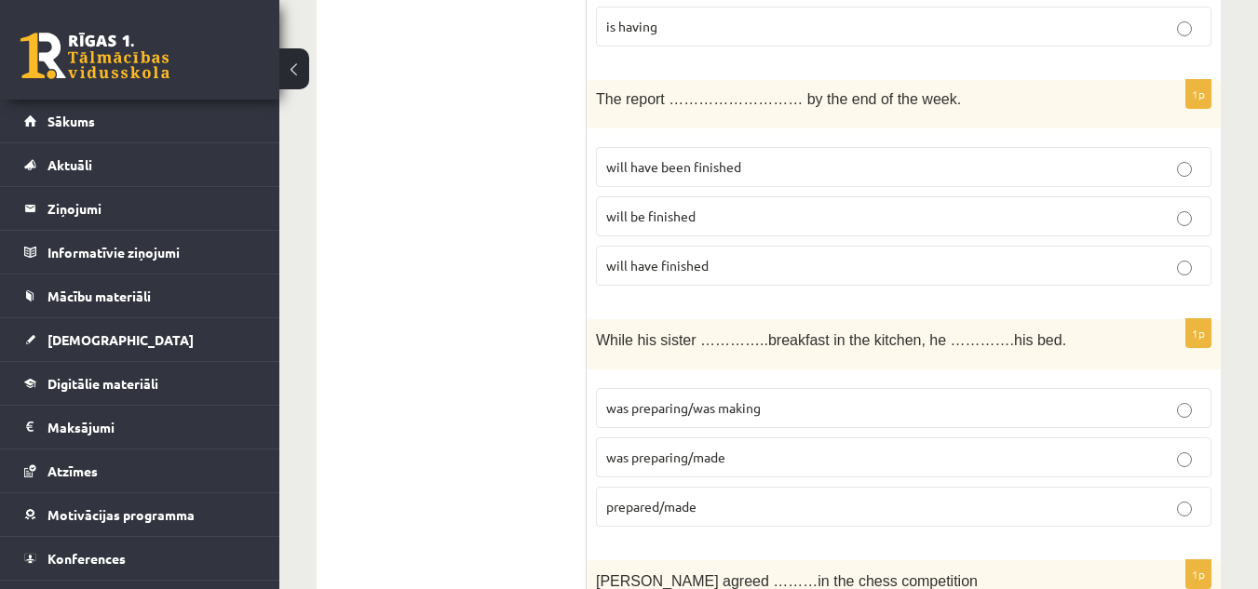
click at [798, 448] on p "was preparing/made" at bounding box center [903, 458] width 595 height 20
click at [735, 399] on span "was preparing/was making" at bounding box center [683, 407] width 155 height 17
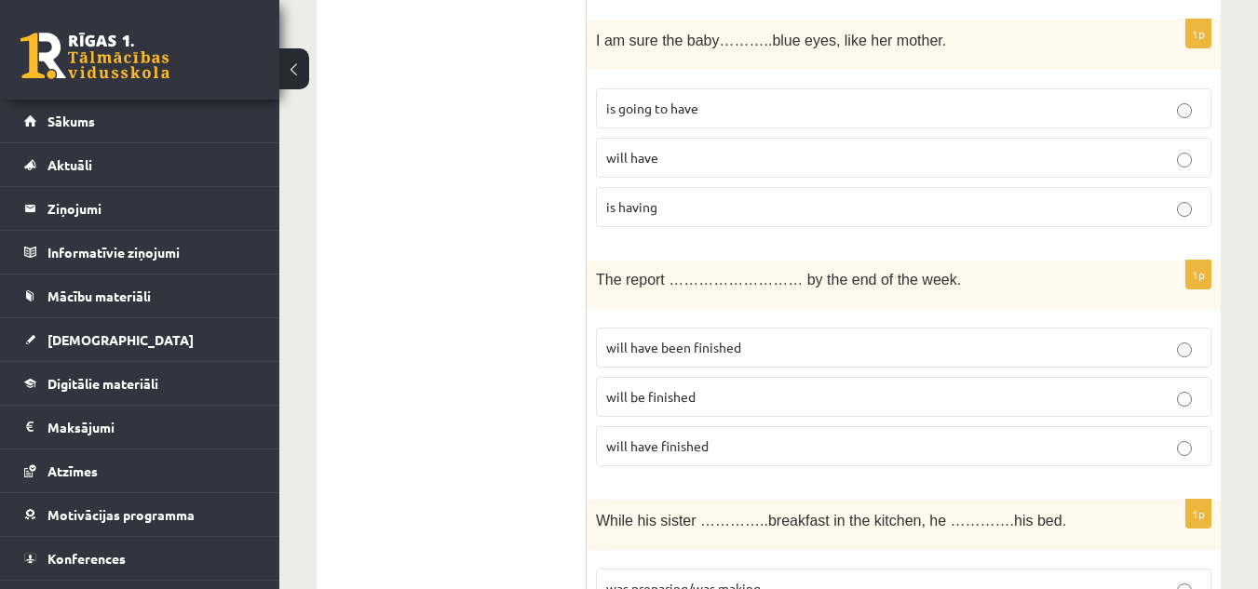
scroll to position [6579, 0]
click at [699, 386] on p "will be finished" at bounding box center [903, 396] width 595 height 20
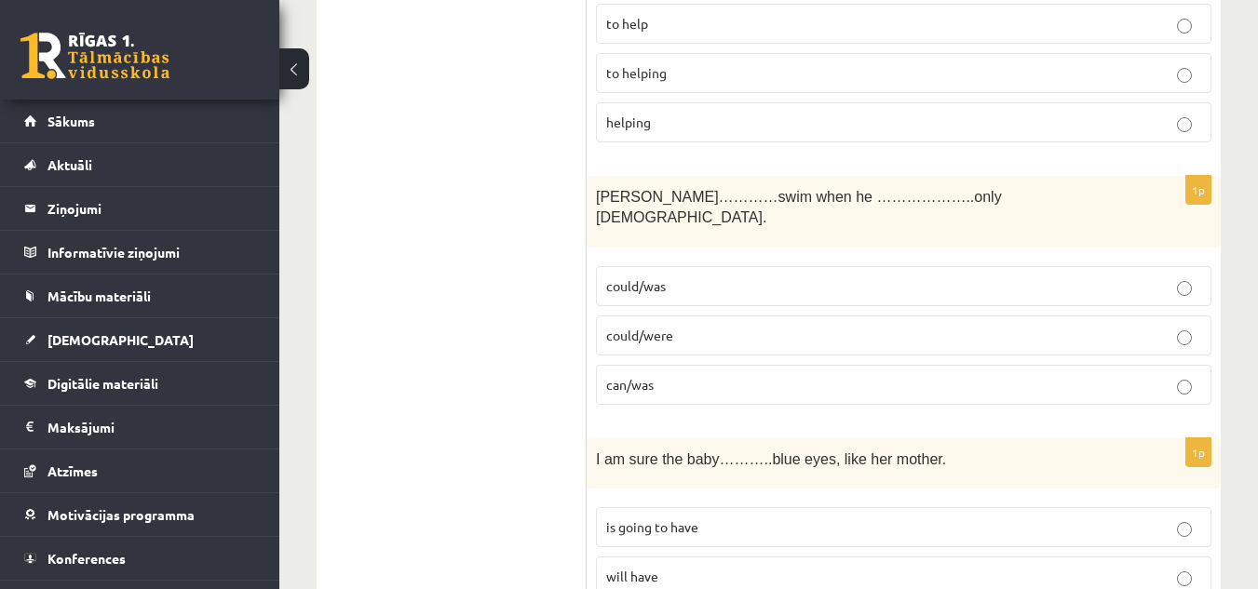
scroll to position [6158, 0]
click at [651, 569] on span "will have" at bounding box center [632, 577] width 52 height 17
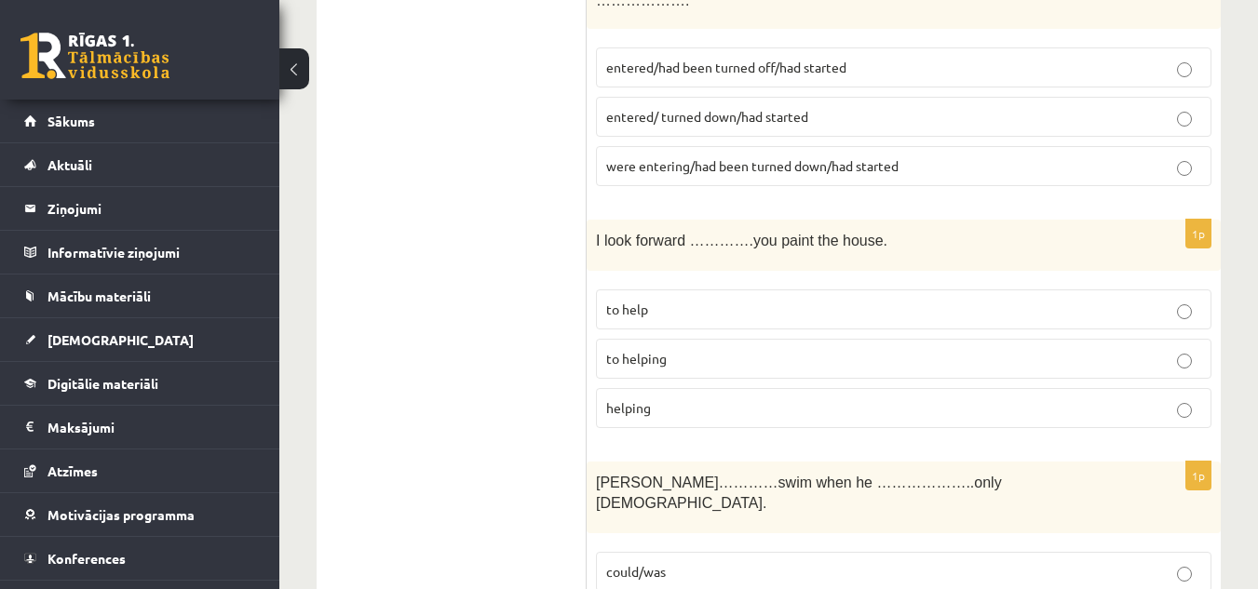
scroll to position [5873, 0]
drag, startPoint x: 651, startPoint y: 408, endPoint x: 683, endPoint y: 414, distance: 33.2
click at [683, 563] on p "could/was" at bounding box center [903, 573] width 595 height 20
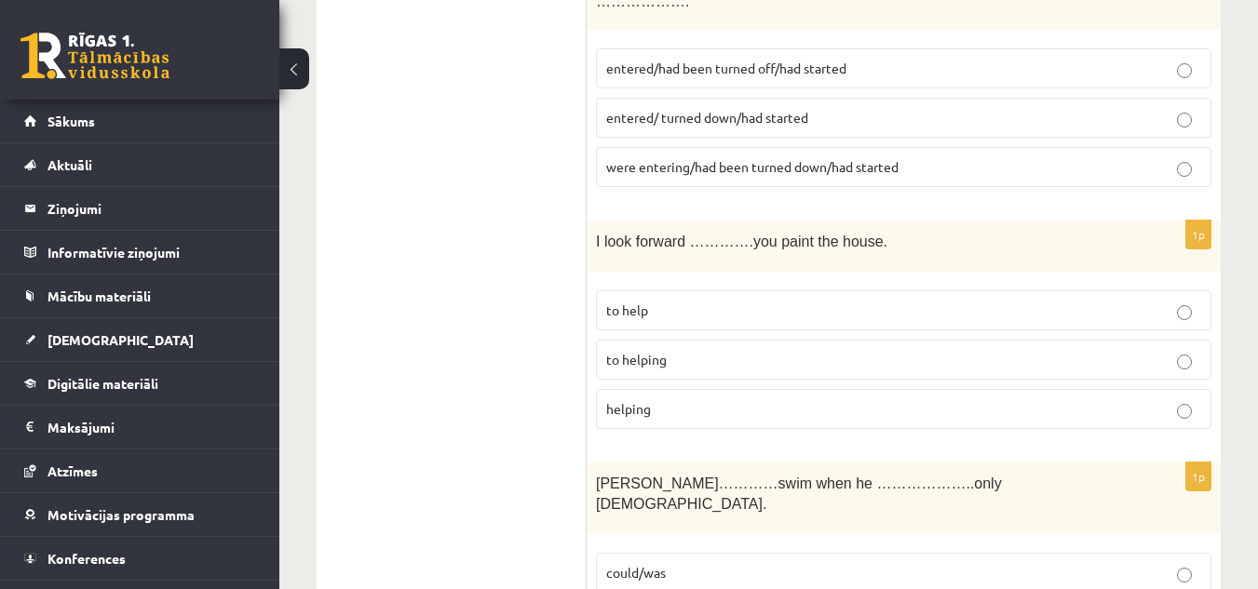
click at [683, 563] on p "could/was" at bounding box center [903, 573] width 595 height 20
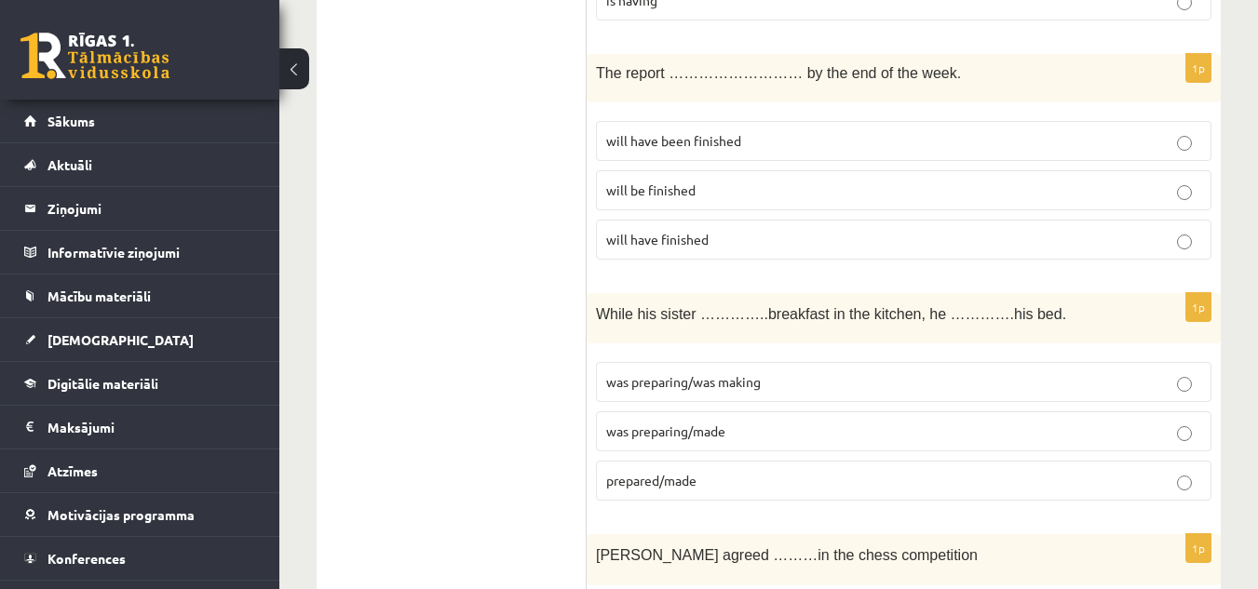
scroll to position [6844, 0]
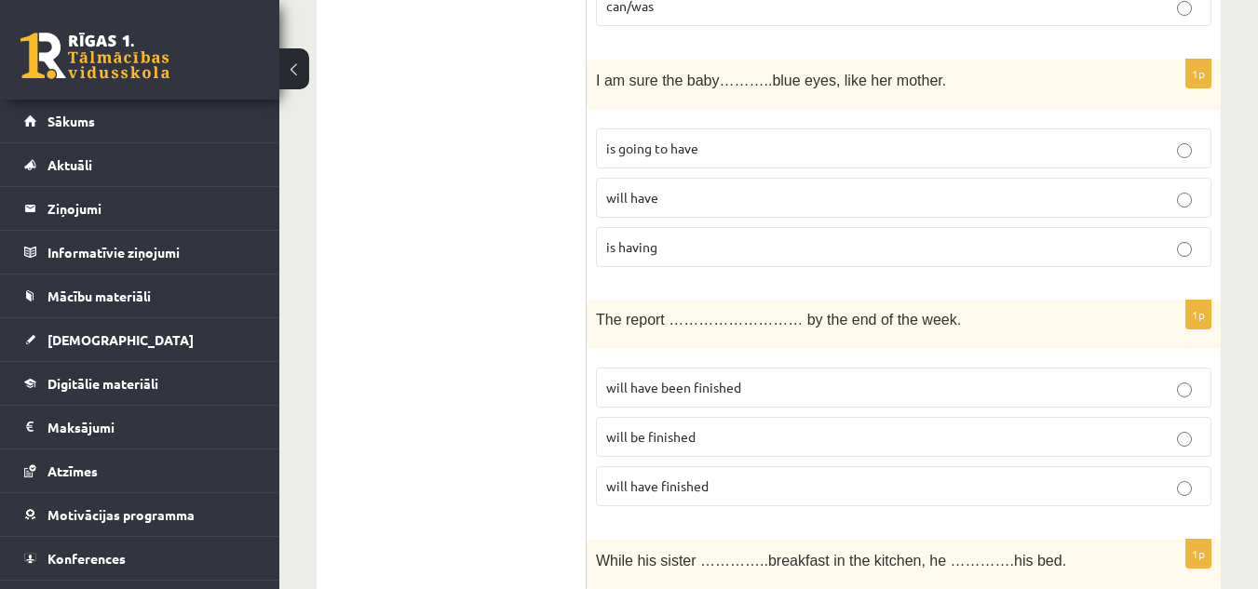
scroll to position [6537, 0]
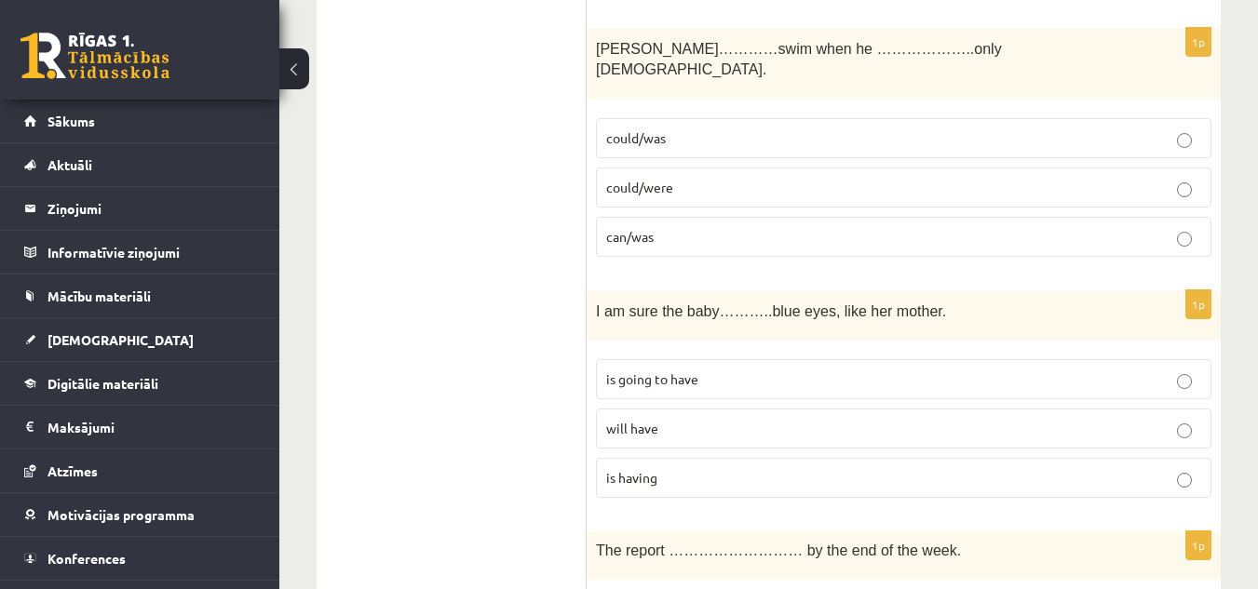
scroll to position [6844, 0]
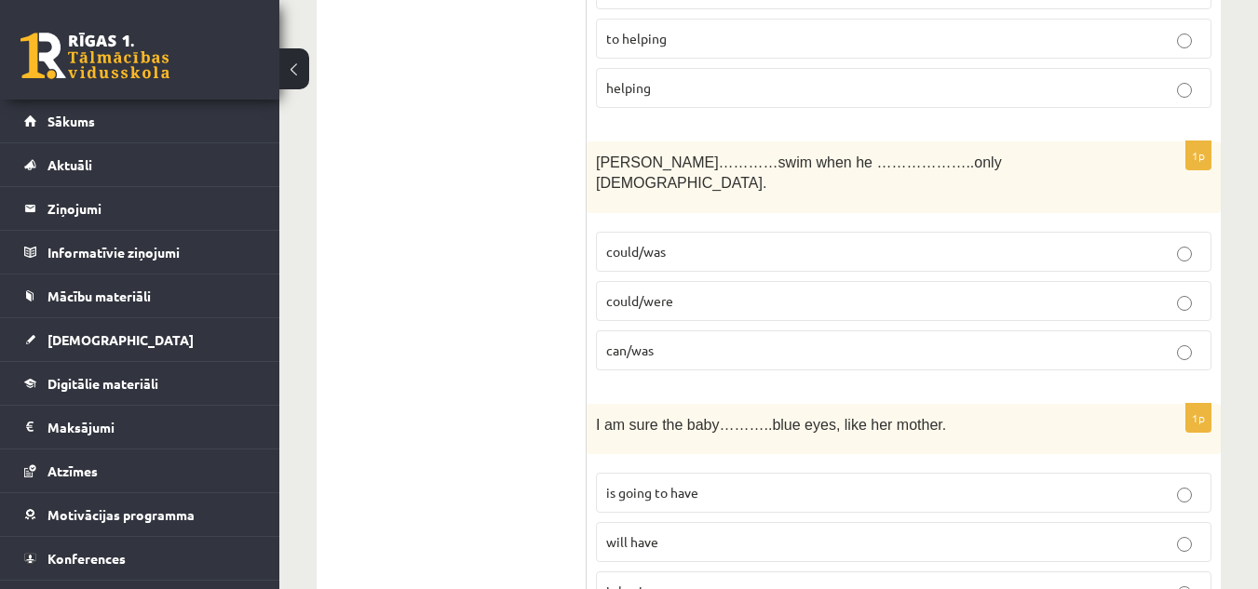
scroll to position [6193, 0]
click at [1169, 484] on p "is going to have" at bounding box center [903, 494] width 595 height 20
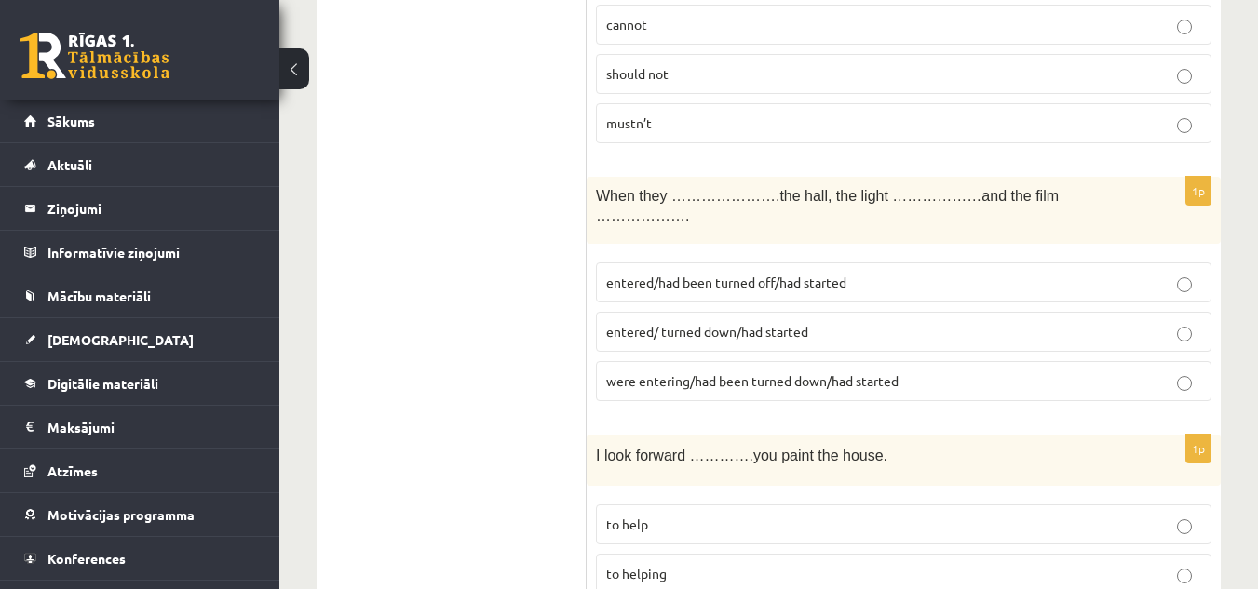
scroll to position [5658, 0]
click at [773, 516] on p "to help" at bounding box center [903, 526] width 595 height 20
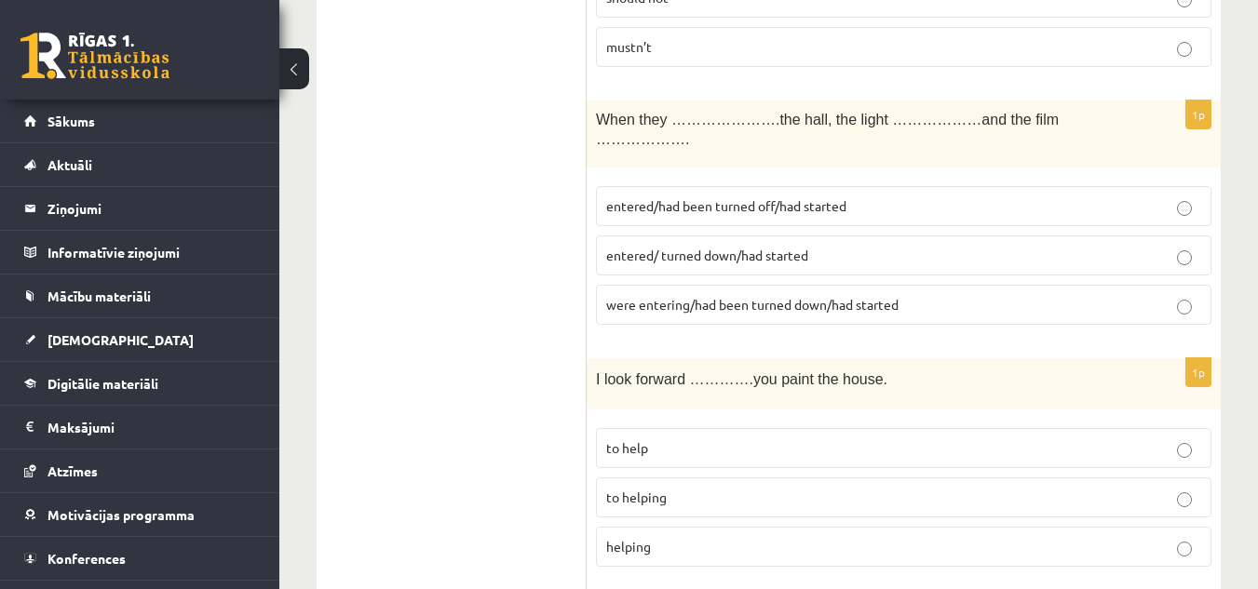
scroll to position [5736, 0]
click at [849, 487] on p "to helping" at bounding box center [903, 497] width 595 height 20
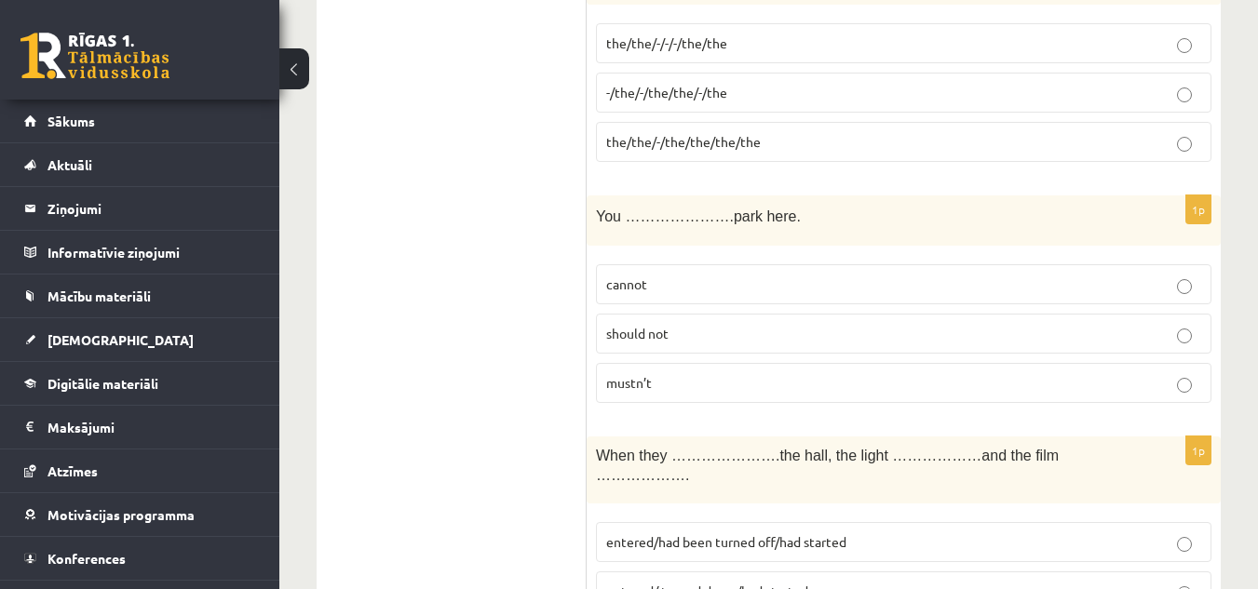
scroll to position [5398, 0]
click at [717, 265] on label "cannot" at bounding box center [903, 285] width 615 height 40
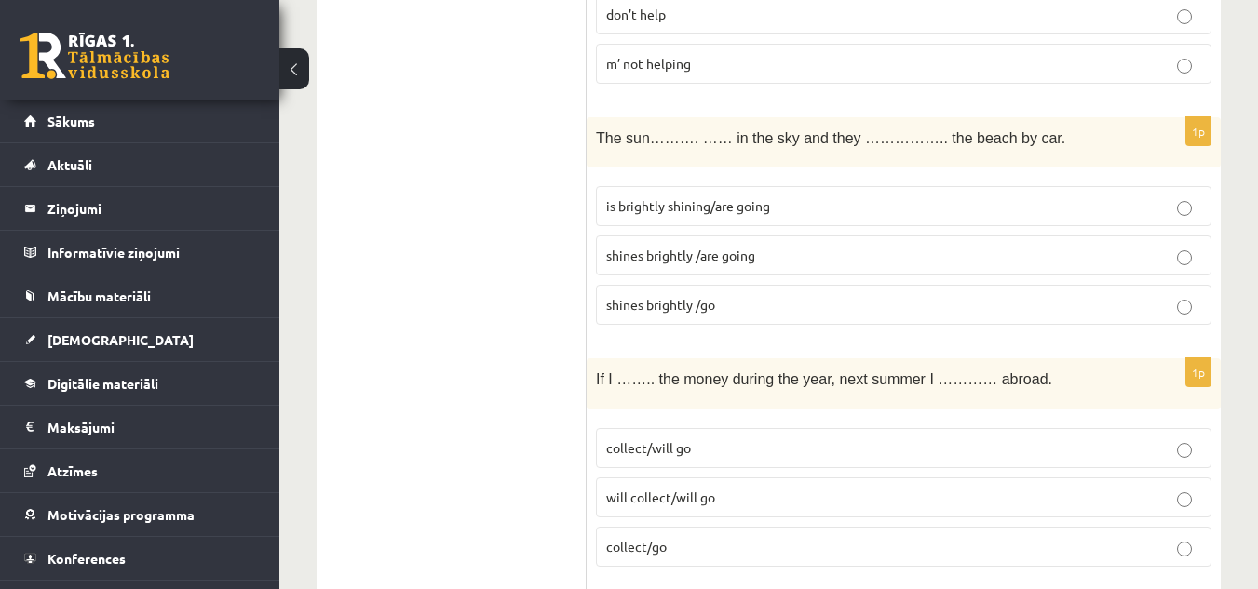
scroll to position [4709, 0]
click at [698, 490] on span "will collect/will go" at bounding box center [660, 498] width 109 height 17
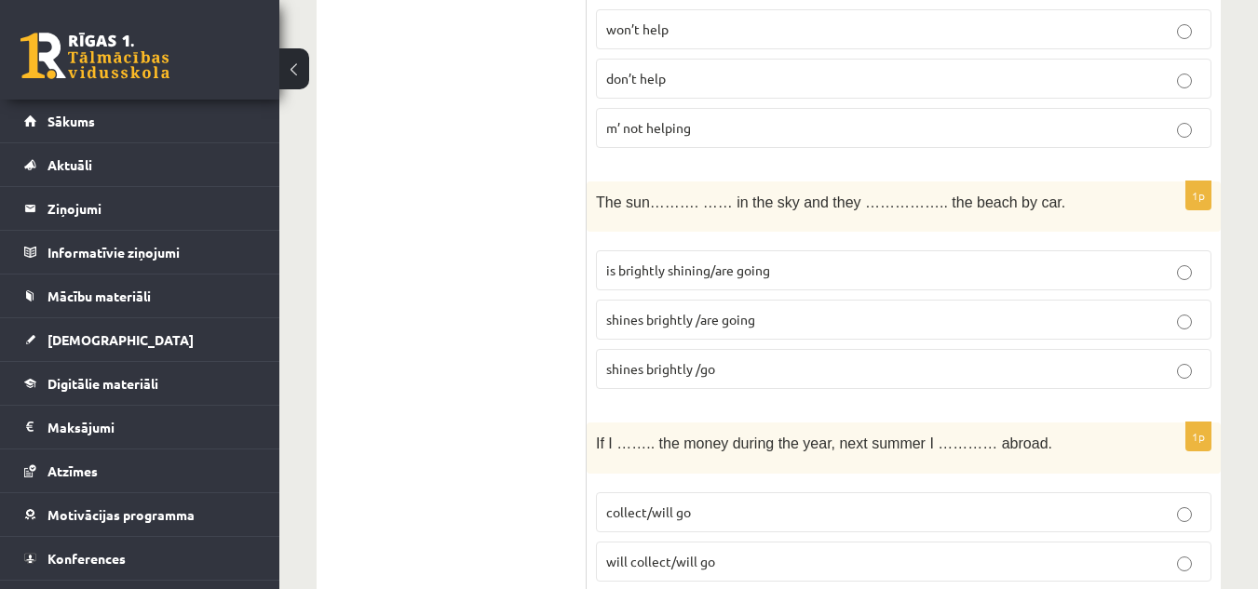
scroll to position [4644, 0]
click at [605, 494] on label "collect/will go" at bounding box center [903, 514] width 615 height 40
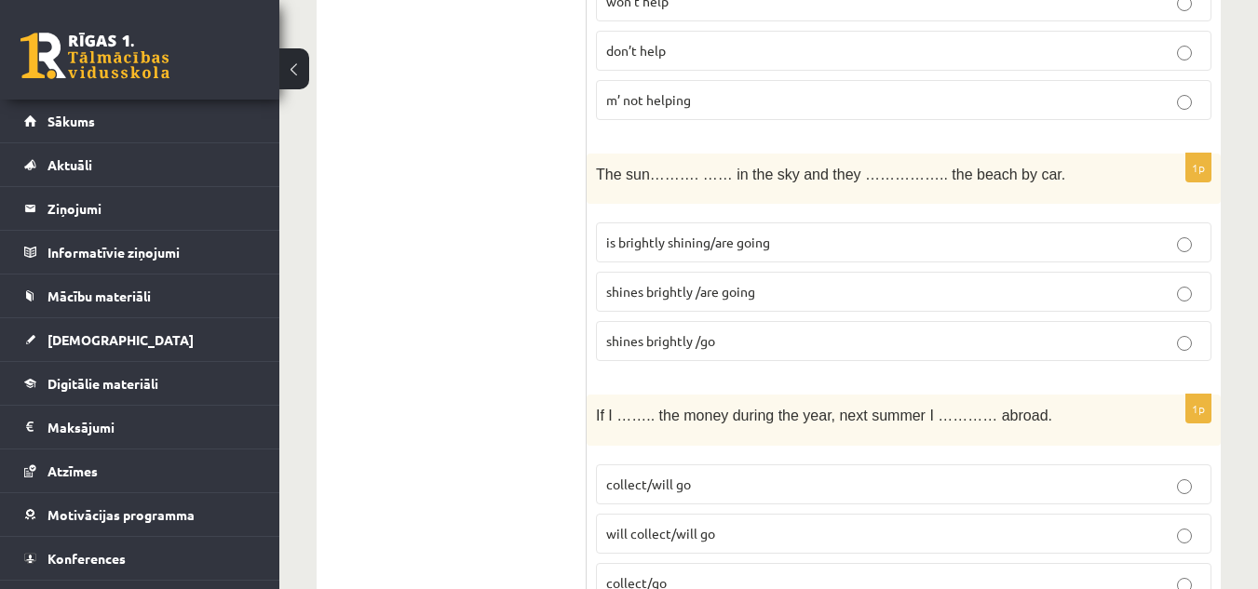
scroll to position [4674, 0]
click at [700, 233] on span "is brightly shining/are going" at bounding box center [688, 241] width 164 height 17
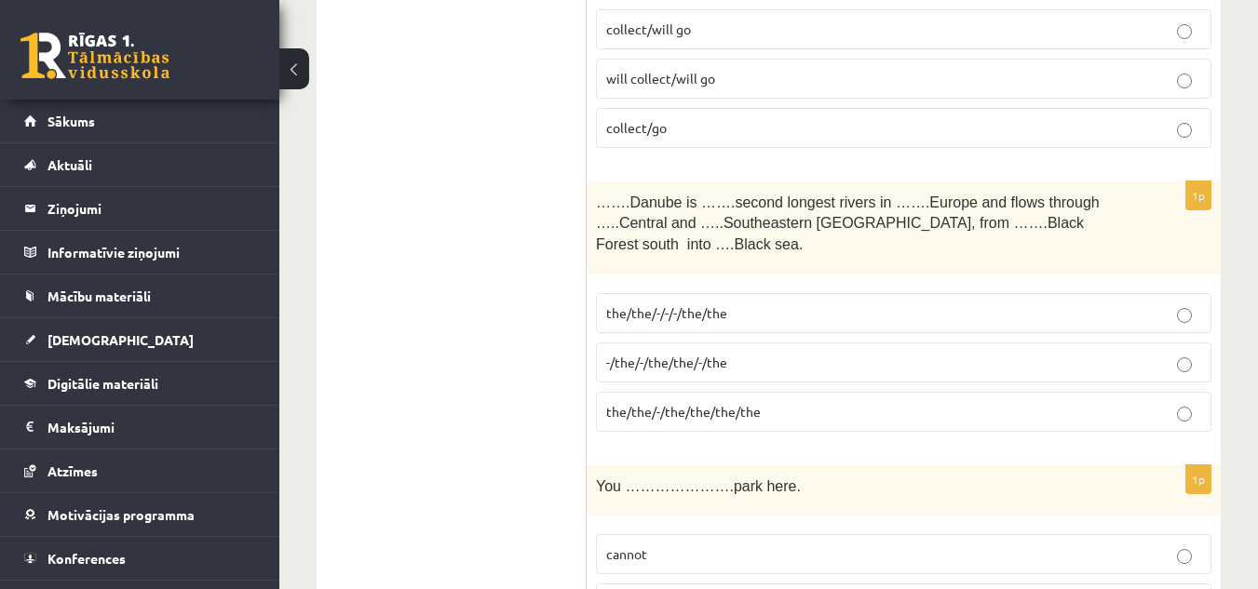
scroll to position [5130, 0]
click at [736, 292] on label "the/the/-/-/-/the/the" at bounding box center [903, 312] width 615 height 40
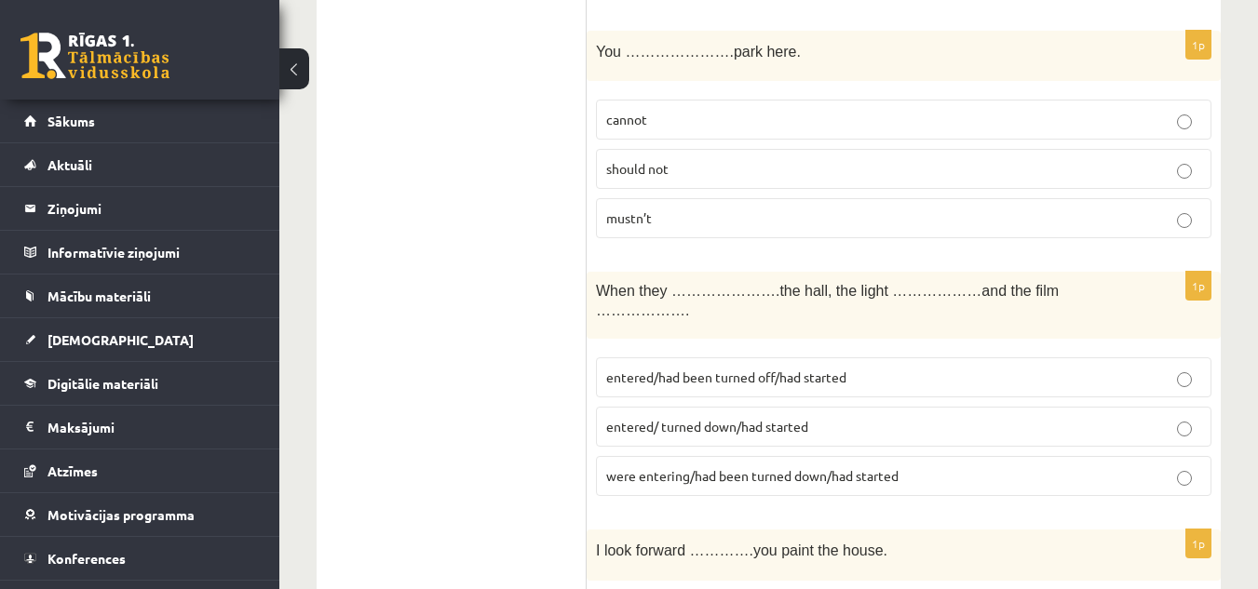
scroll to position [5576, 0]
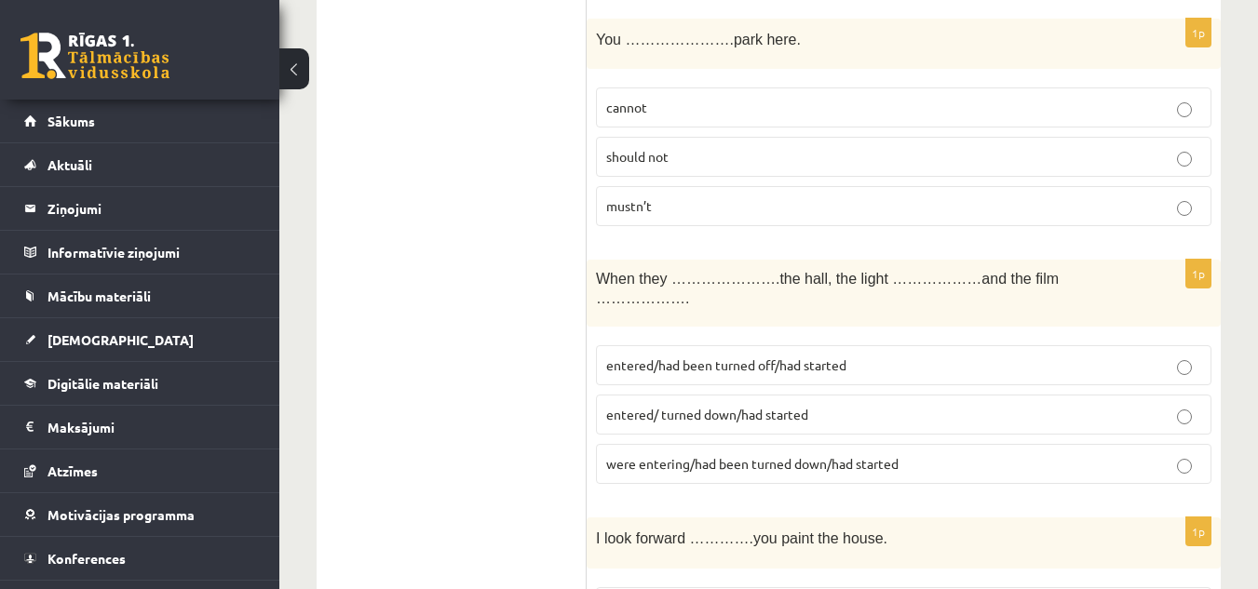
click at [746, 357] on span "entered/had been turned off/had started" at bounding box center [726, 365] width 240 height 17
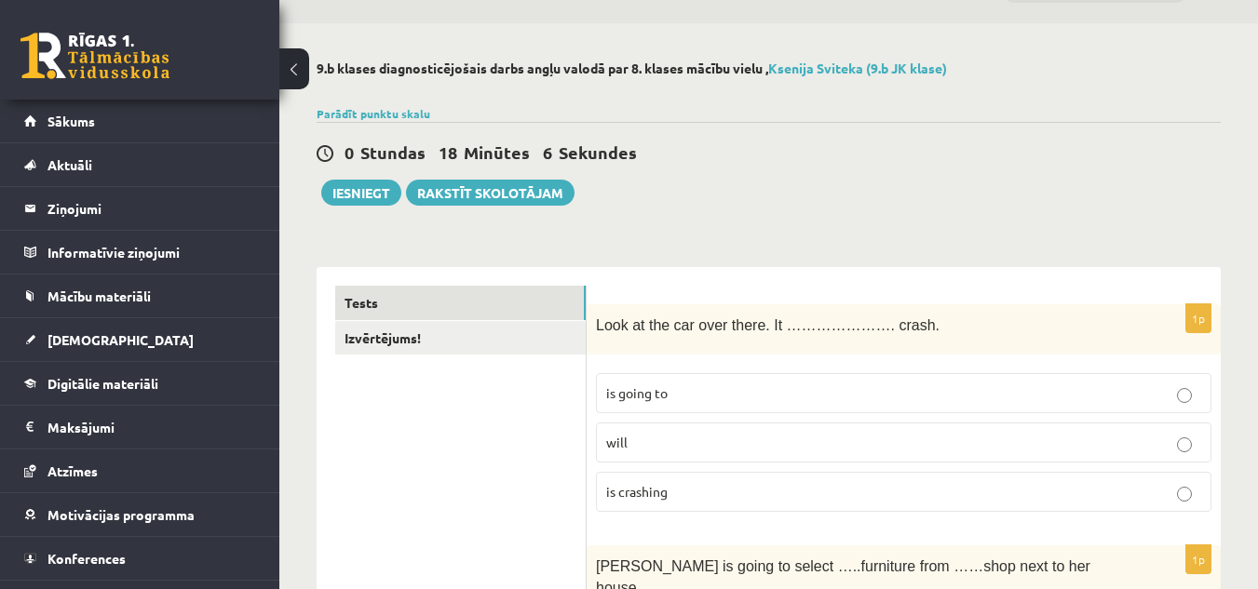
scroll to position [52, 0]
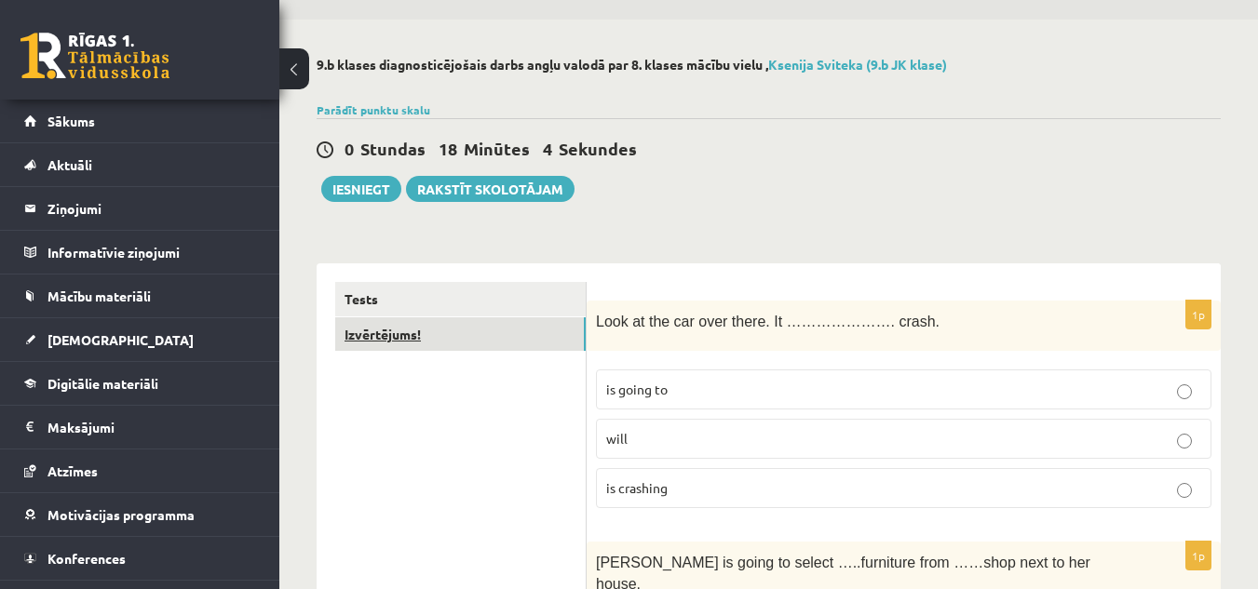
click at [503, 333] on link "Izvērtējums!" at bounding box center [460, 335] width 250 height 34
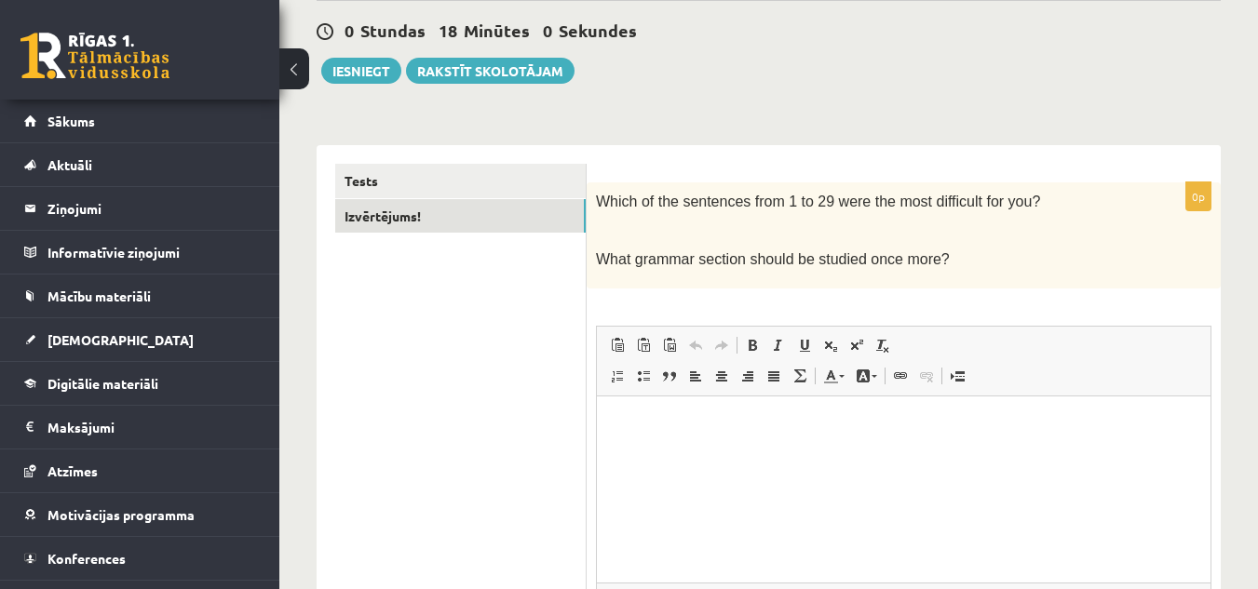
scroll to position [171, 0]
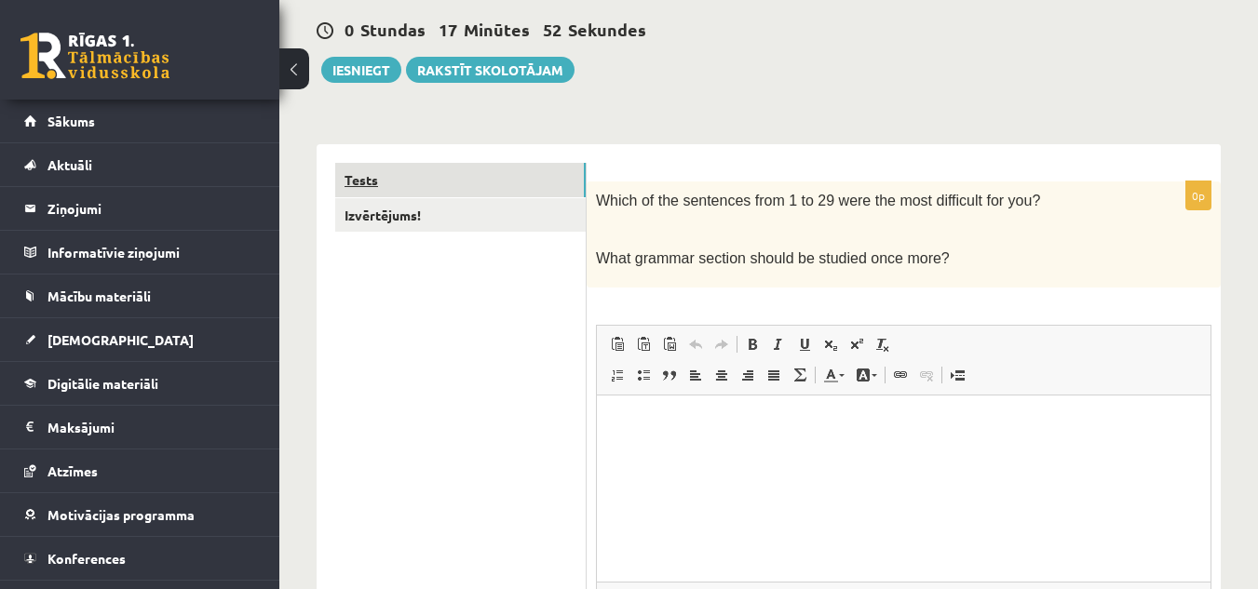
click at [521, 172] on link "Tests" at bounding box center [460, 180] width 250 height 34
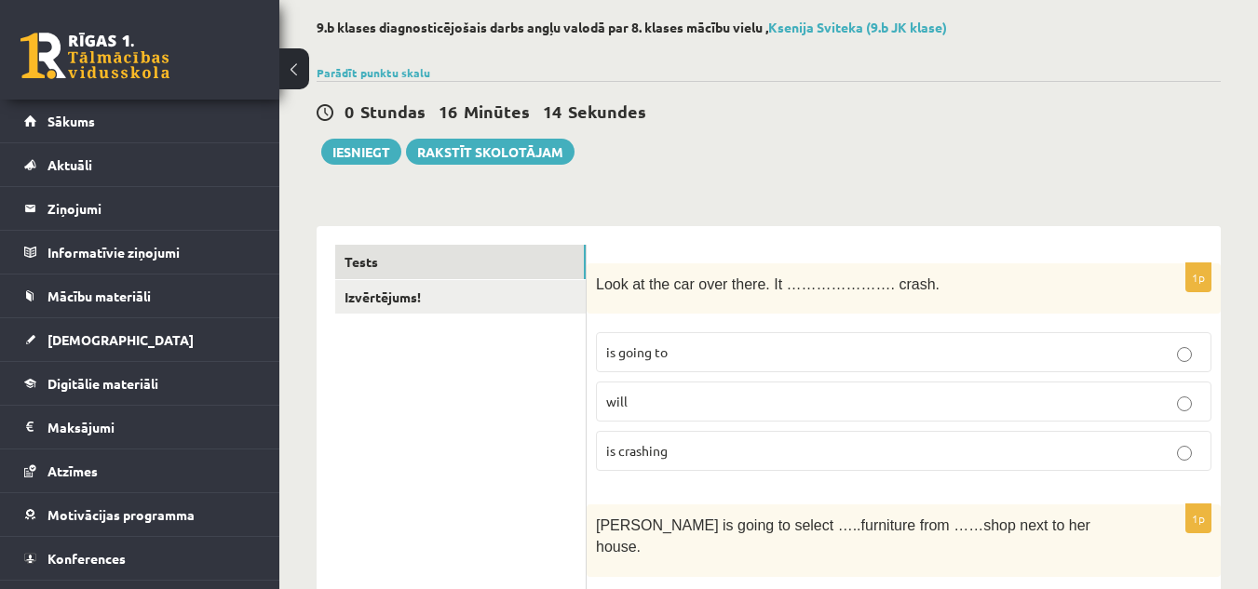
scroll to position [88, 0]
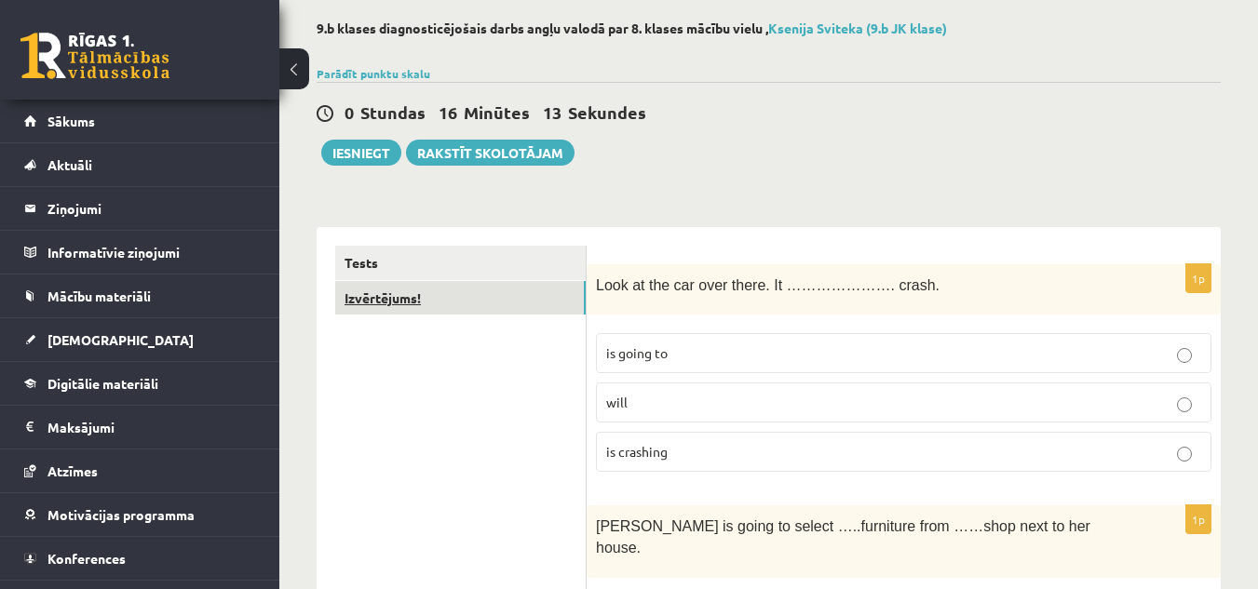
click at [544, 289] on link "Izvērtējums!" at bounding box center [460, 298] width 250 height 34
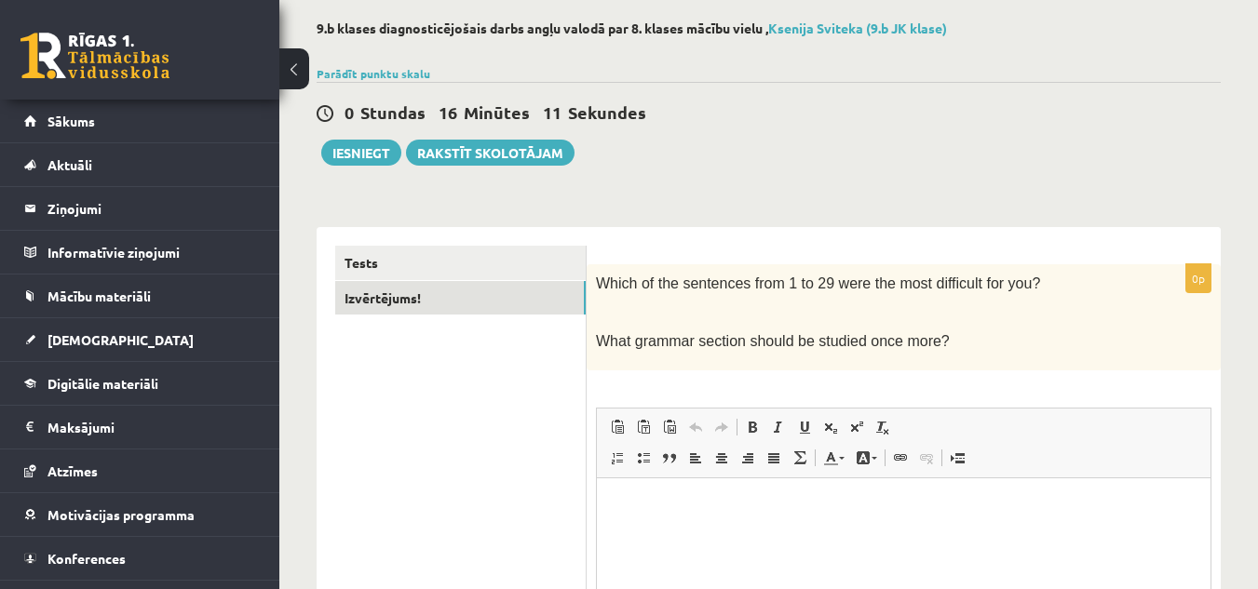
scroll to position [0, 0]
click at [993, 422] on span "Вставить Комбинация клавиш Ctrl+V Вставить только текст Комбинация клавиш Ctrl+…" at bounding box center [903, 429] width 599 height 31
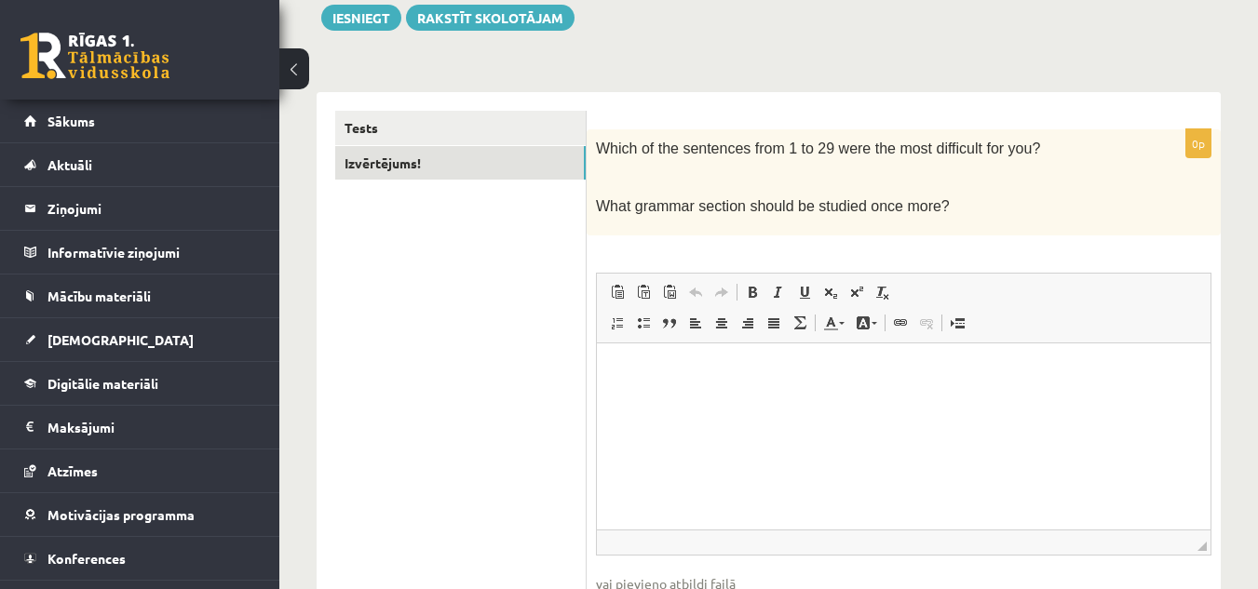
scroll to position [224, 0]
click at [904, 399] on html at bounding box center [904, 370] width 614 height 57
drag, startPoint x: 678, startPoint y: 145, endPoint x: 741, endPoint y: 142, distance: 63.4
click at [741, 142] on span "Which of the sentences from 1 to 29 were the most difficult for you?" at bounding box center [818, 148] width 444 height 16
copy span "sentences"
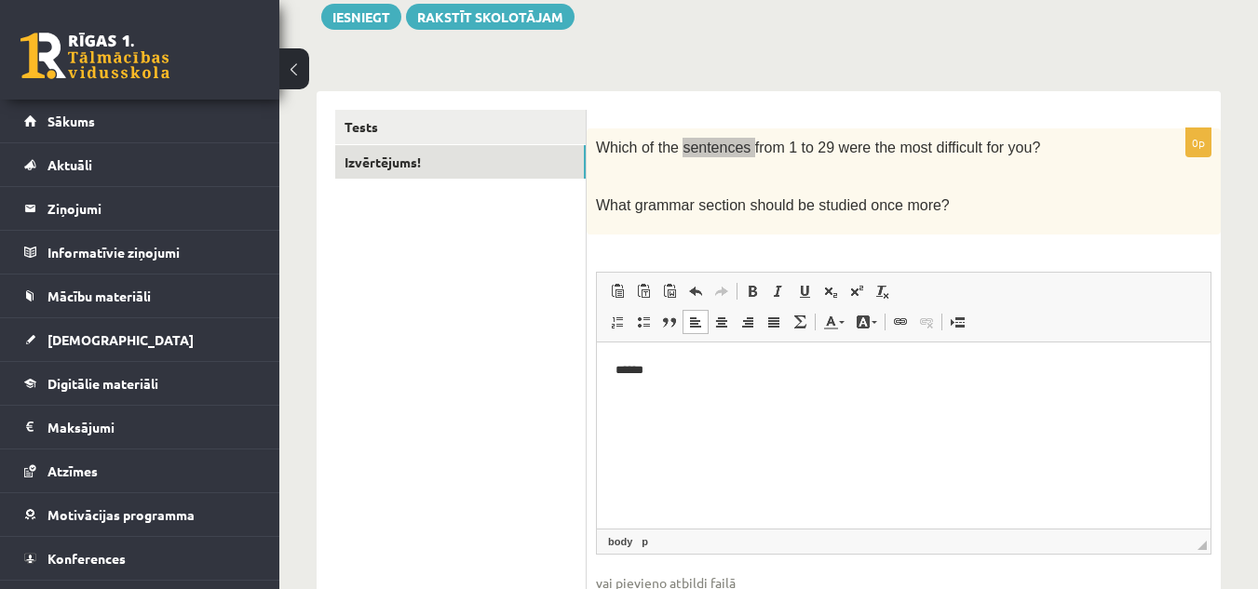
click at [686, 363] on p "******" at bounding box center [903, 370] width 576 height 20
drag, startPoint x: 875, startPoint y: 150, endPoint x: 957, endPoint y: 142, distance: 82.4
click at [957, 142] on span "Which of the sentences from 1 to 29 were the most difficult for you?" at bounding box center [818, 148] width 444 height 16
copy span "most difficult"
click at [845, 370] on p "**********" at bounding box center [903, 370] width 576 height 20
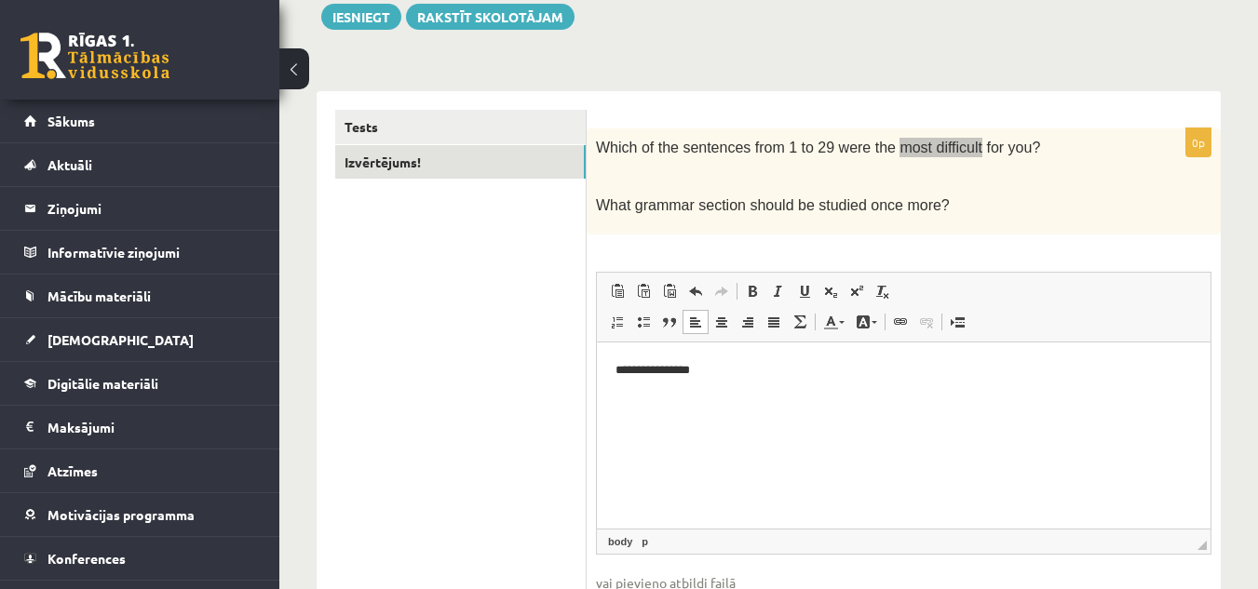
click at [845, 370] on p "**********" at bounding box center [903, 370] width 576 height 20
click at [709, 367] on p "**********" at bounding box center [903, 370] width 576 height 20
click at [906, 384] on html "**********" at bounding box center [904, 370] width 614 height 57
drag, startPoint x: 809, startPoint y: 372, endPoint x: 485, endPoint y: 345, distance: 325.2
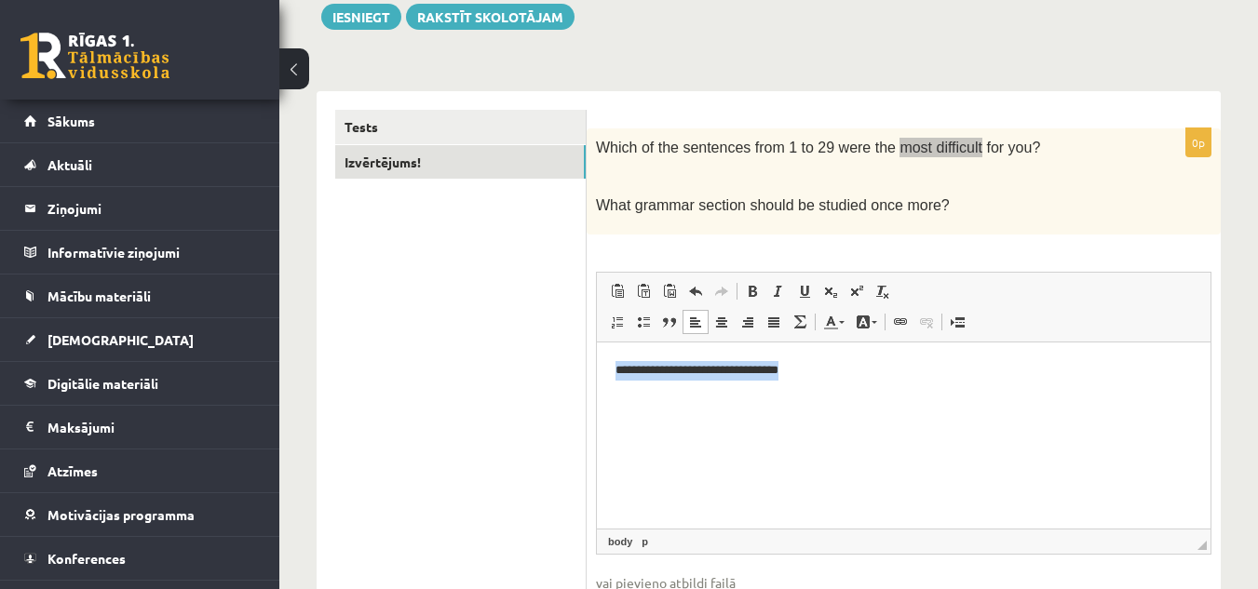
click at [597, 345] on html "**********" at bounding box center [904, 370] width 614 height 57
click at [774, 369] on p "**********" at bounding box center [903, 370] width 576 height 20
click at [832, 367] on p "**********" at bounding box center [903, 370] width 576 height 20
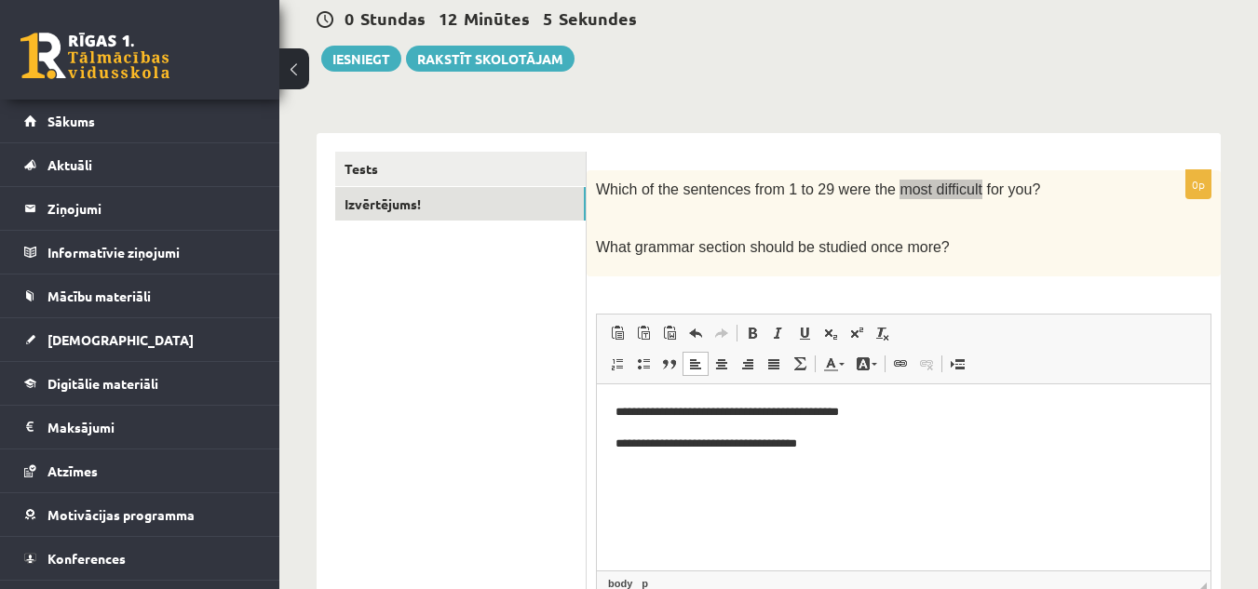
scroll to position [182, 0]
click at [353, 58] on button "Iesniegt" at bounding box center [361, 60] width 80 height 26
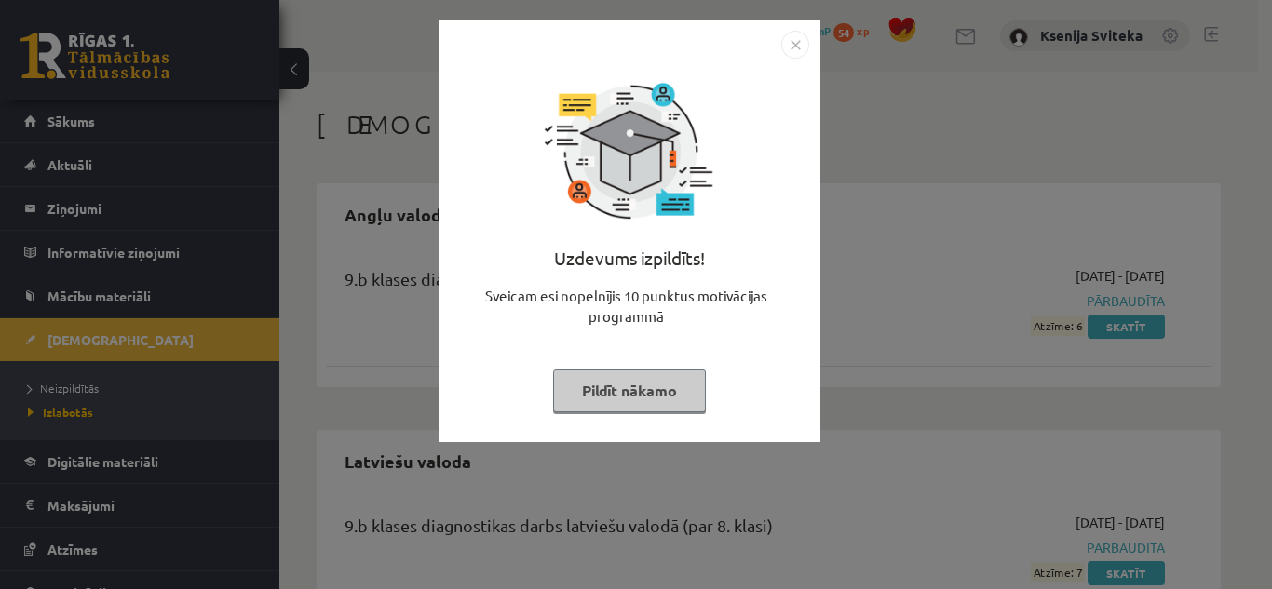
click at [798, 48] on img "Close" at bounding box center [795, 45] width 28 height 28
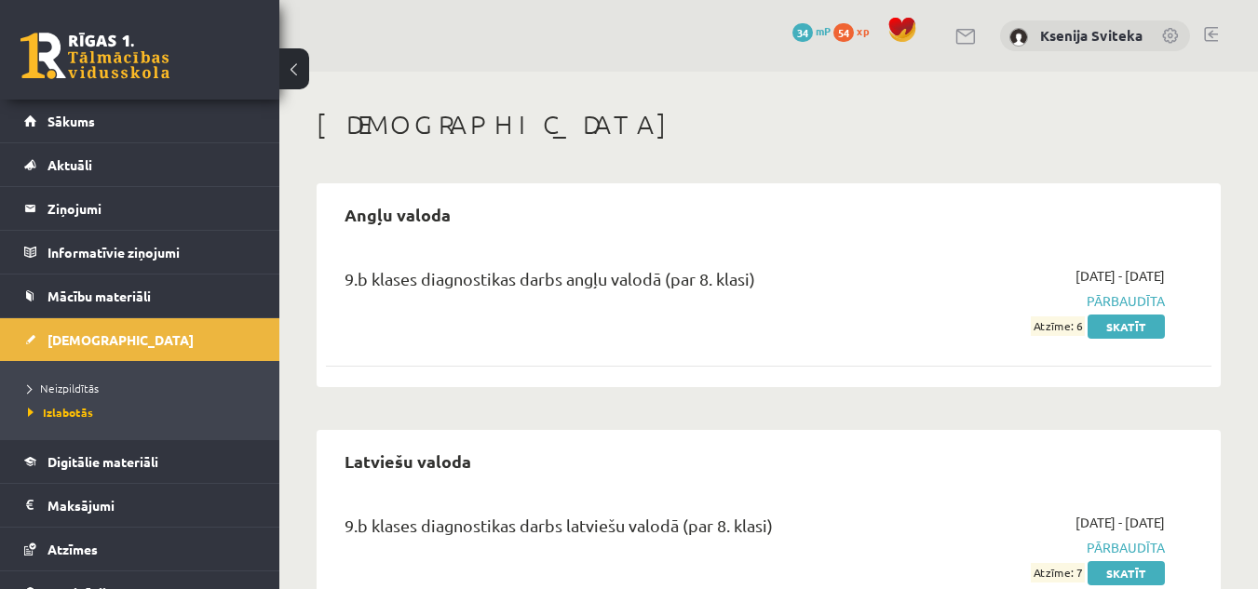
click at [1152, 299] on span "Pārbaudīta" at bounding box center [1037, 301] width 255 height 20
click at [1133, 300] on span "Pārbaudīta" at bounding box center [1037, 301] width 255 height 20
click at [1129, 328] on link "Skatīt" at bounding box center [1126, 327] width 77 height 24
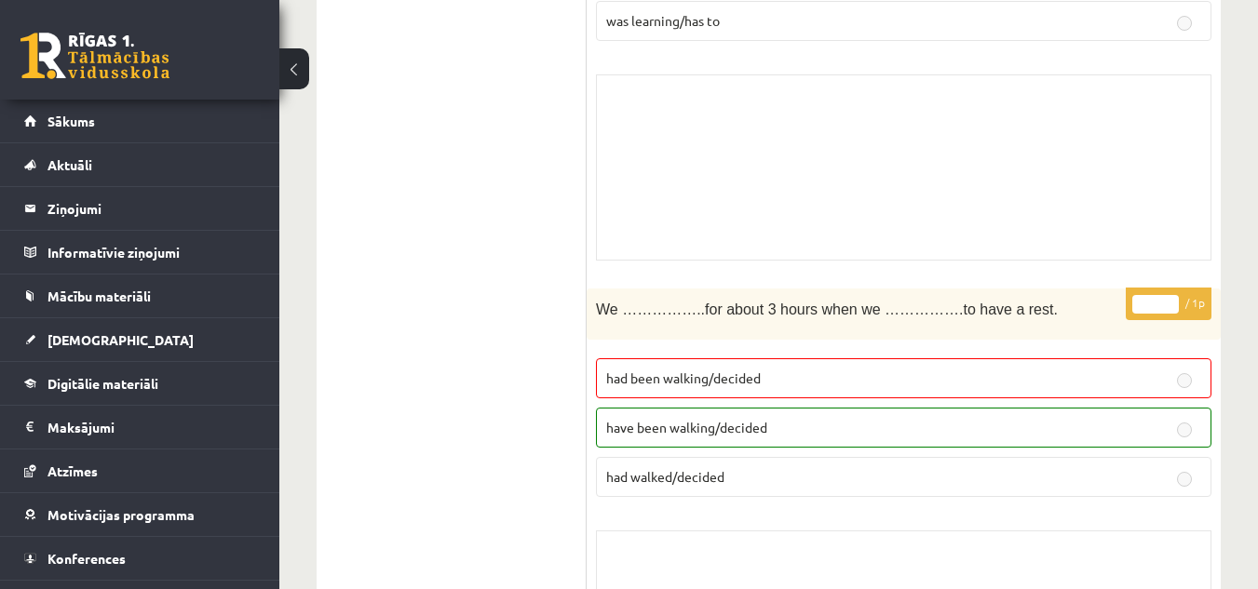
scroll to position [6055, 0]
drag, startPoint x: 1165, startPoint y: 466, endPoint x: 686, endPoint y: 192, distance: 551.4
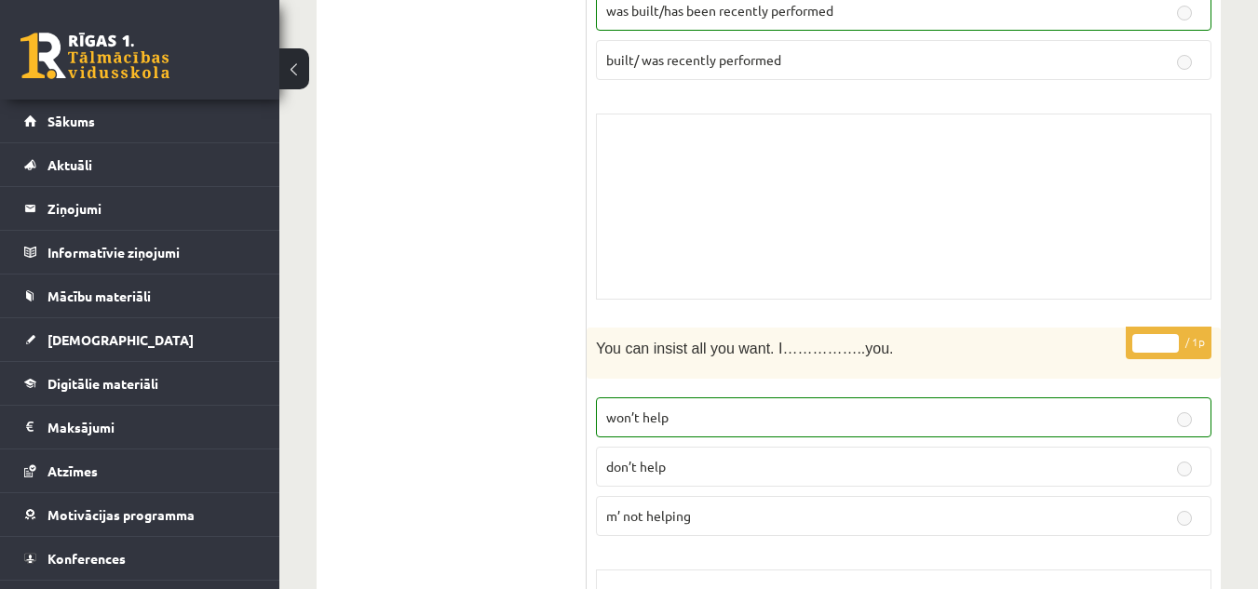
scroll to position [7864, 0]
drag, startPoint x: 867, startPoint y: 368, endPoint x: 679, endPoint y: 324, distance: 193.1
click at [679, 395] on label "won’t help" at bounding box center [903, 415] width 615 height 40
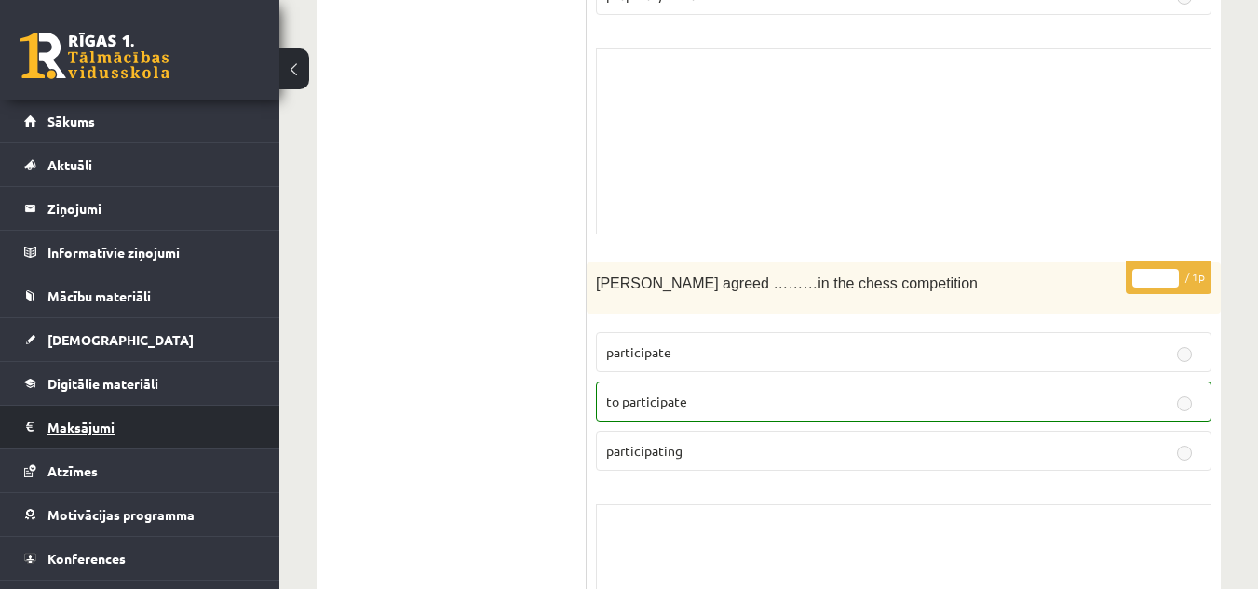
scroll to position [34, 0]
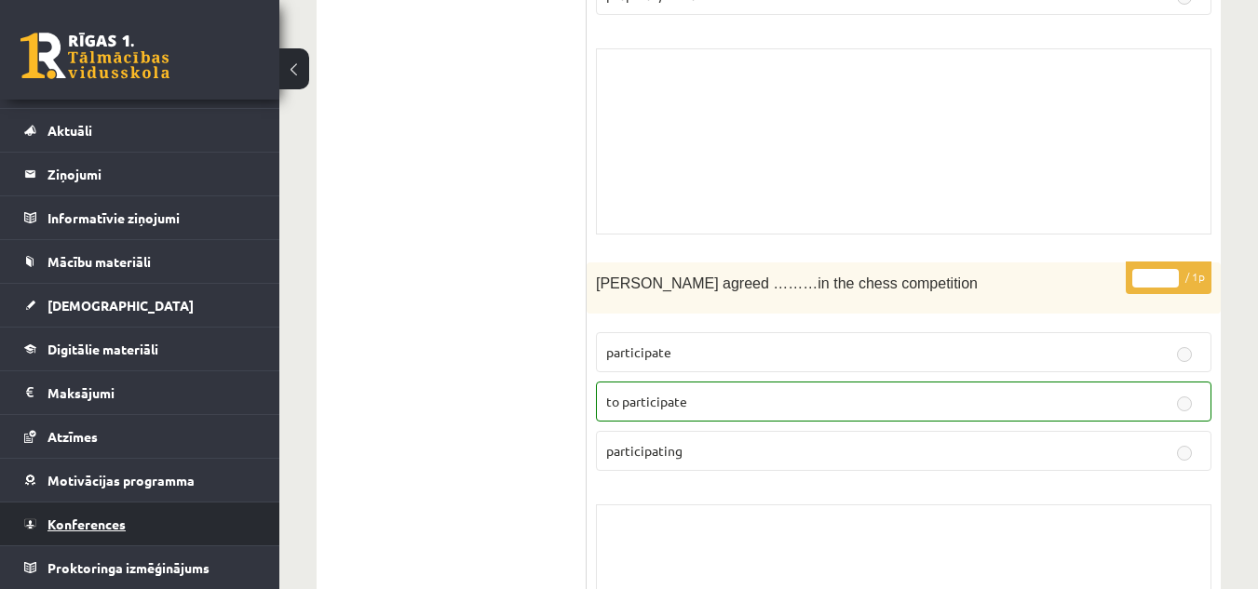
click at [103, 533] on link "Konferences" at bounding box center [140, 524] width 232 height 43
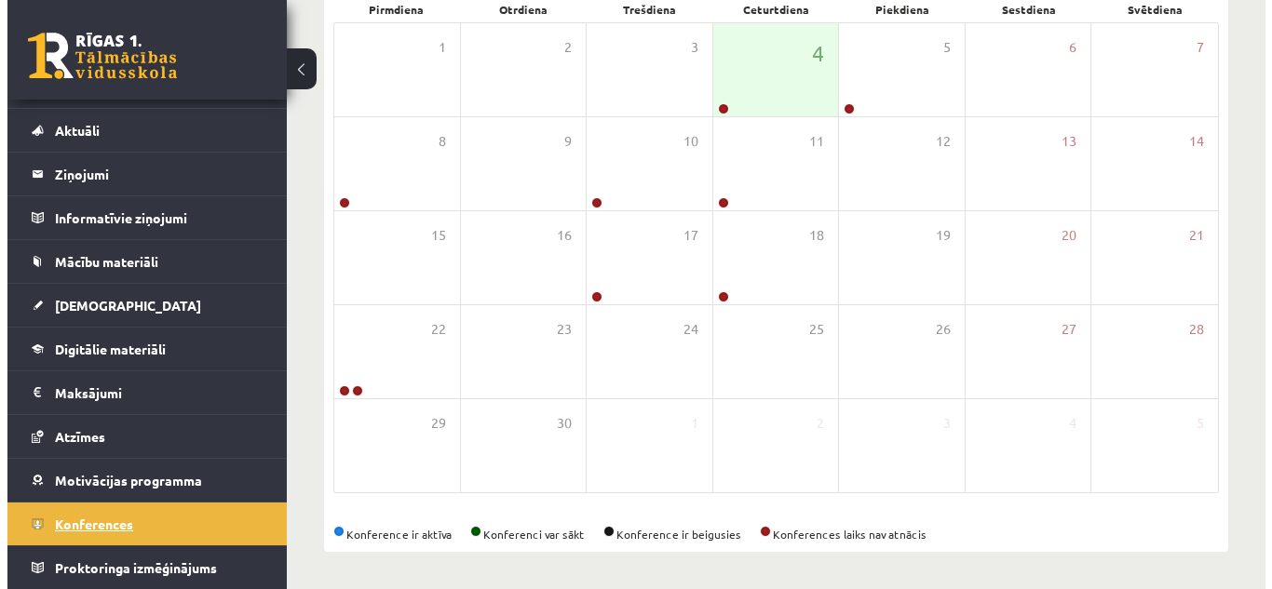
scroll to position [301, 0]
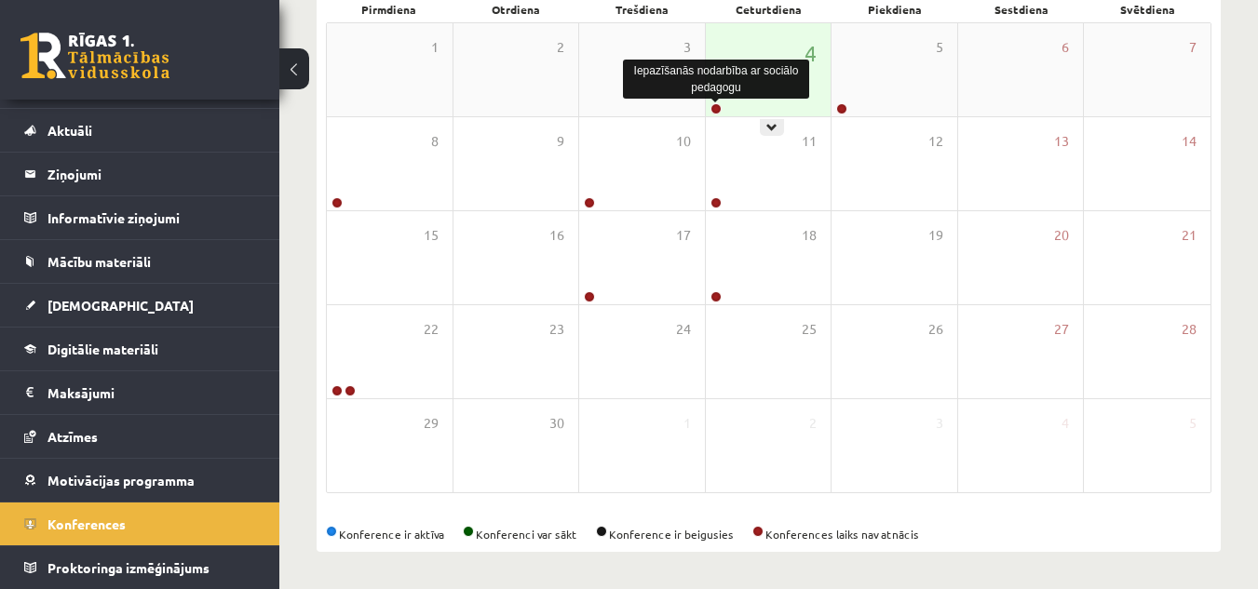
click at [714, 105] on link at bounding box center [715, 108] width 11 height 11
